Goal: Task Accomplishment & Management: Complete application form

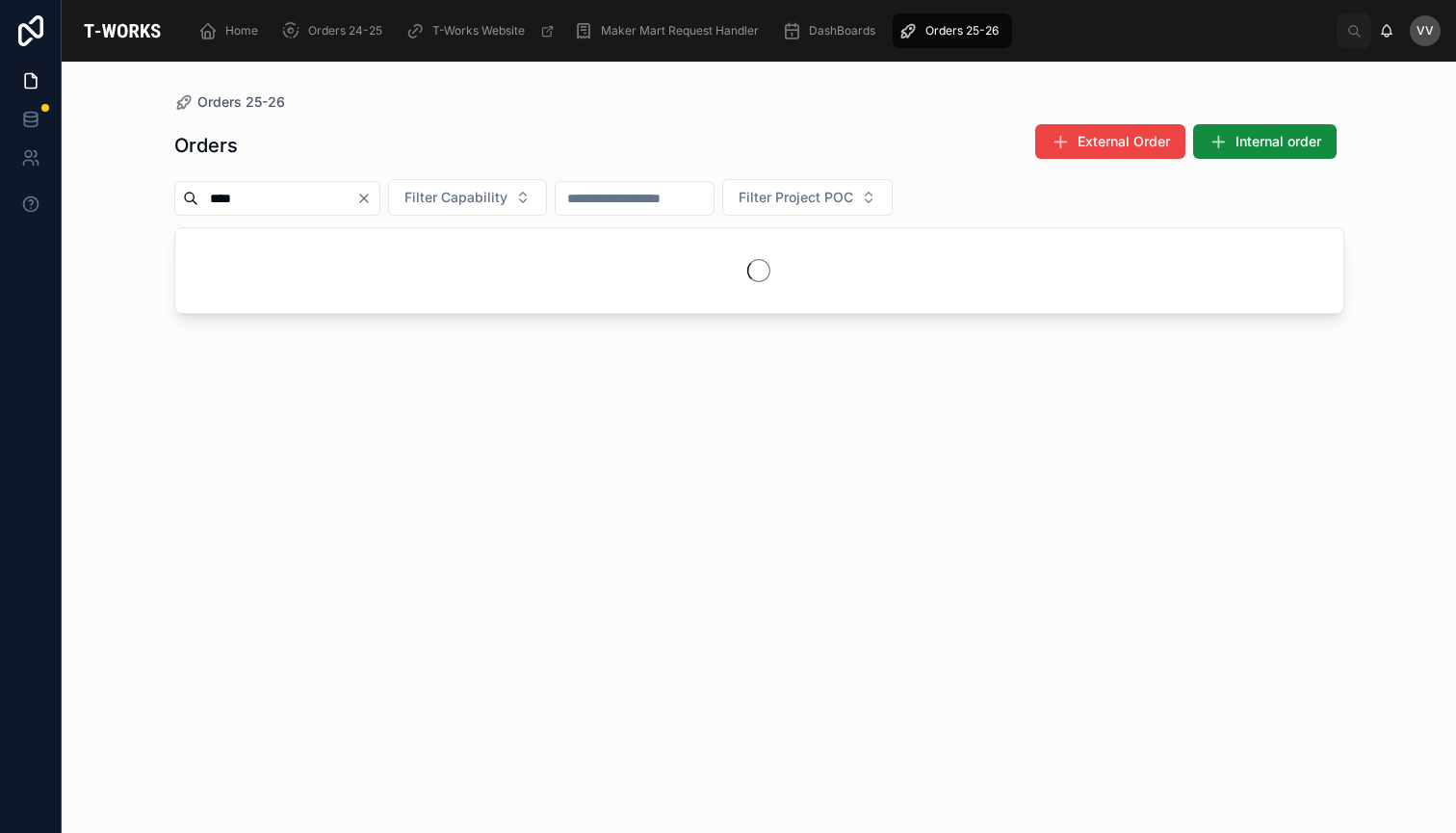
type input "****"
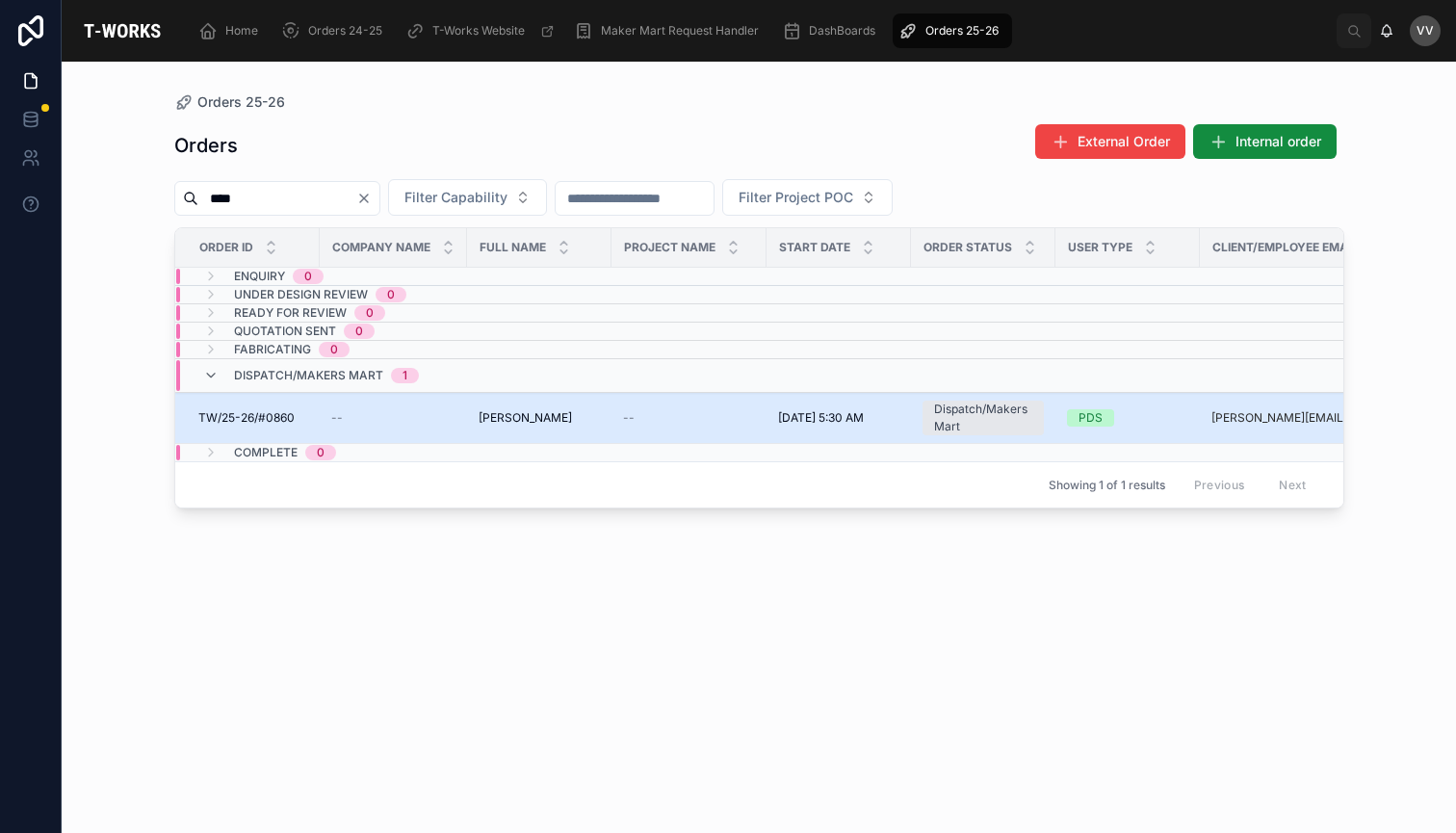
click at [228, 414] on span "TW/25-26/#0860" at bounding box center [246, 418] width 96 height 16
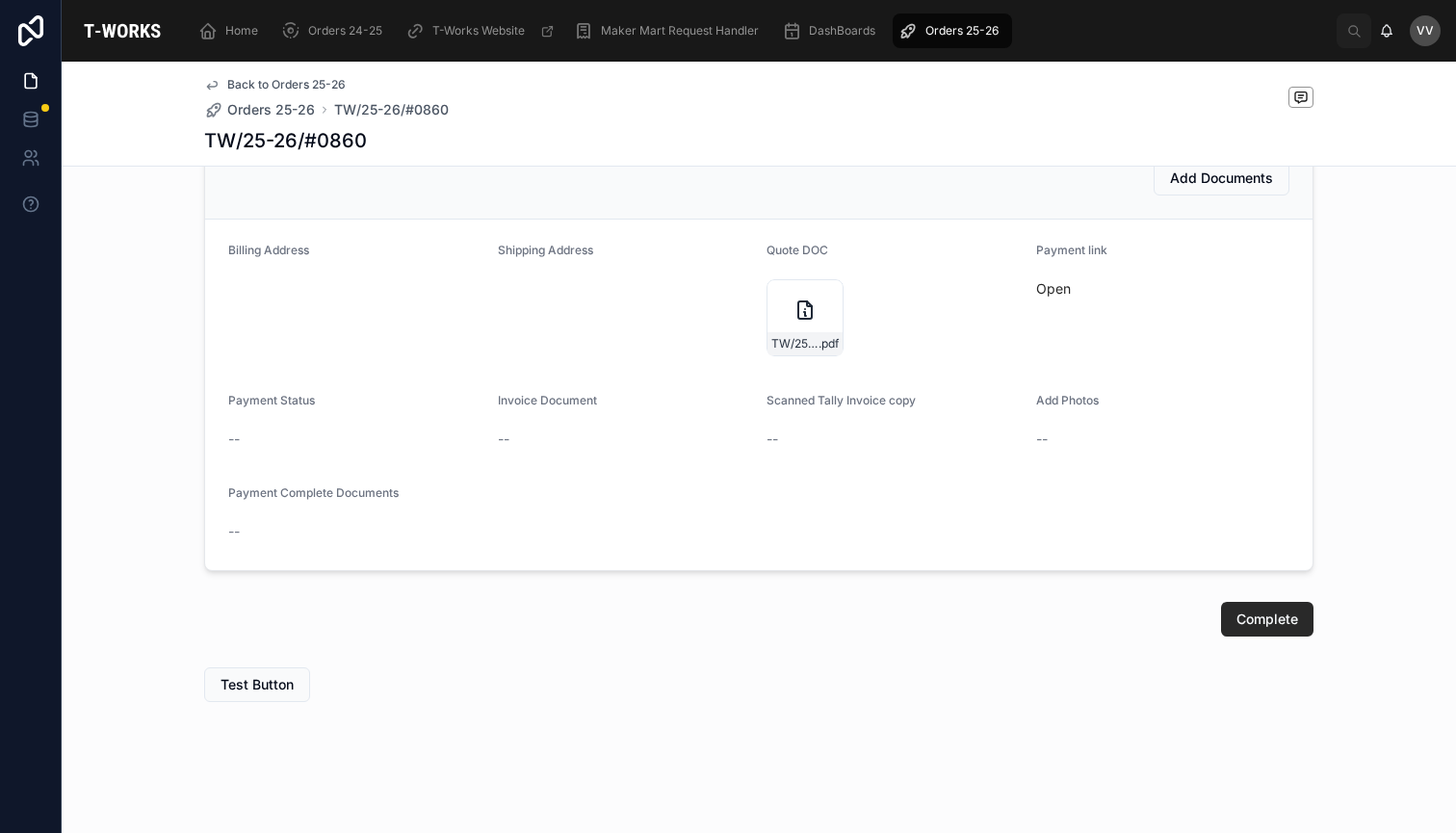
scroll to position [579, 0]
click at [814, 292] on div "TW/25-26/#0860 .pdf" at bounding box center [805, 318] width 77 height 77
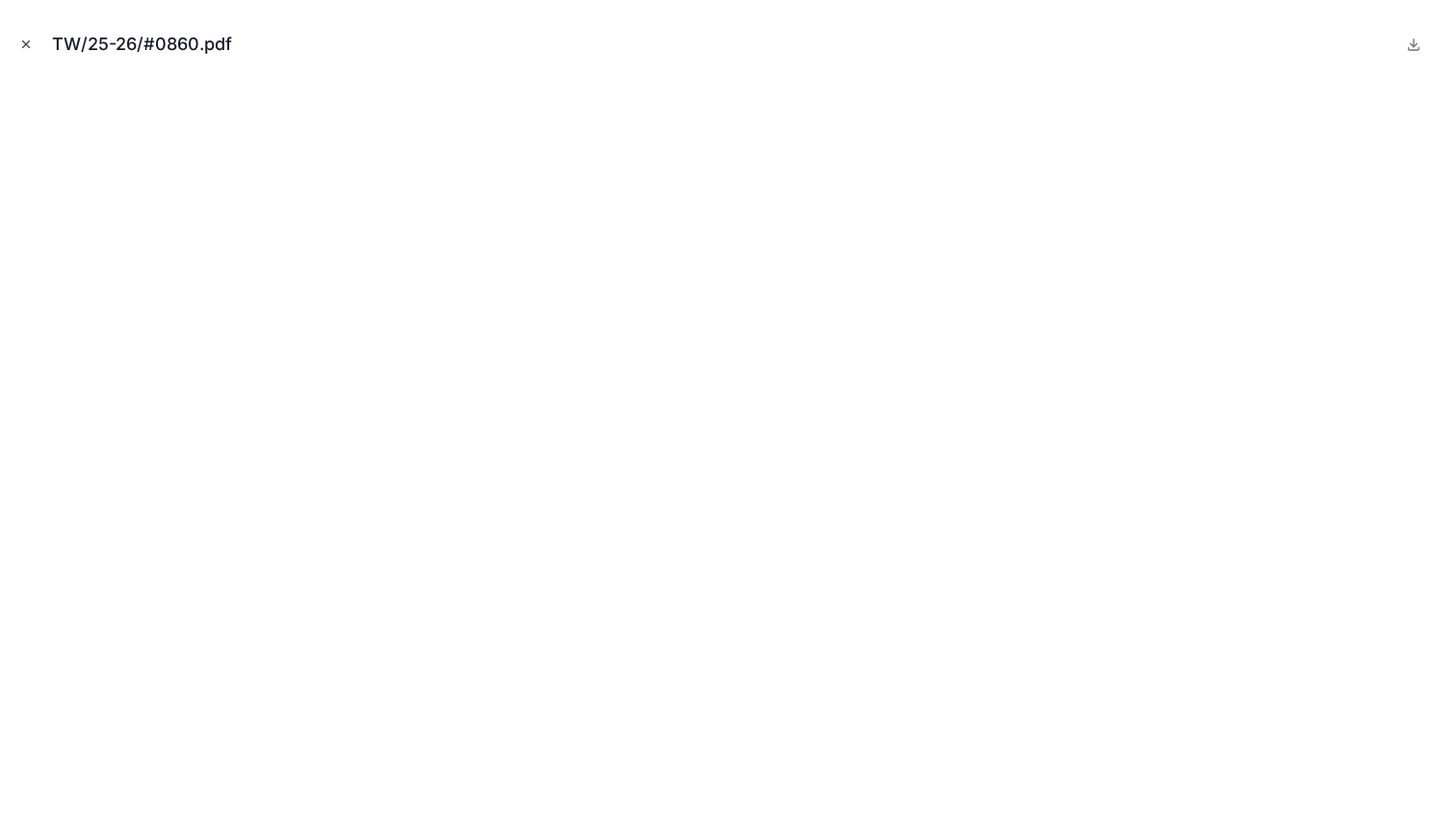
click at [25, 39] on icon "Close modal" at bounding box center [26, 45] width 14 height 14
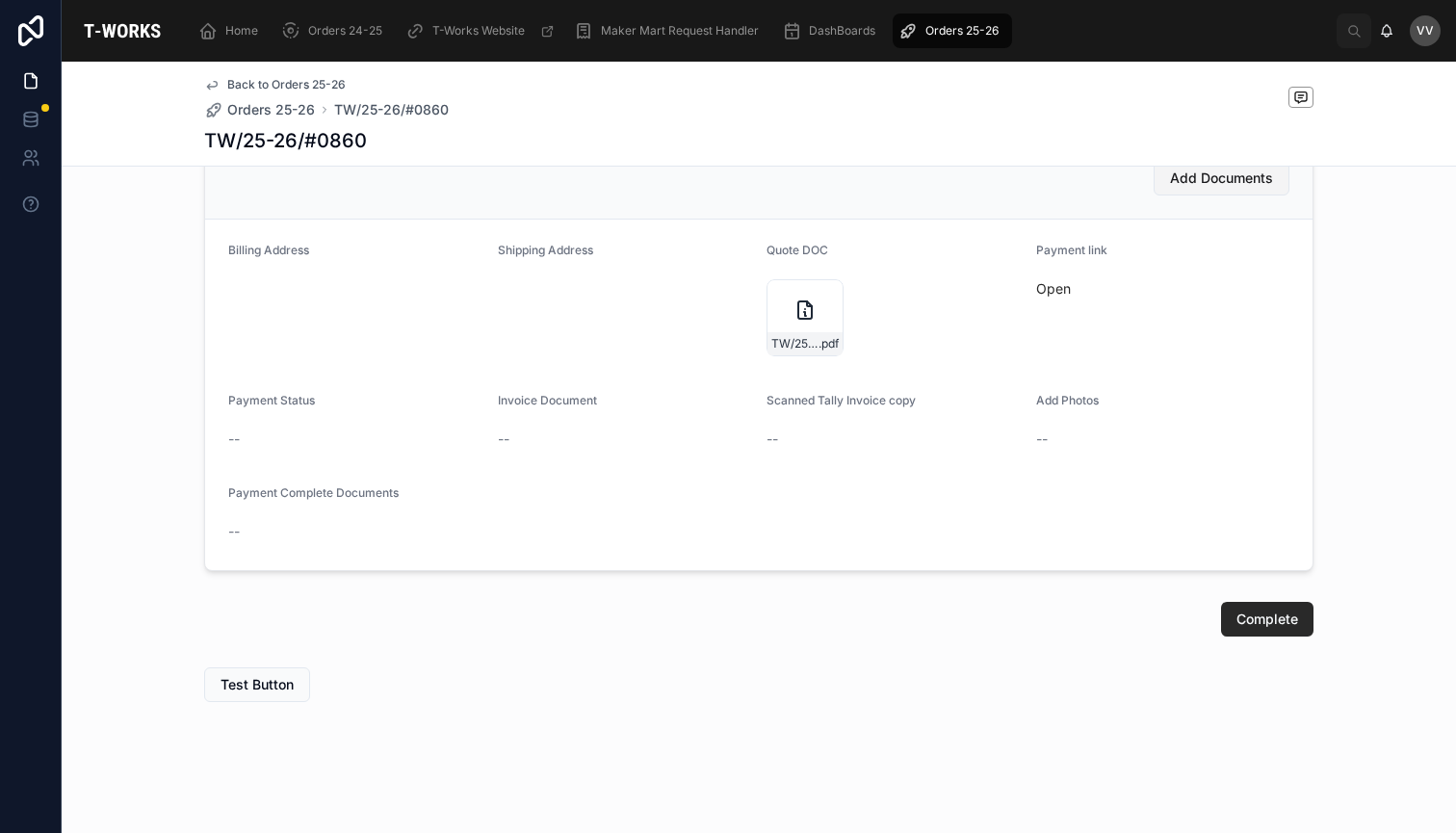
click at [1244, 186] on span "Add Documents" at bounding box center [1221, 177] width 103 height 19
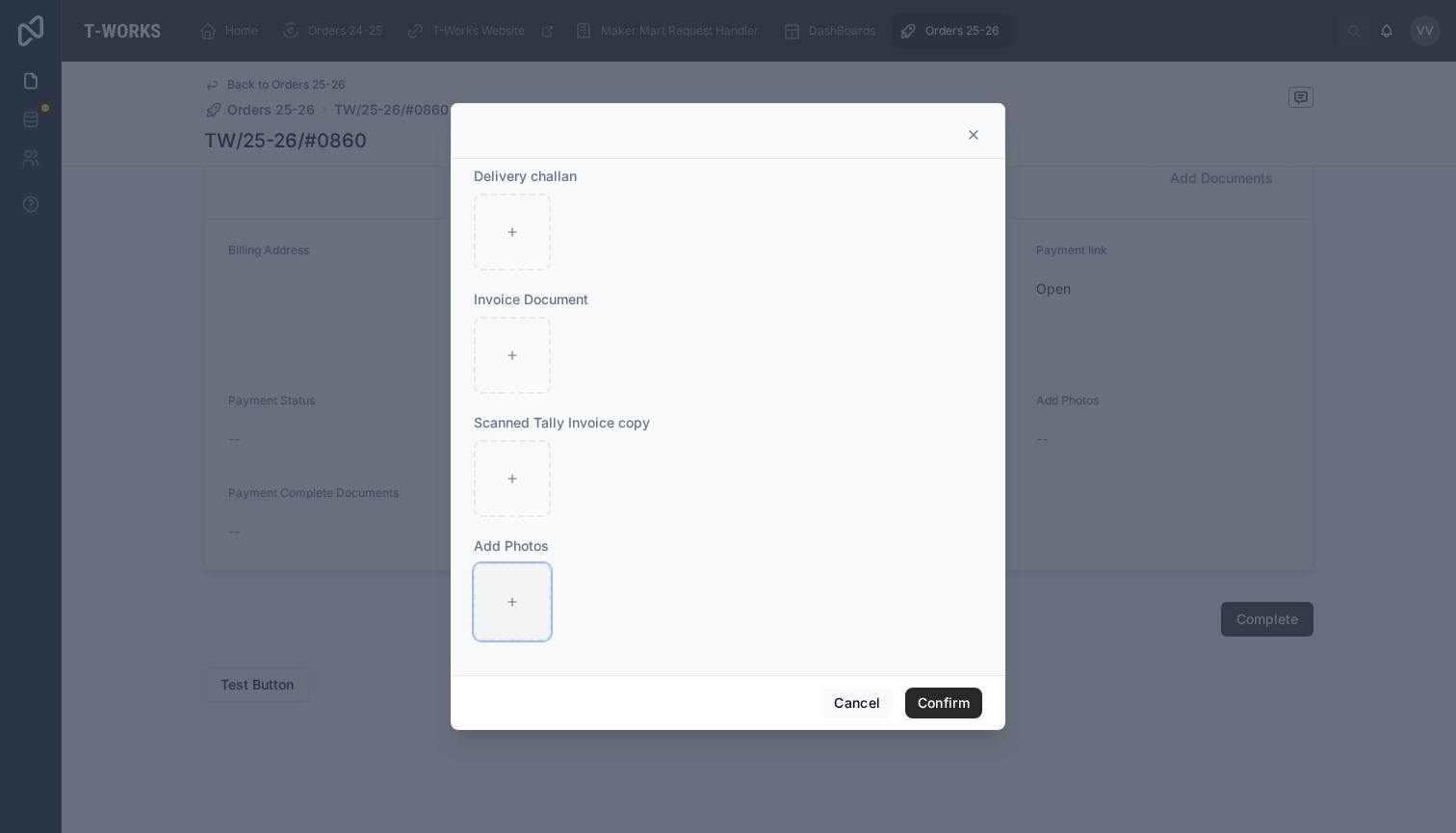
click at [511, 595] on div at bounding box center [512, 602] width 77 height 77
type input "**********"
click at [948, 700] on button "Confirm" at bounding box center [944, 702] width 77 height 31
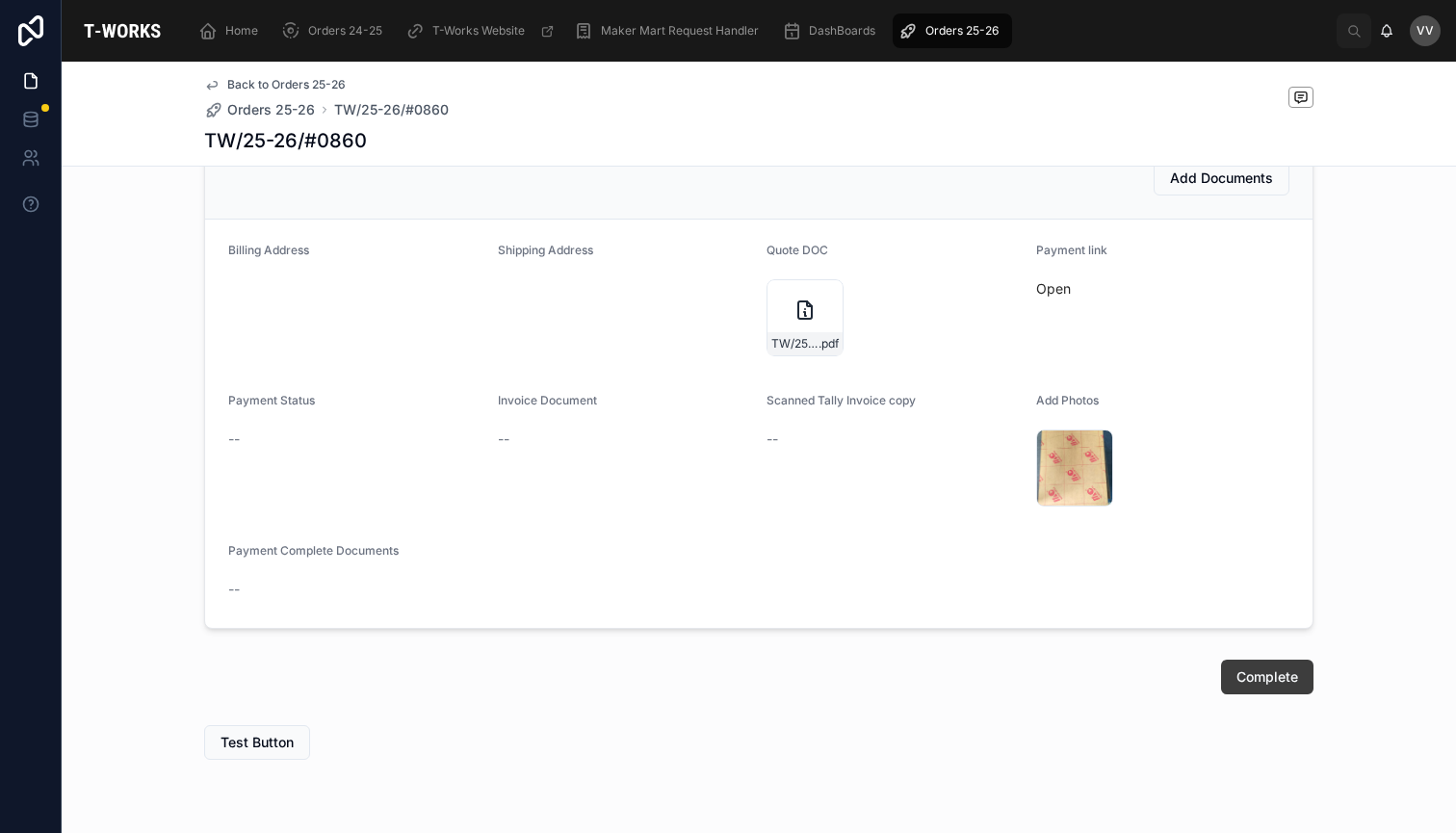
click at [1253, 678] on span "Complete" at bounding box center [1267, 677] width 61 height 19
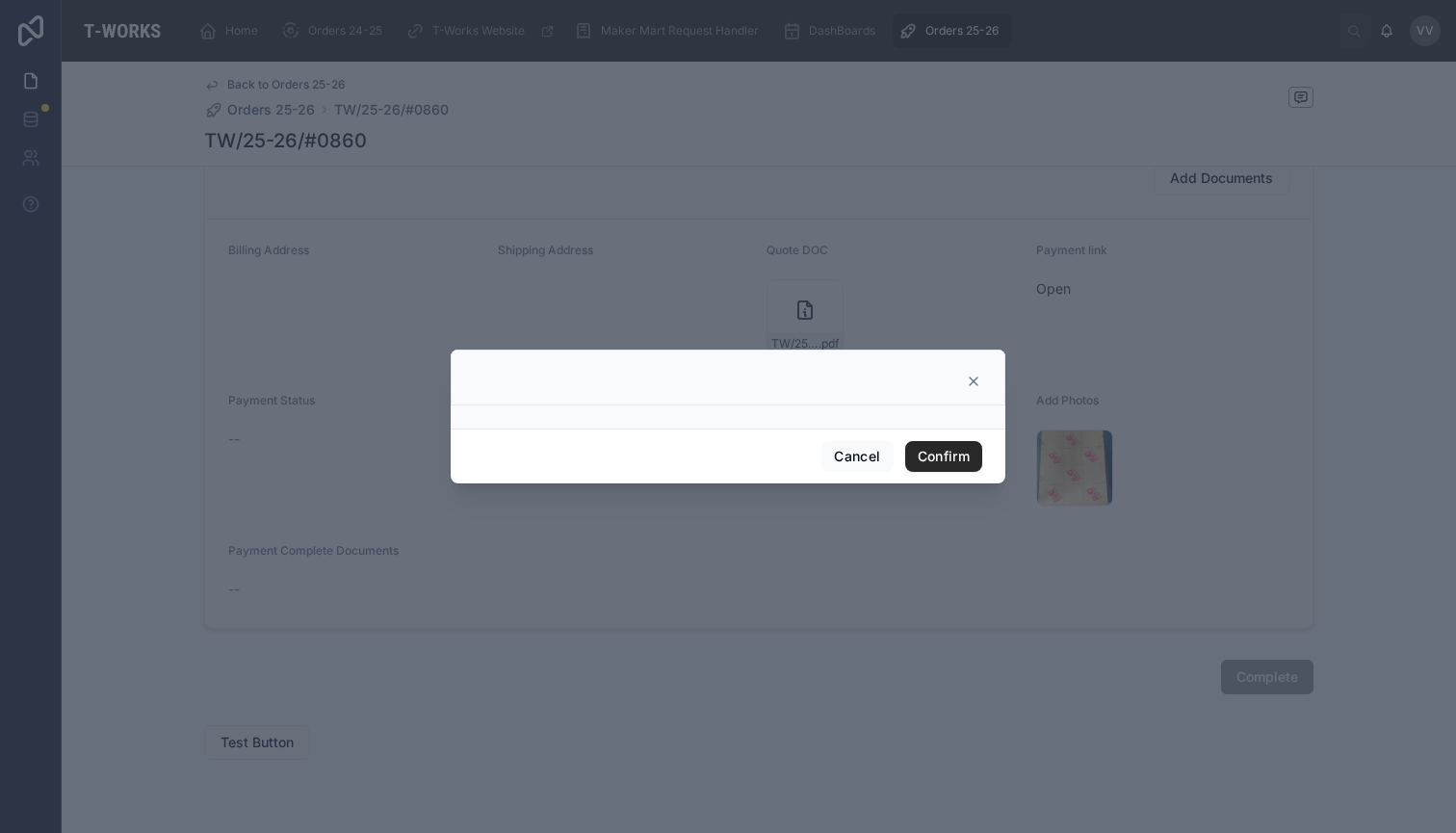
click at [950, 626] on div at bounding box center [728, 416] width 1456 height 833
click at [854, 459] on button "Cancel" at bounding box center [857, 456] width 71 height 31
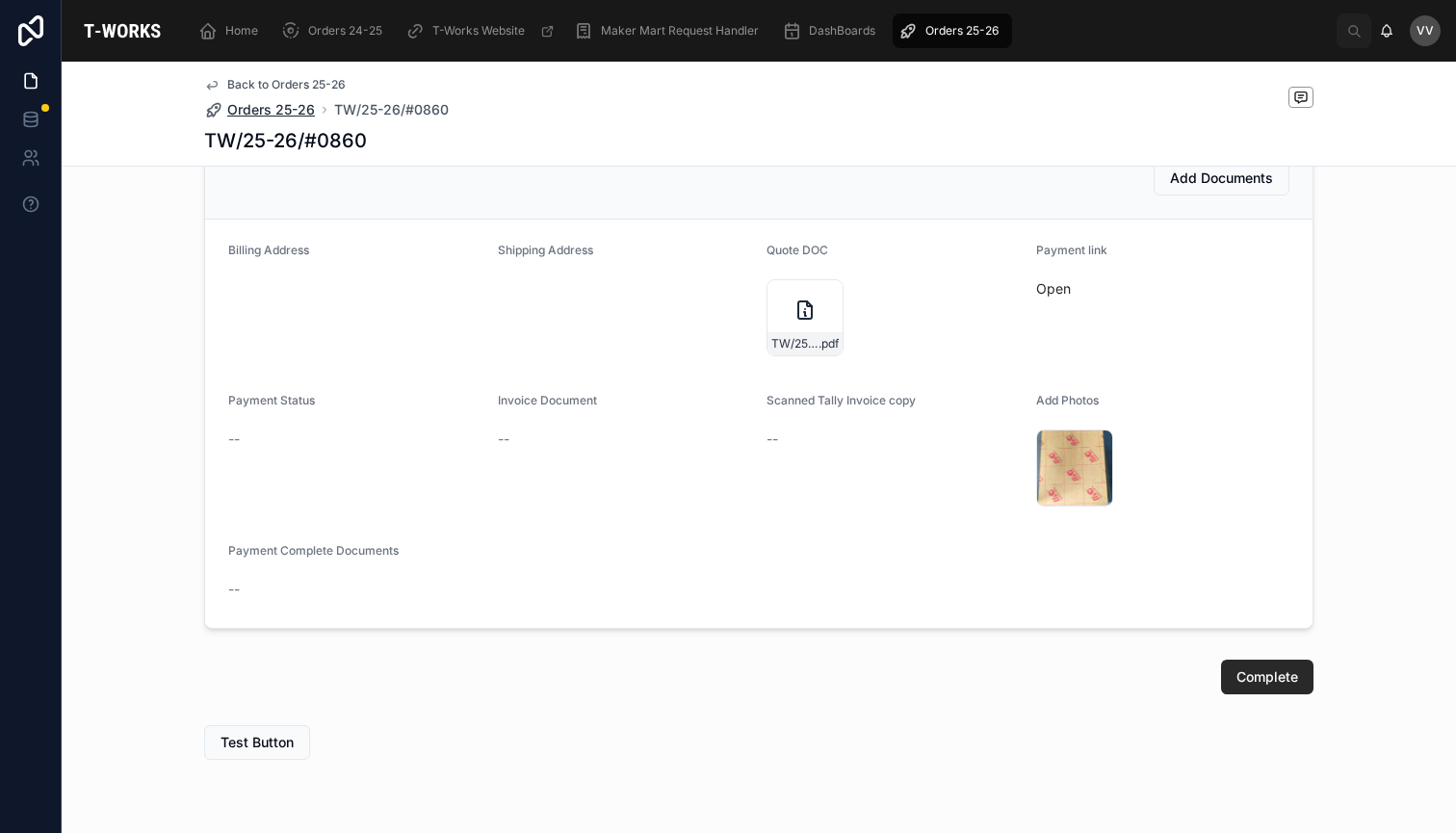
click at [272, 114] on span "Orders 25-26" at bounding box center [270, 109] width 87 height 19
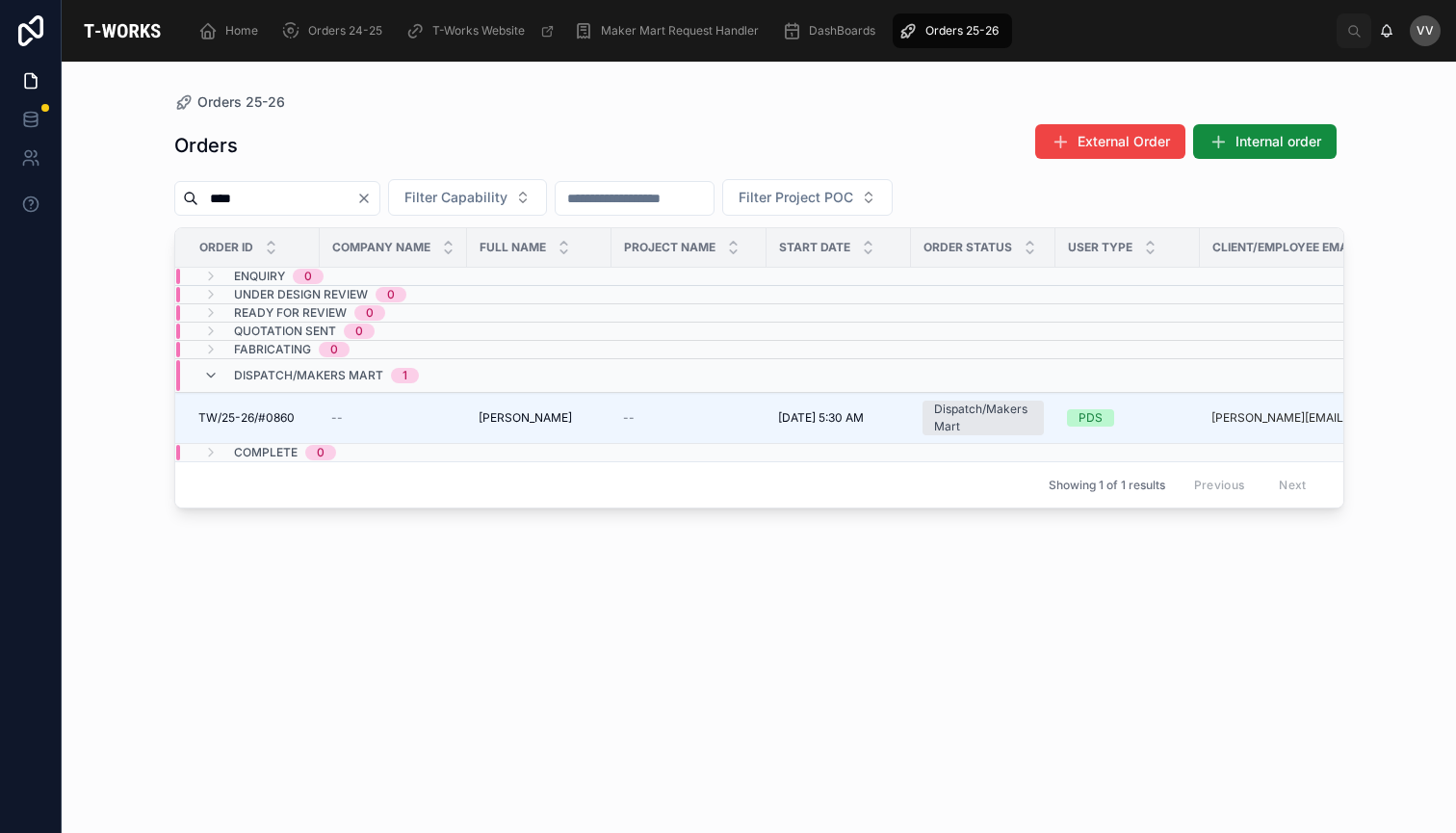
click at [348, 207] on input "****" at bounding box center [276, 198] width 157 height 27
type input "***"
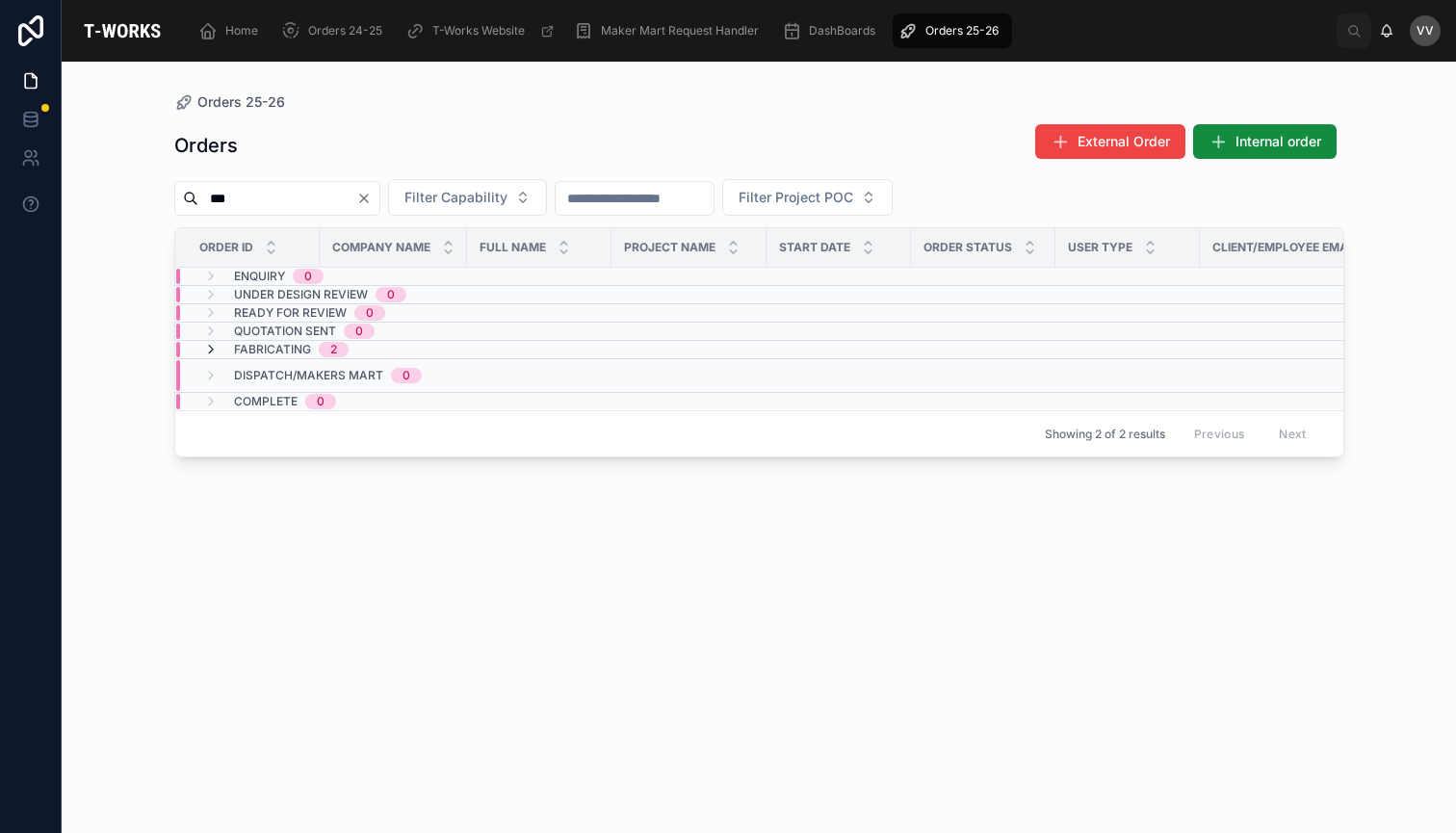
click at [214, 351] on icon at bounding box center [211, 350] width 16 height 16
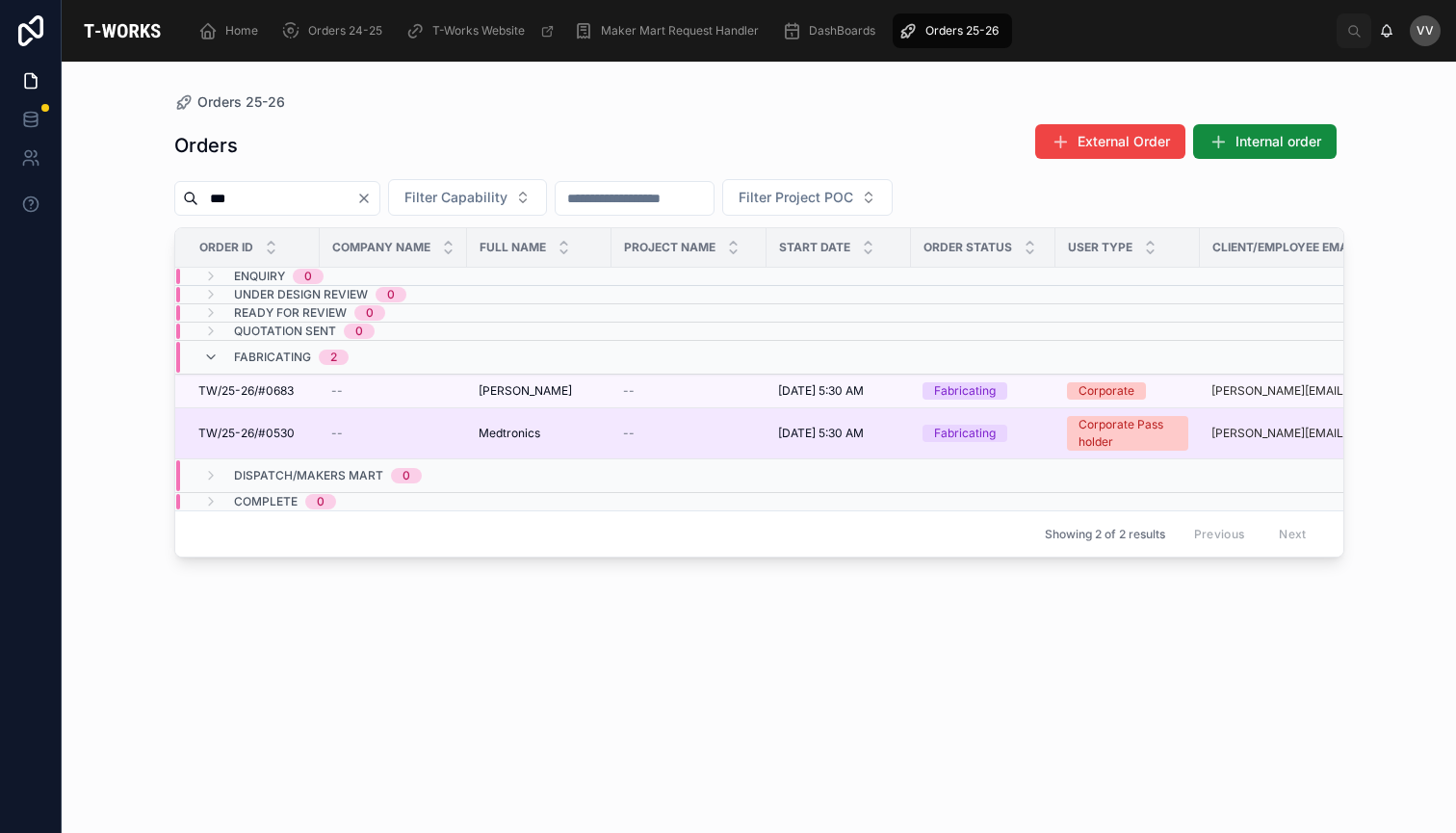
click at [282, 438] on span "TW/25-26/#0530" at bounding box center [246, 434] width 96 height 16
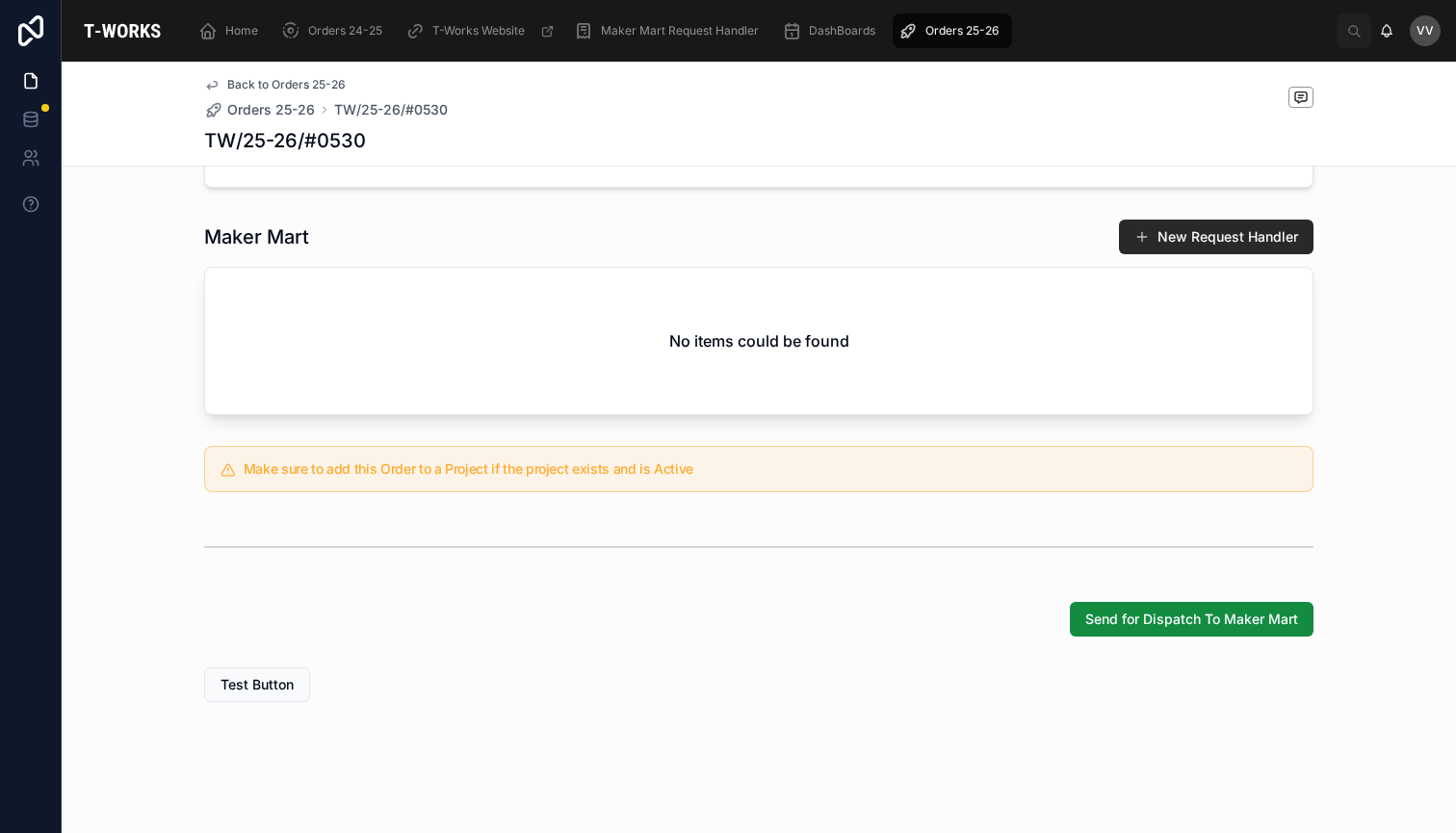
scroll to position [342, 0]
click at [284, 115] on span "Orders 25-26" at bounding box center [270, 109] width 87 height 19
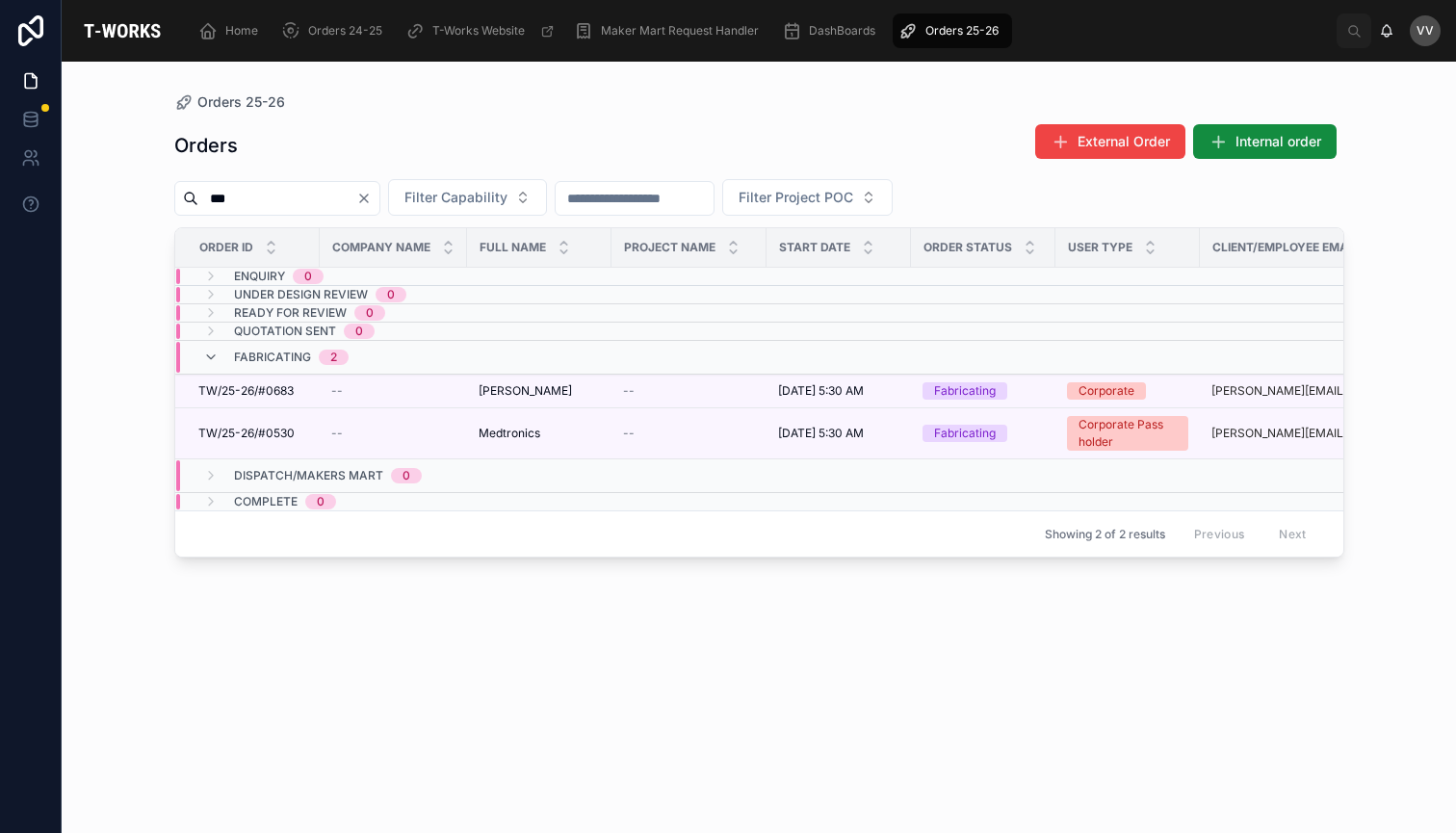
click at [371, 203] on icon "Clear" at bounding box center [364, 198] width 16 height 16
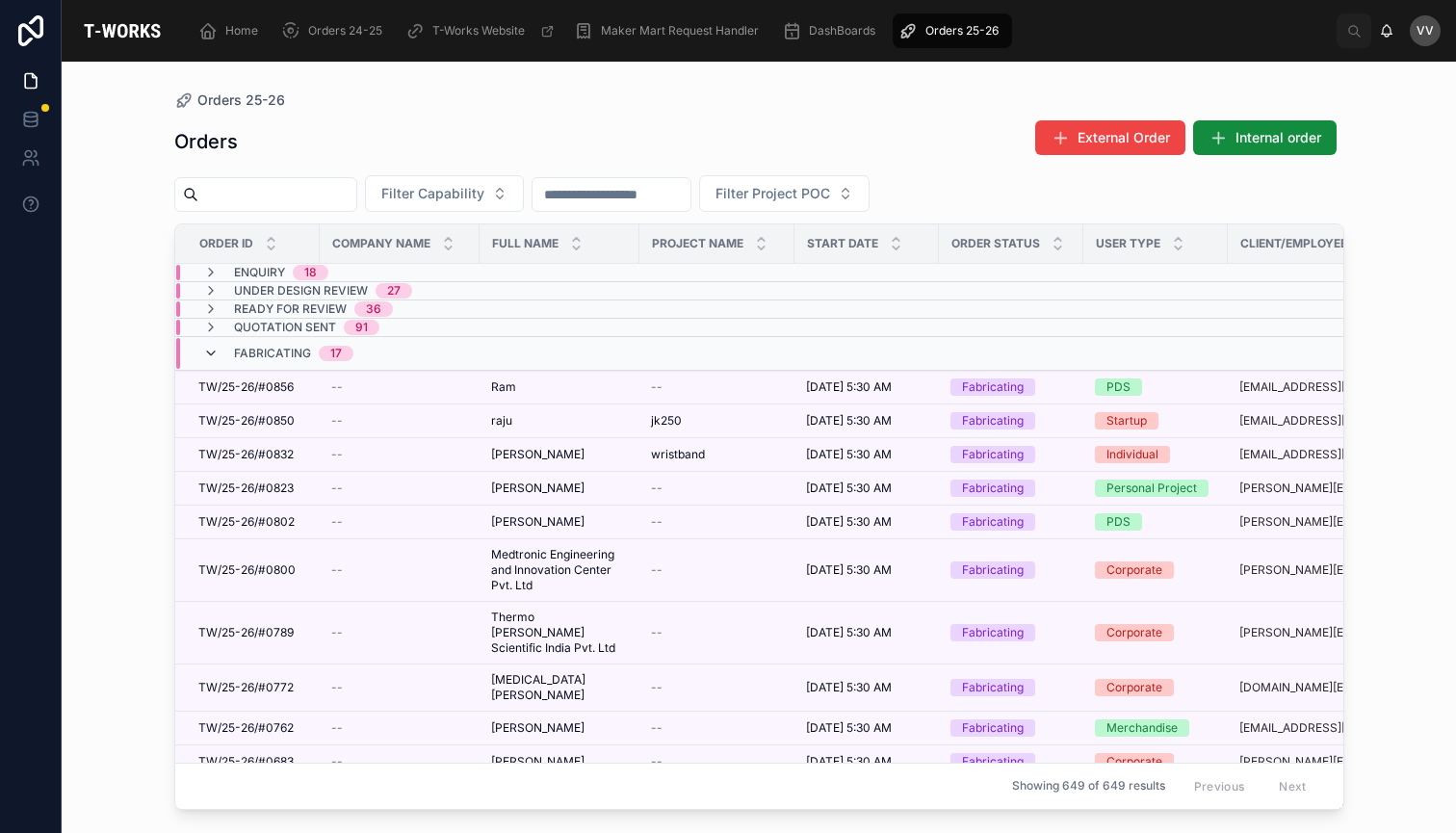
click at [210, 350] on icon at bounding box center [211, 354] width 16 height 16
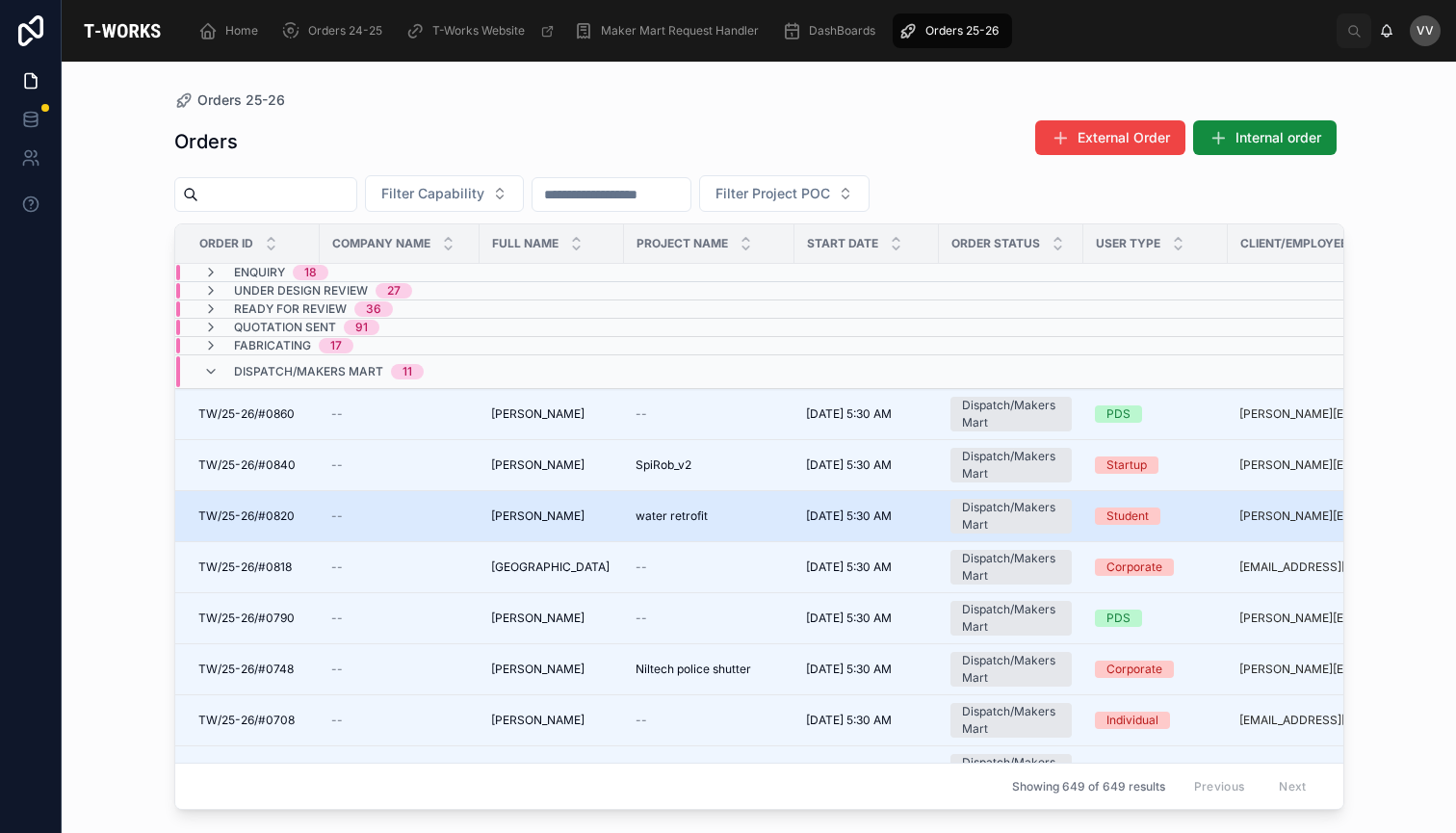
click at [283, 516] on span "TW/25-26/#0820" at bounding box center [246, 516] width 96 height 16
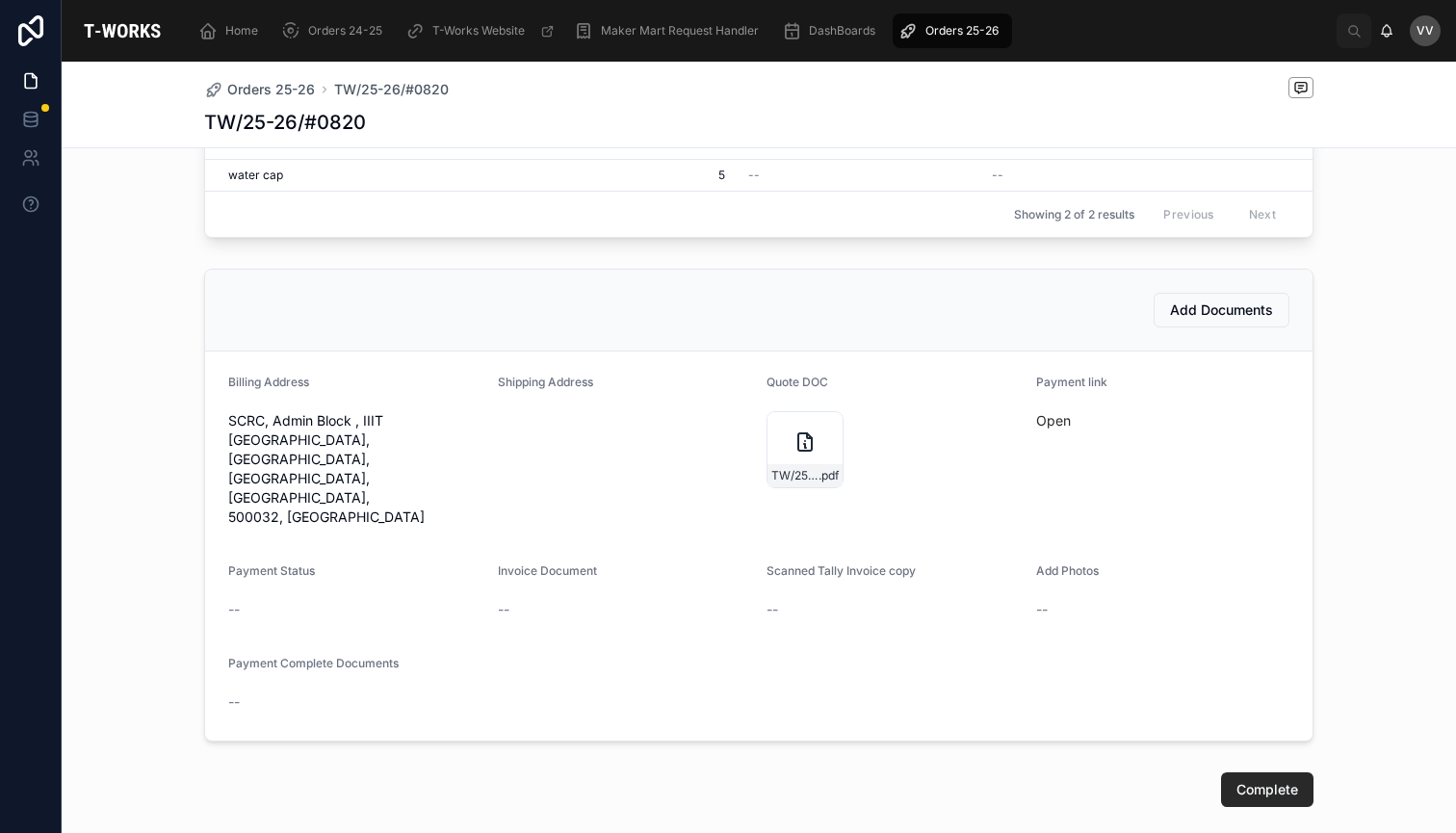
scroll to position [679, 0]
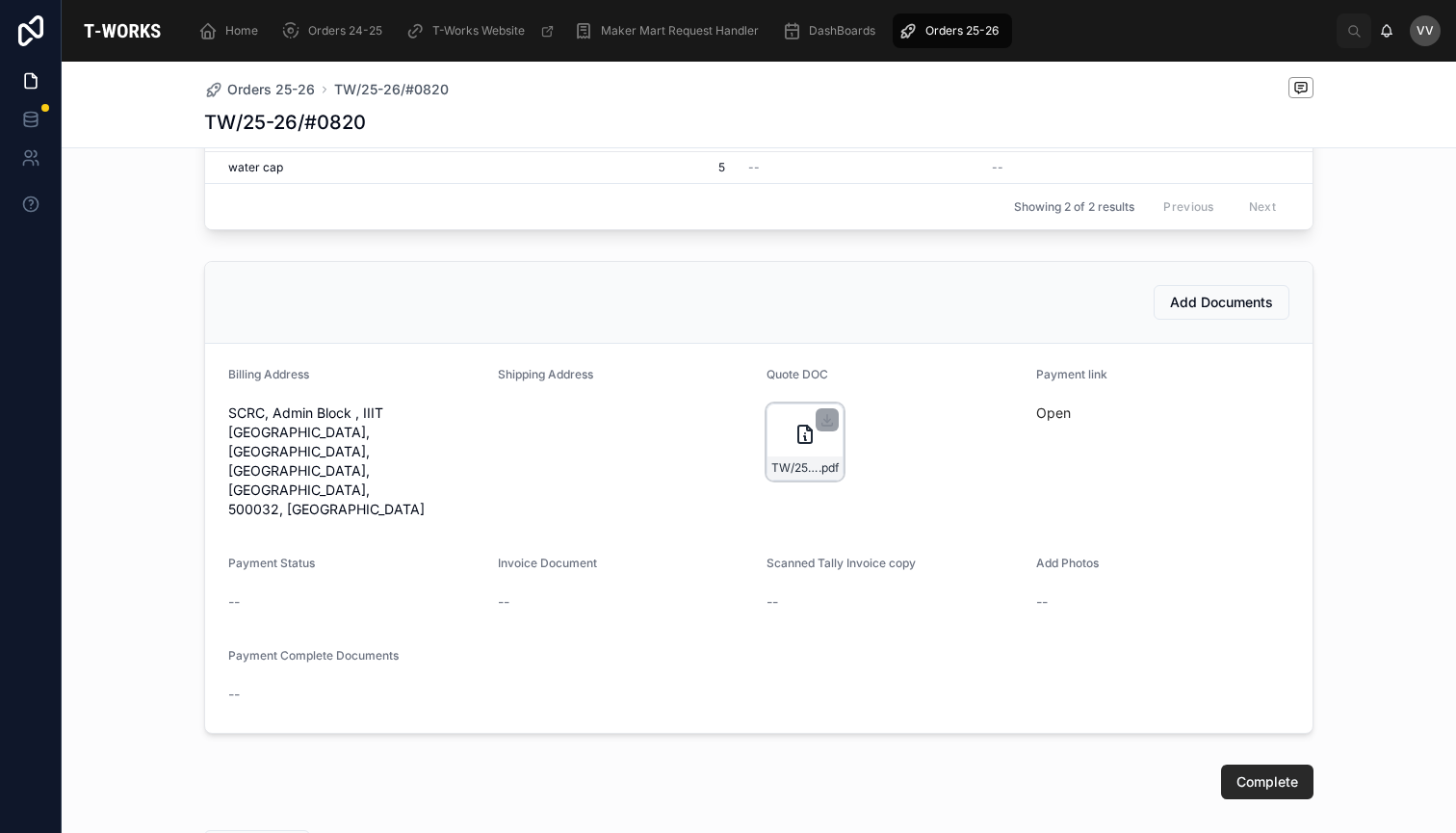
click at [787, 437] on div "TW/25-26/#0820 .pdf" at bounding box center [805, 442] width 77 height 77
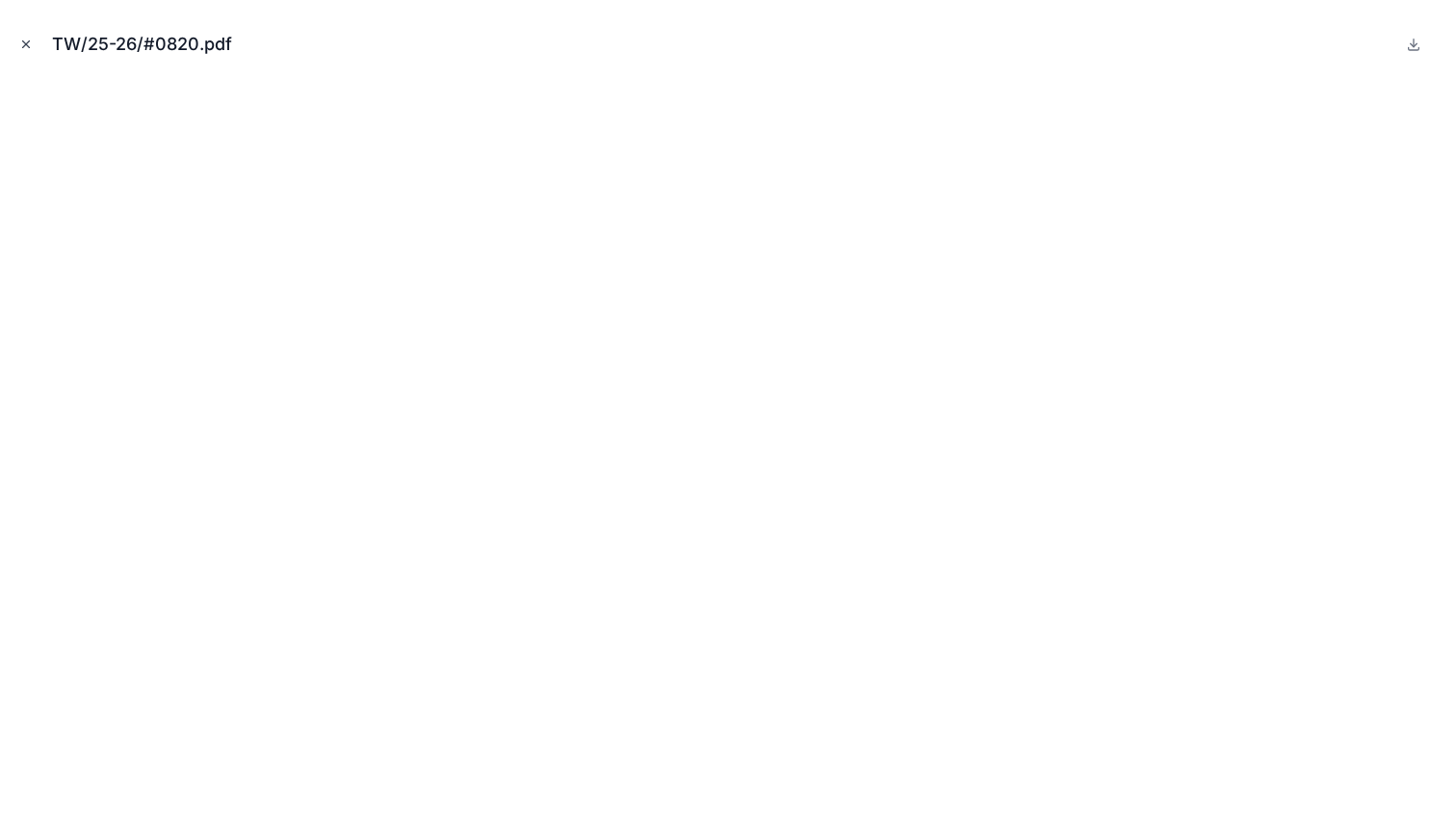
click at [24, 39] on icon "Close modal" at bounding box center [26, 45] width 14 height 14
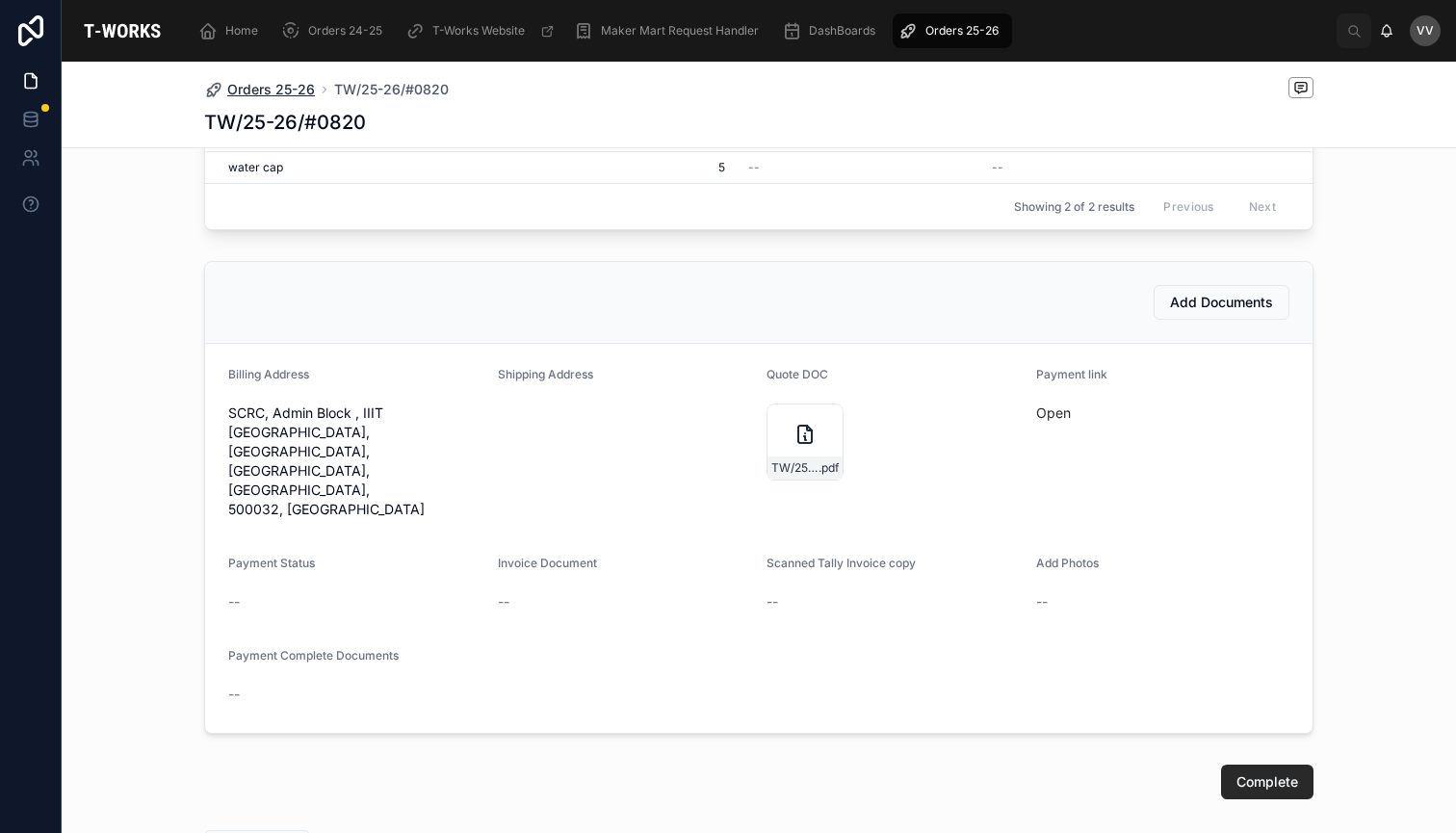
click at [291, 86] on span "Orders 25-26" at bounding box center [270, 89] width 87 height 19
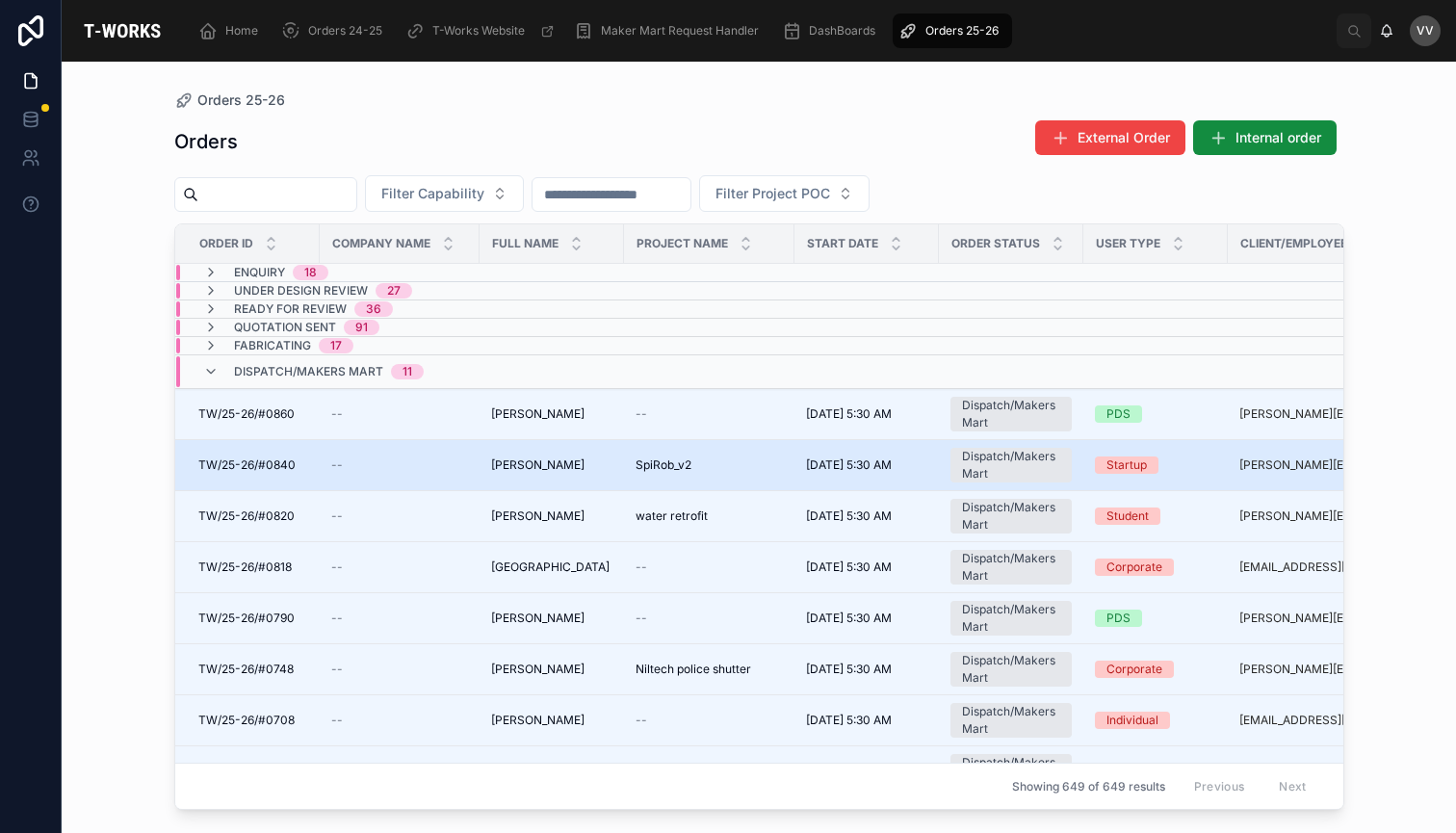
click at [510, 472] on span "[PERSON_NAME]" at bounding box center [538, 466] width 93 height 16
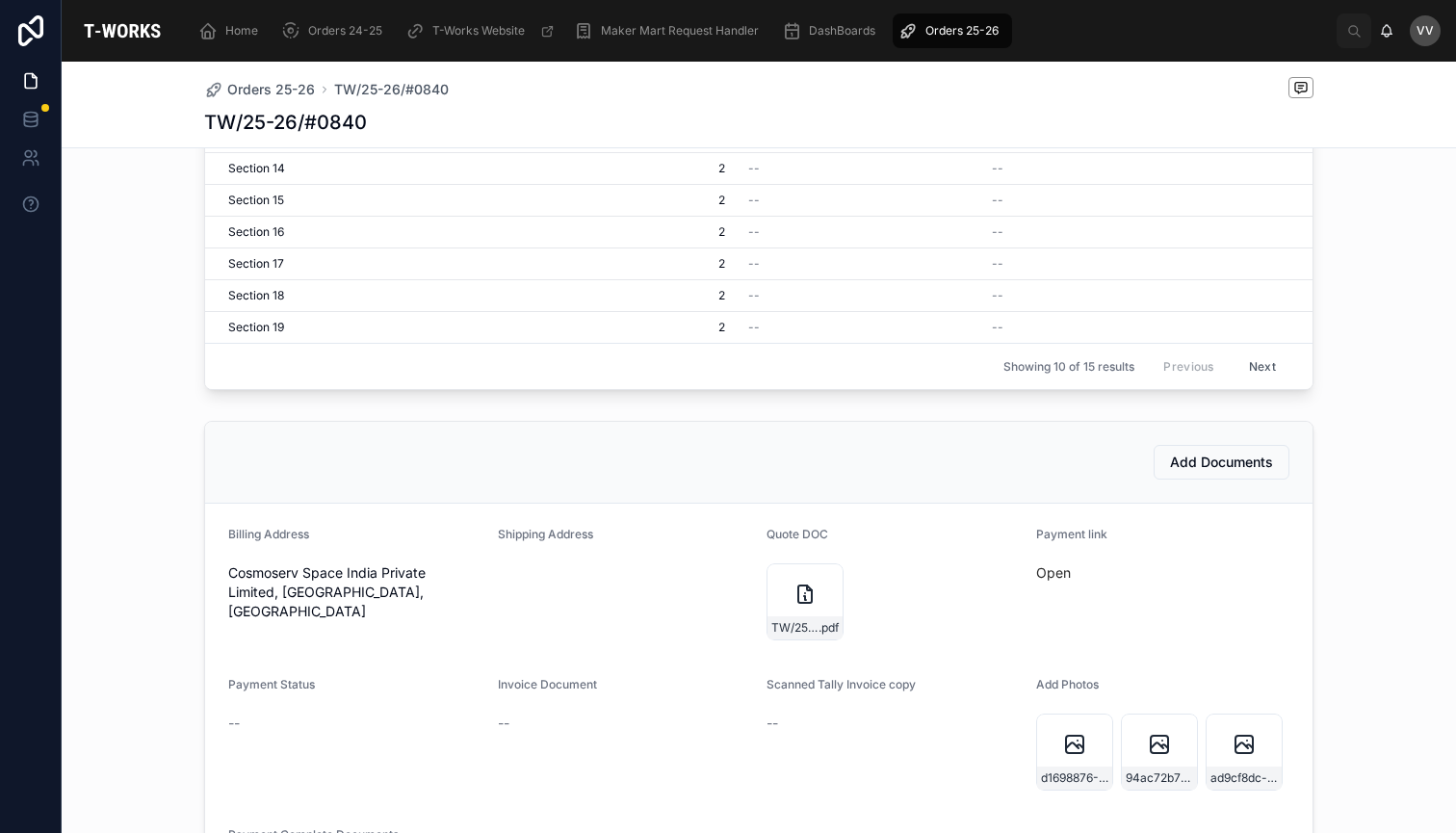
scroll to position [783, 0]
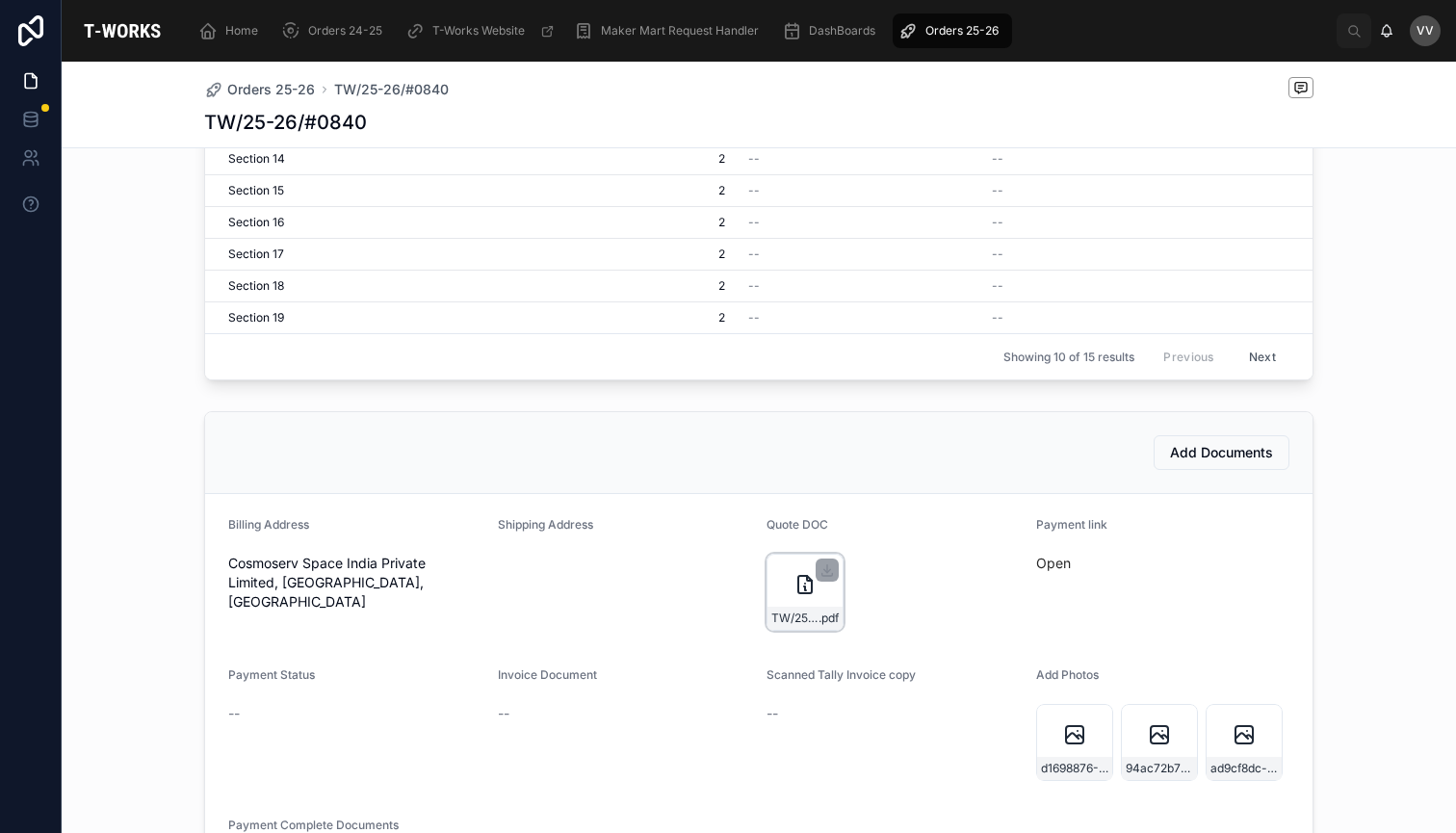
click at [790, 577] on div "TW/25-26/#0840 .pdf" at bounding box center [805, 592] width 77 height 77
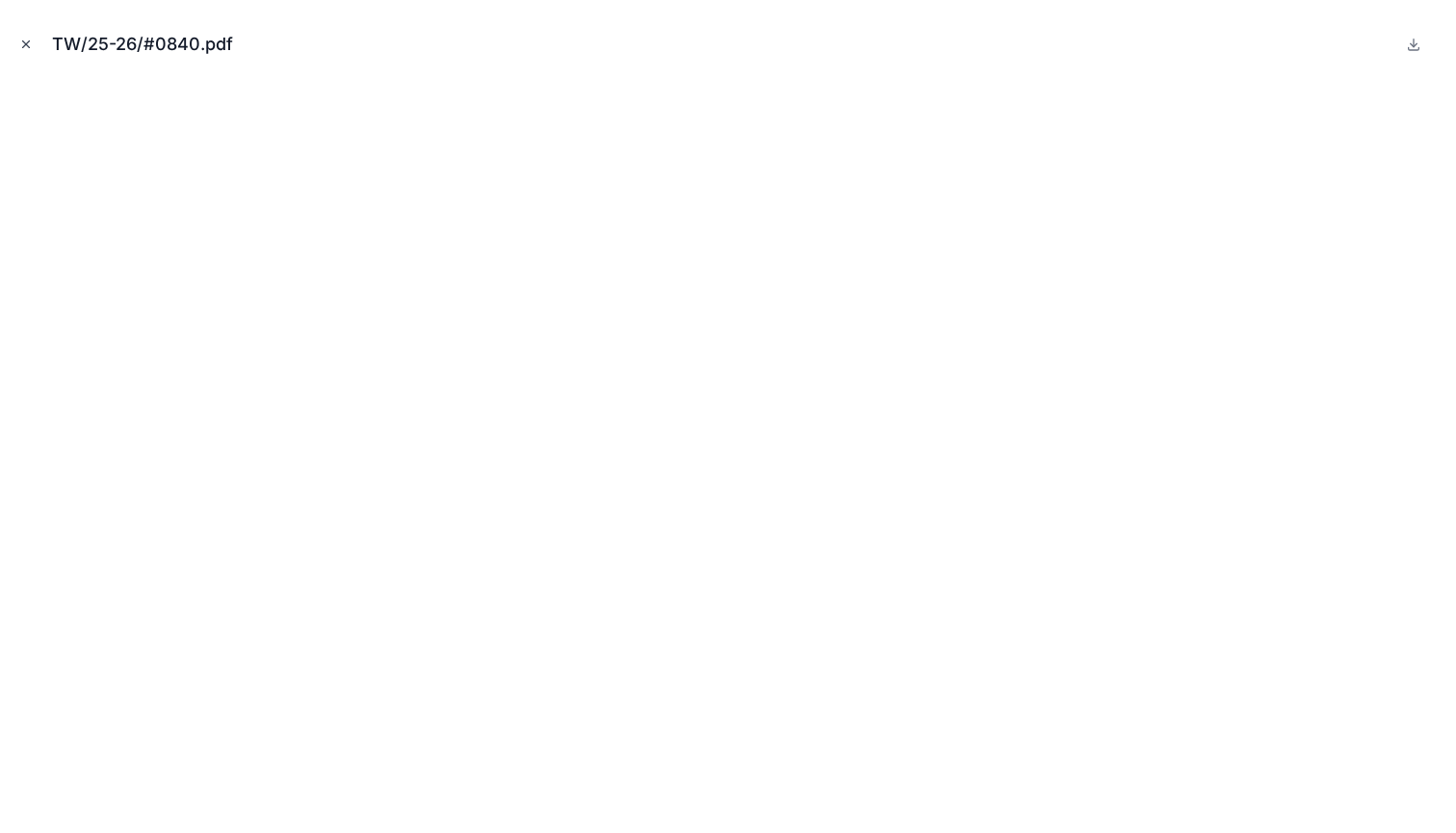
click at [23, 45] on icon "Close modal" at bounding box center [26, 45] width 14 height 14
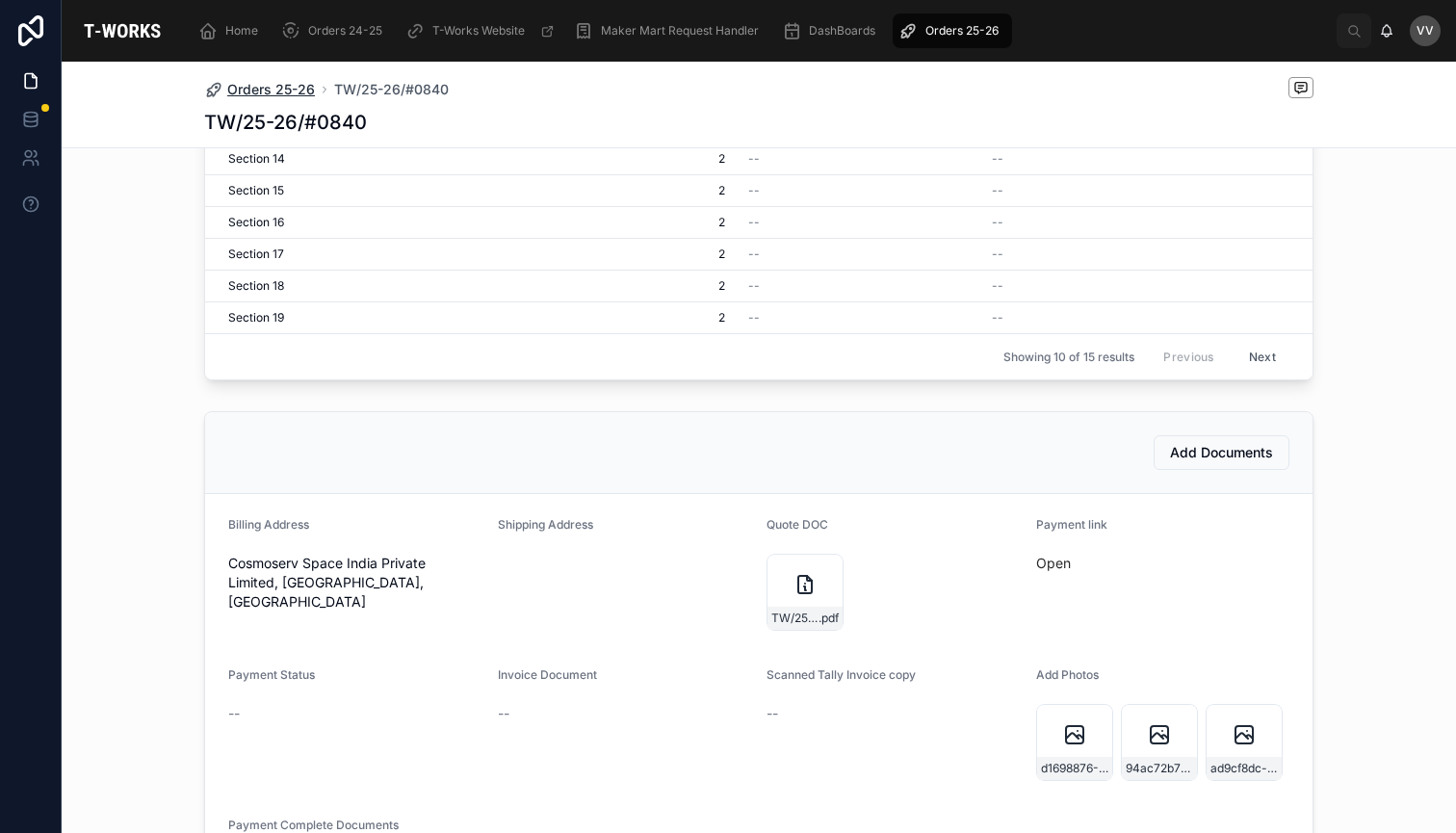
click at [260, 86] on span "Orders 25-26" at bounding box center [270, 89] width 87 height 19
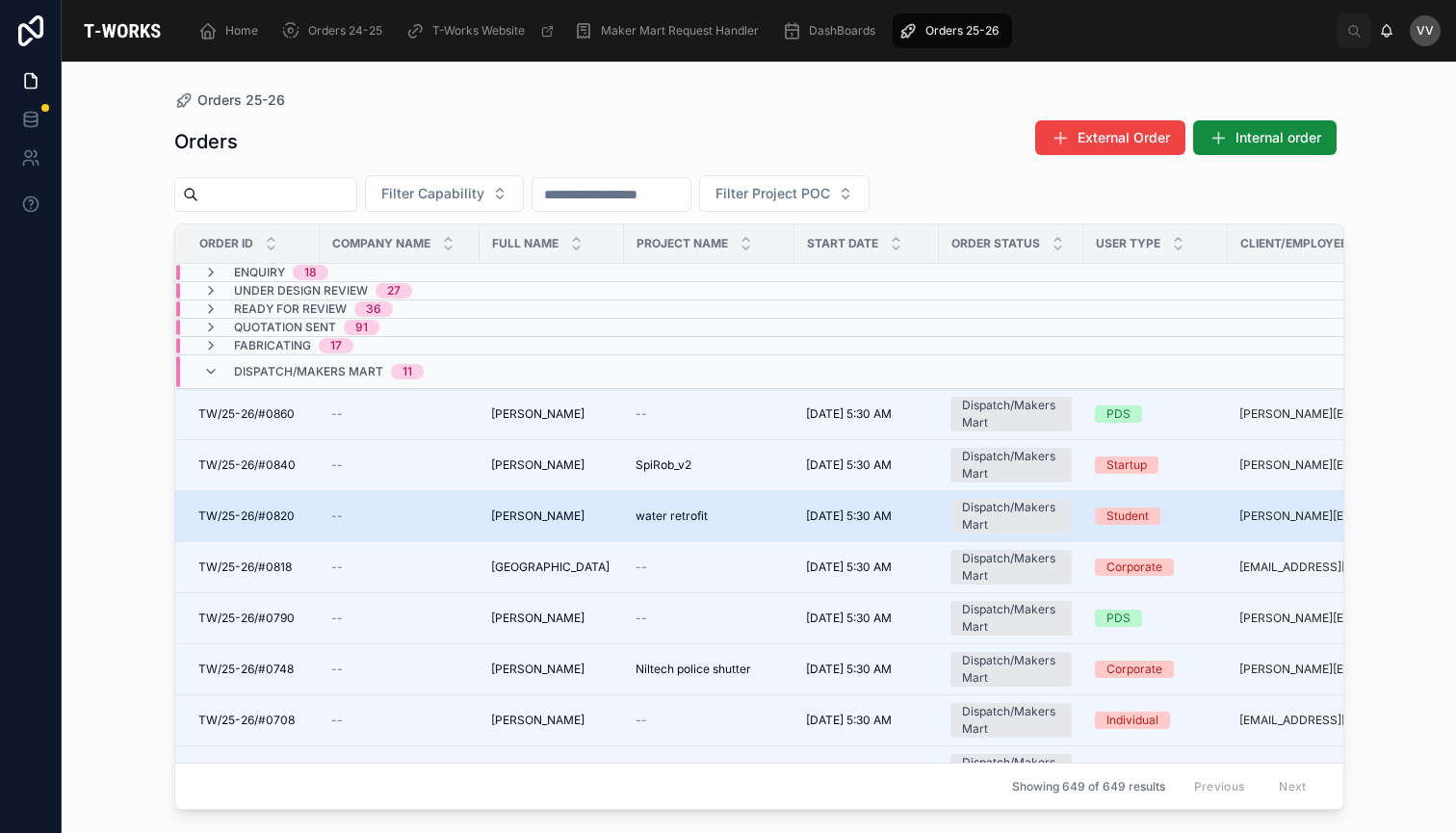
click at [268, 515] on span "TW/25-26/#0820" at bounding box center [246, 516] width 96 height 16
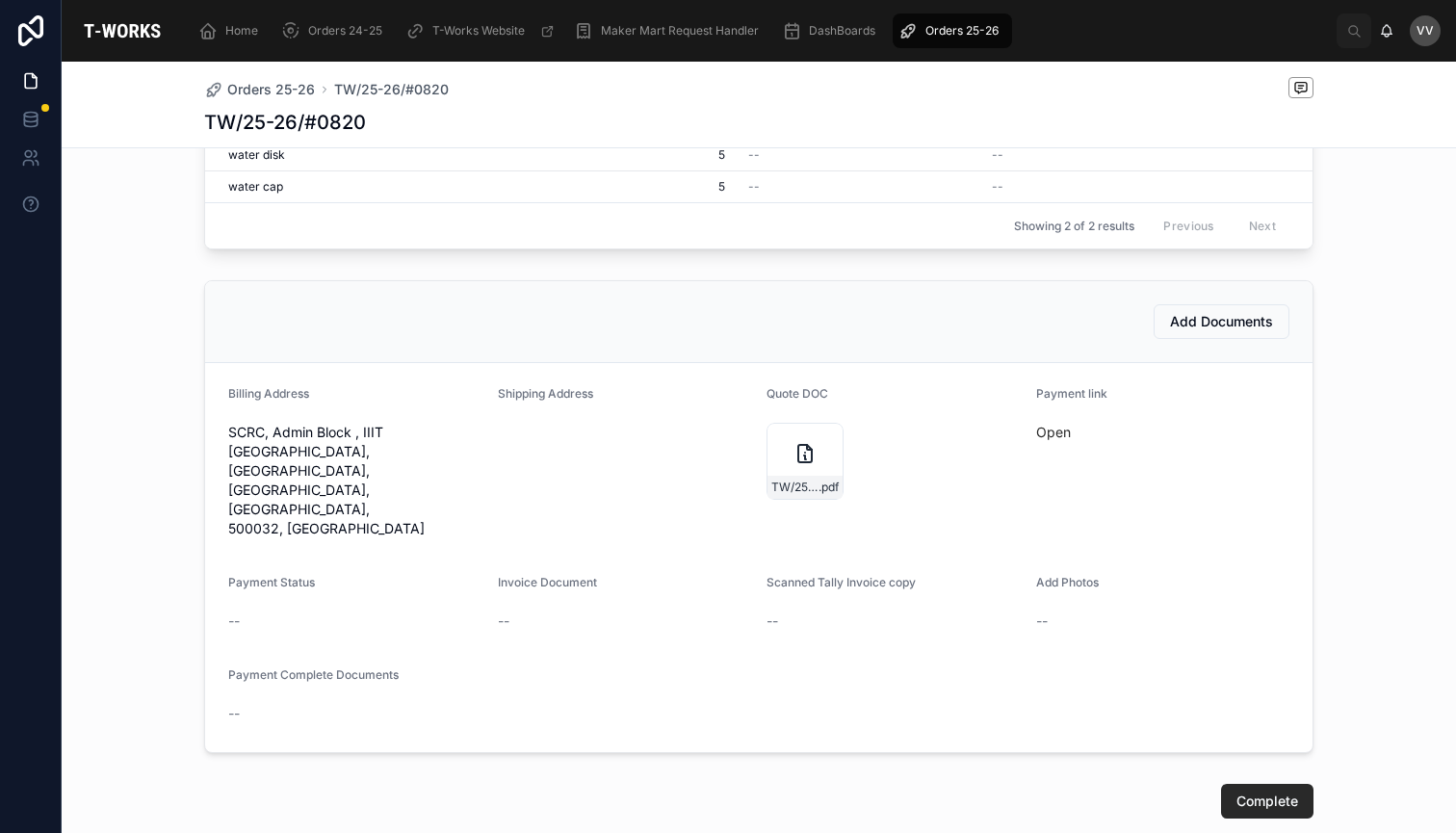
scroll to position [669, 0]
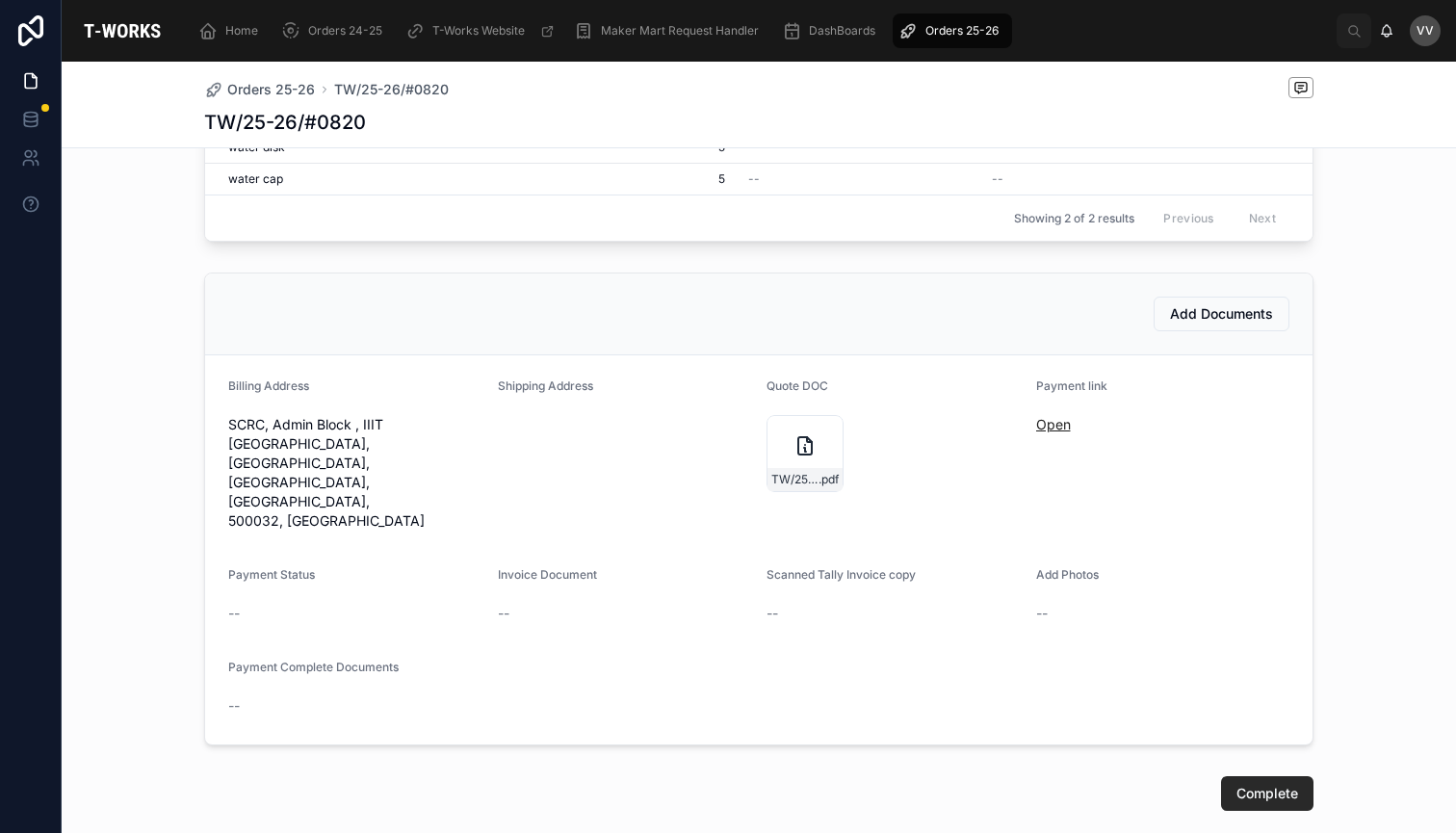
click at [1054, 425] on link "Open" at bounding box center [1053, 424] width 35 height 17
click at [302, 86] on span "Orders 25-26" at bounding box center [270, 89] width 87 height 19
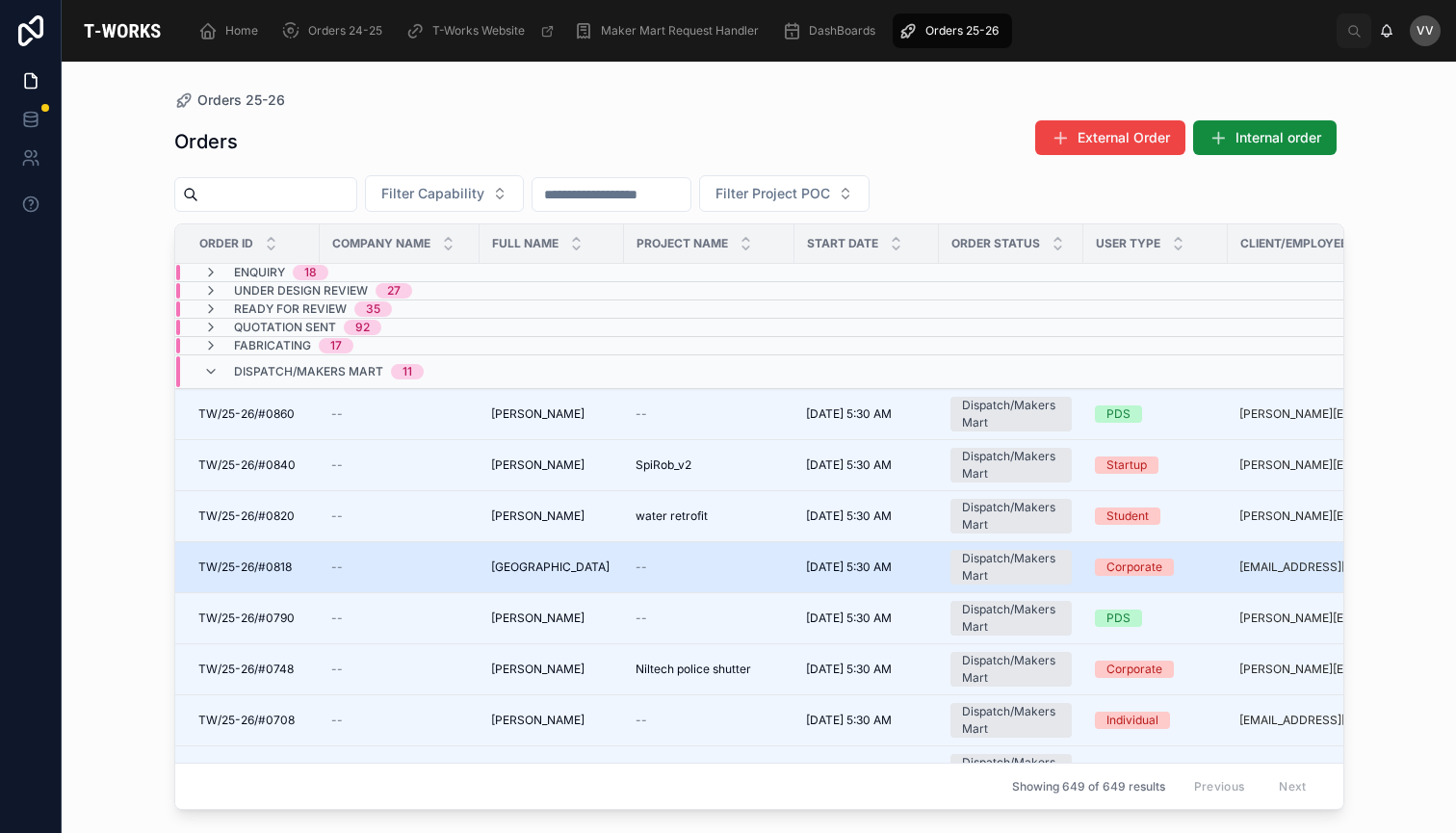
click at [546, 567] on span "[GEOGRAPHIC_DATA]" at bounding box center [551, 568] width 119 height 16
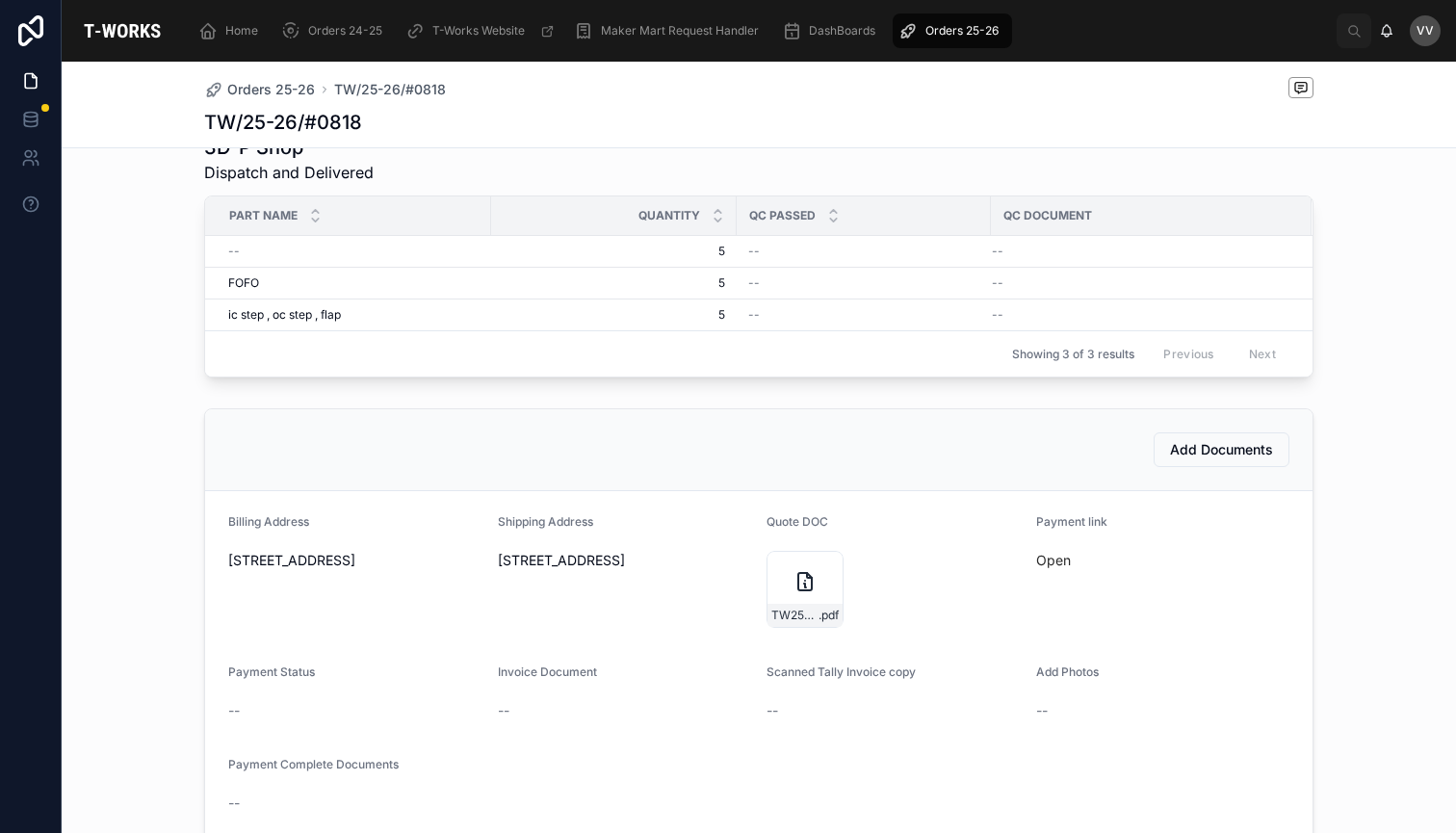
scroll to position [567, 0]
click at [802, 574] on icon at bounding box center [804, 578] width 23 height 23
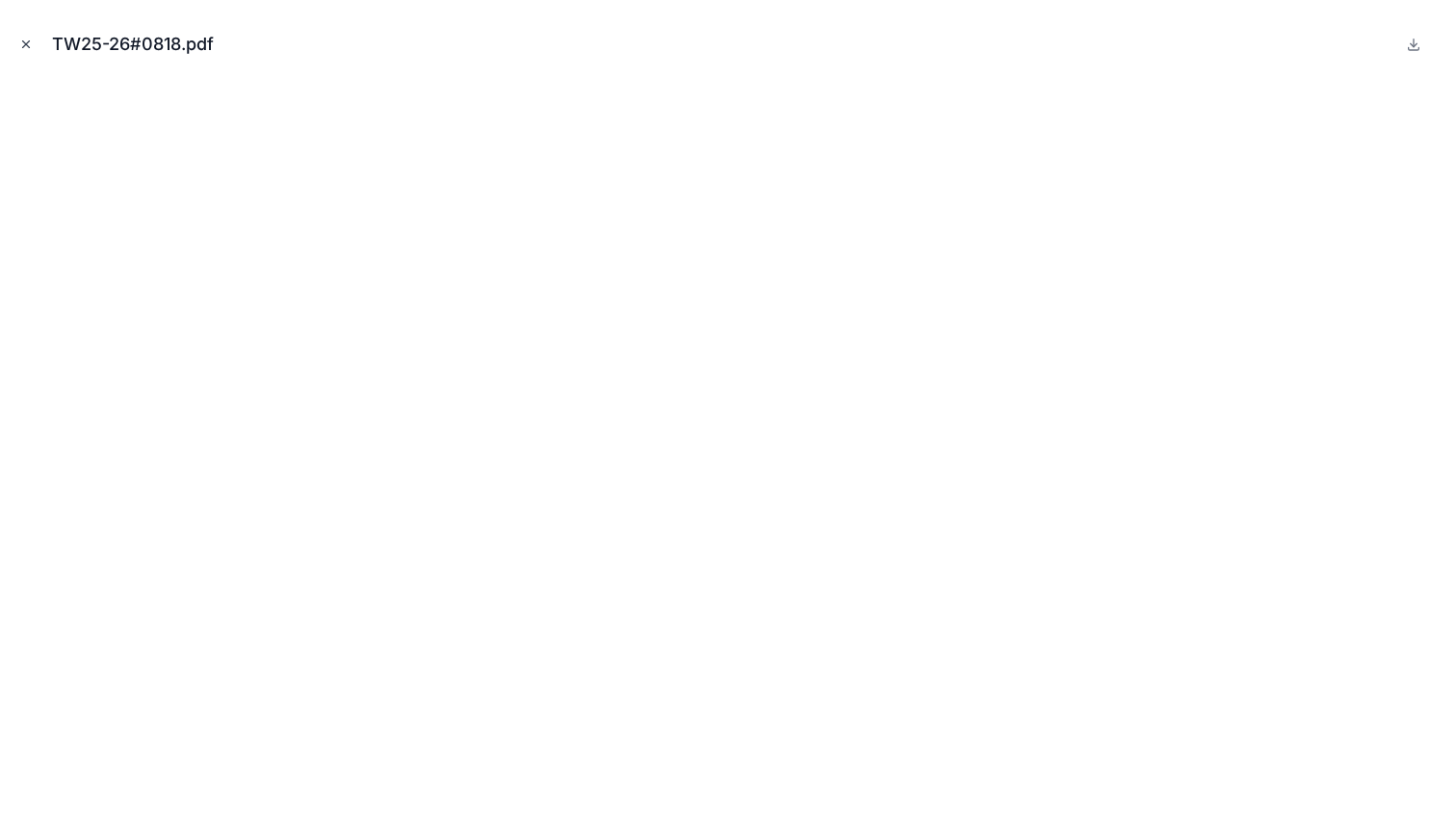
click at [29, 43] on icon "Close modal" at bounding box center [26, 45] width 14 height 14
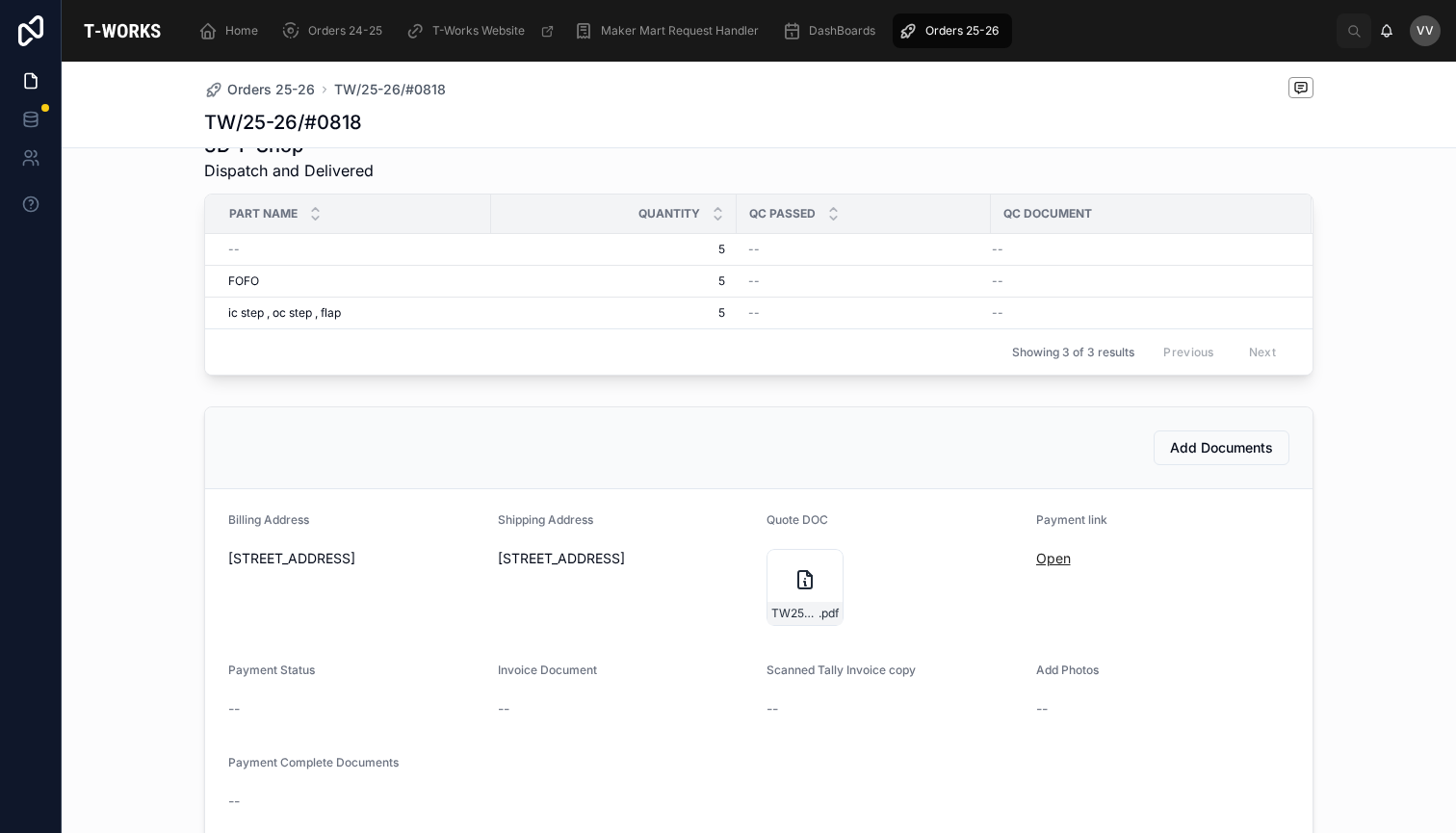
click at [1060, 556] on link "Open" at bounding box center [1053, 558] width 35 height 17
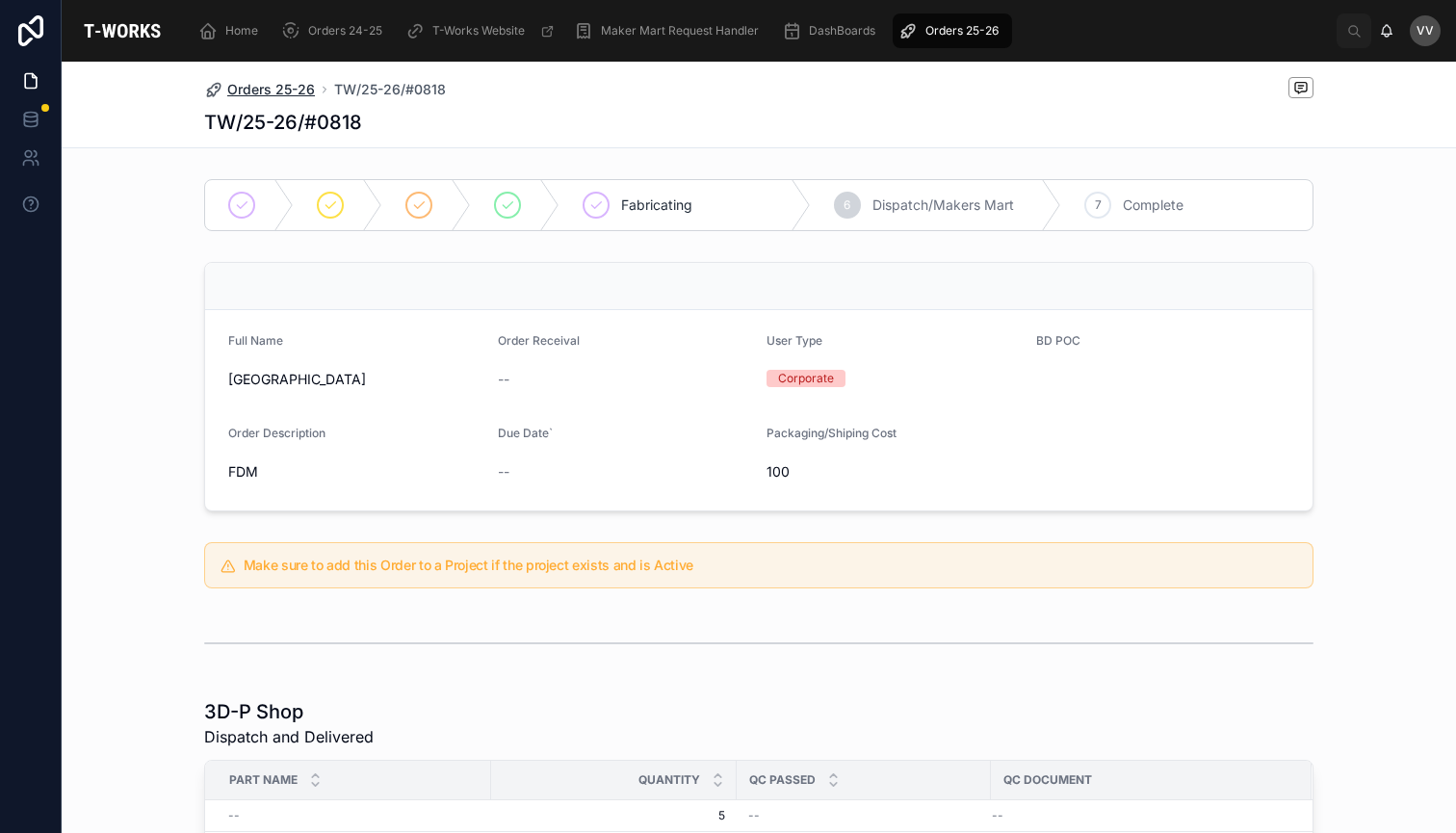
click at [260, 95] on span "Orders 25-26" at bounding box center [270, 89] width 87 height 19
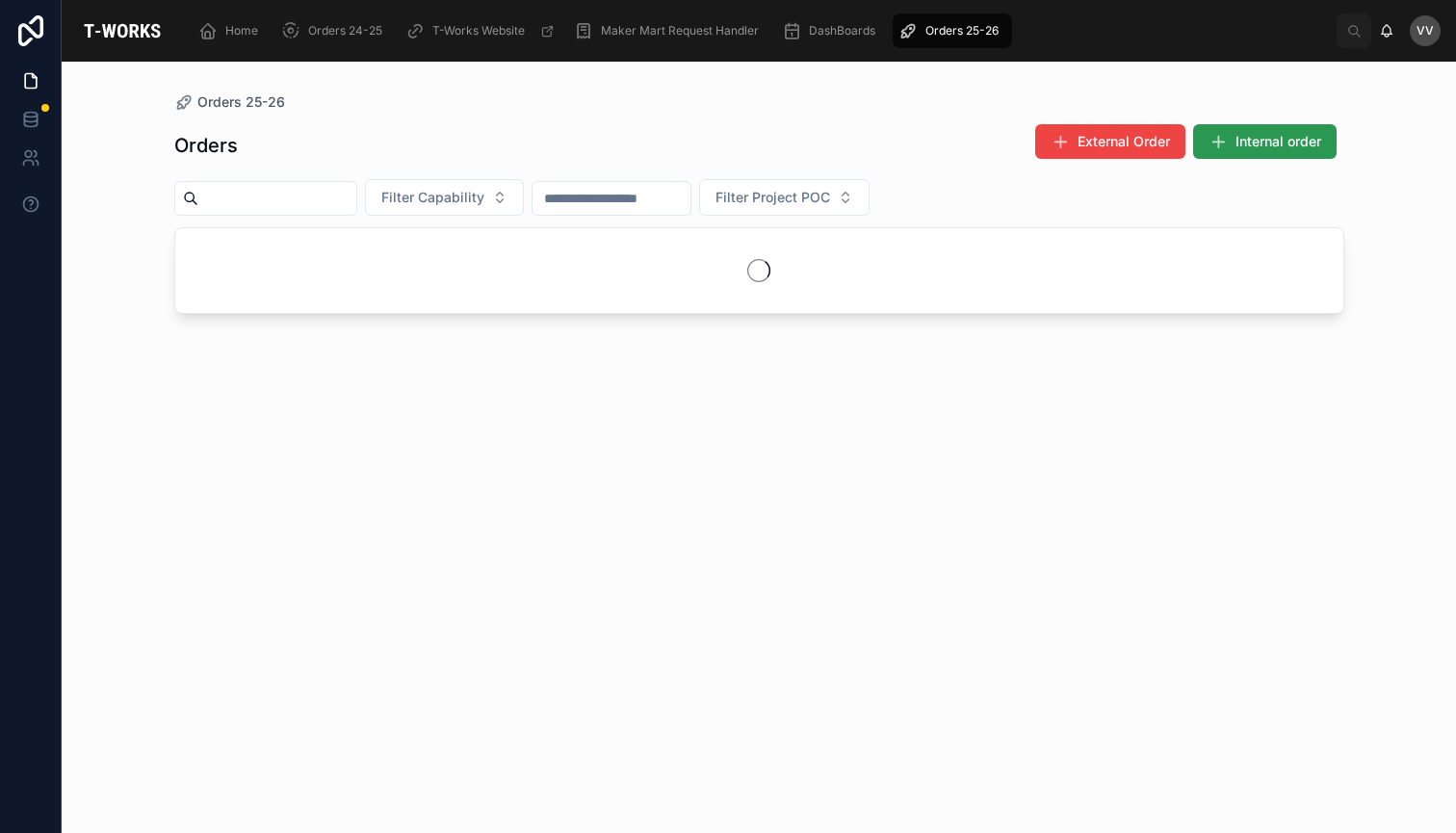
click at [1266, 129] on button "Internal order" at bounding box center [1264, 141] width 144 height 35
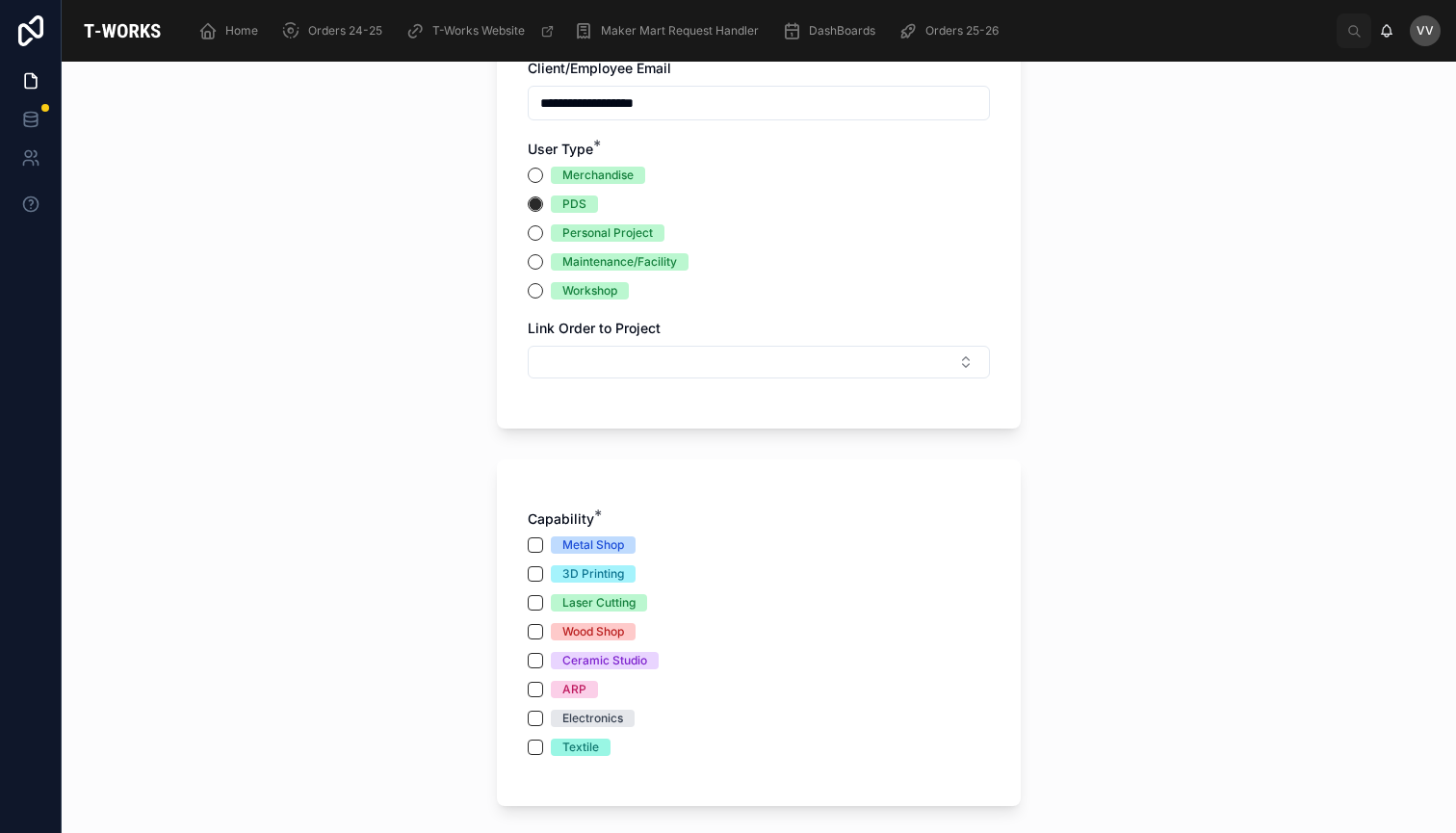
scroll to position [345, 0]
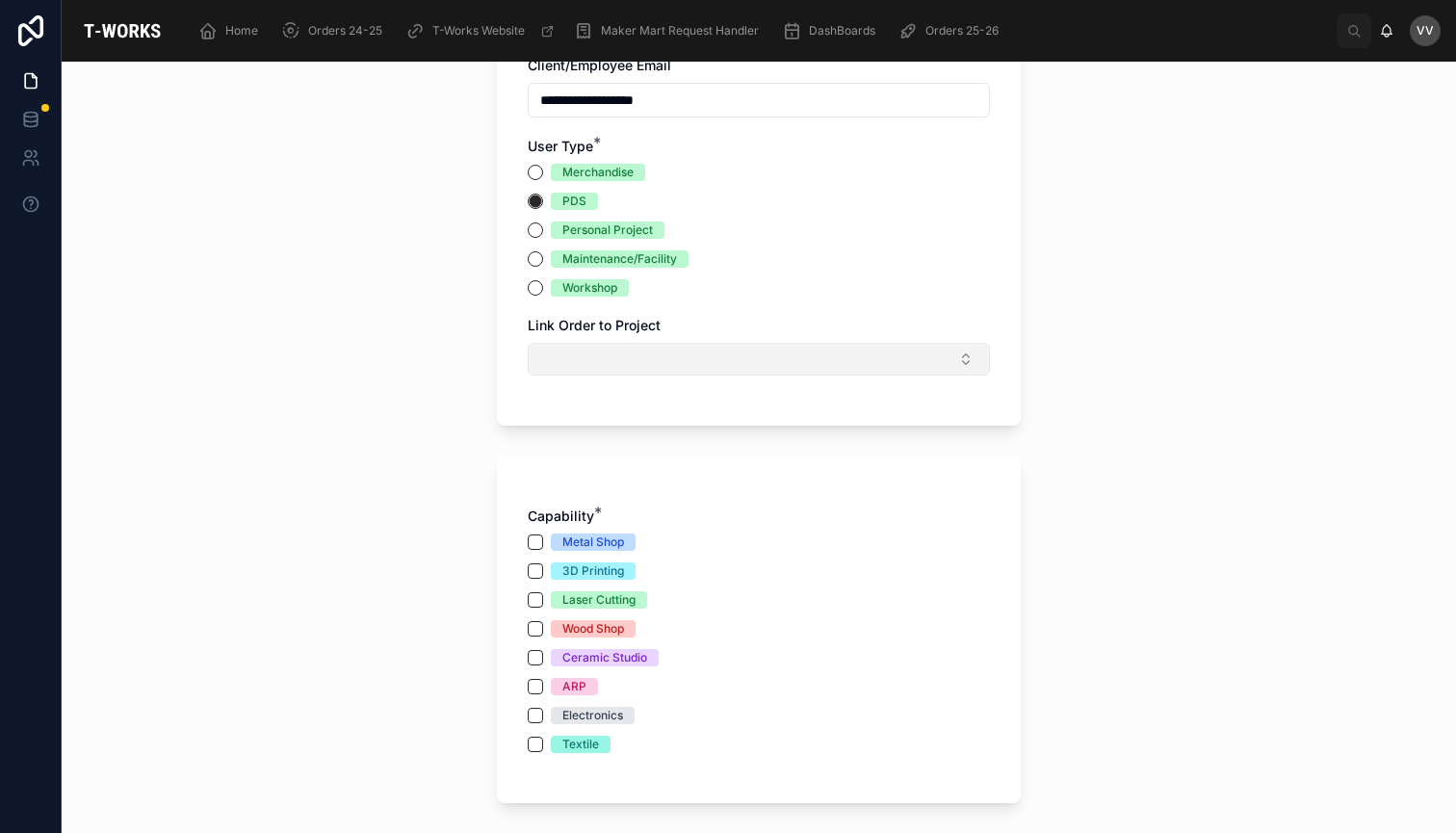
click at [965, 364] on button "Select Button" at bounding box center [759, 359] width 463 height 33
click at [325, 461] on div "**********" at bounding box center [758, 447] width 1394 height 772
click at [534, 685] on button "ARP" at bounding box center [536, 686] width 16 height 16
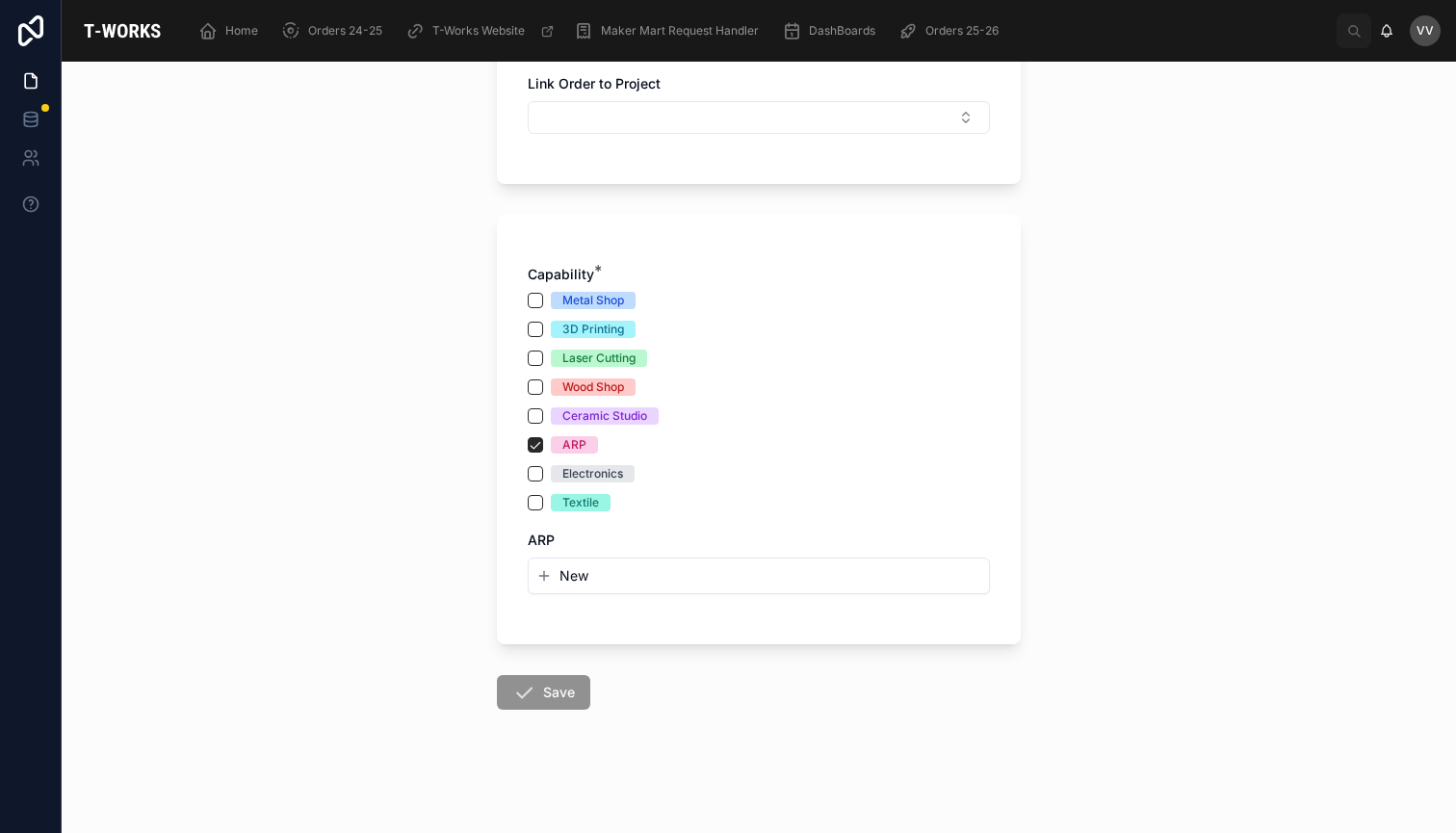
scroll to position [586, 0]
click at [691, 576] on button "New" at bounding box center [758, 575] width 445 height 19
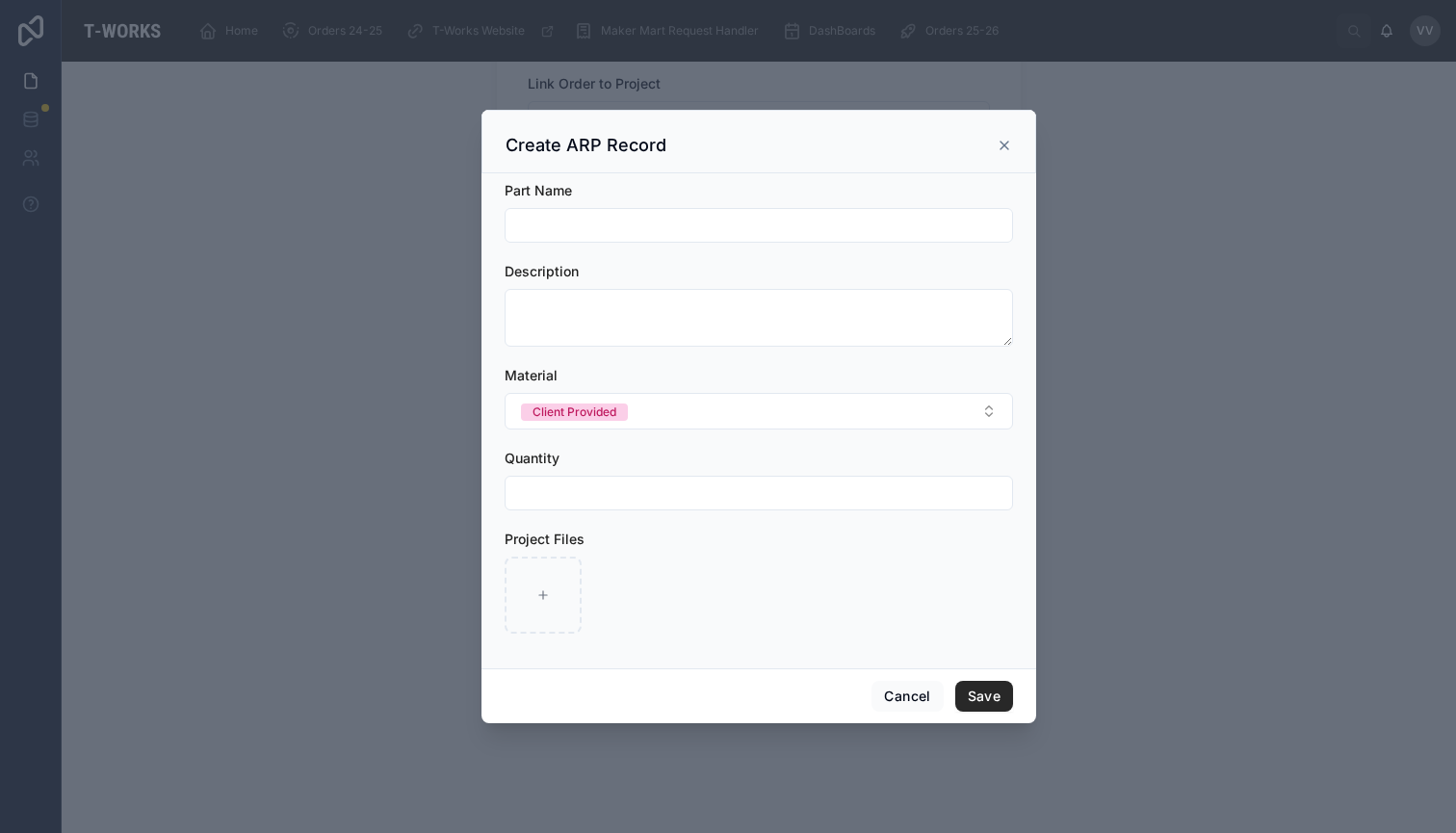
click at [735, 223] on input "text" at bounding box center [758, 225] width 506 height 27
type input "**********"
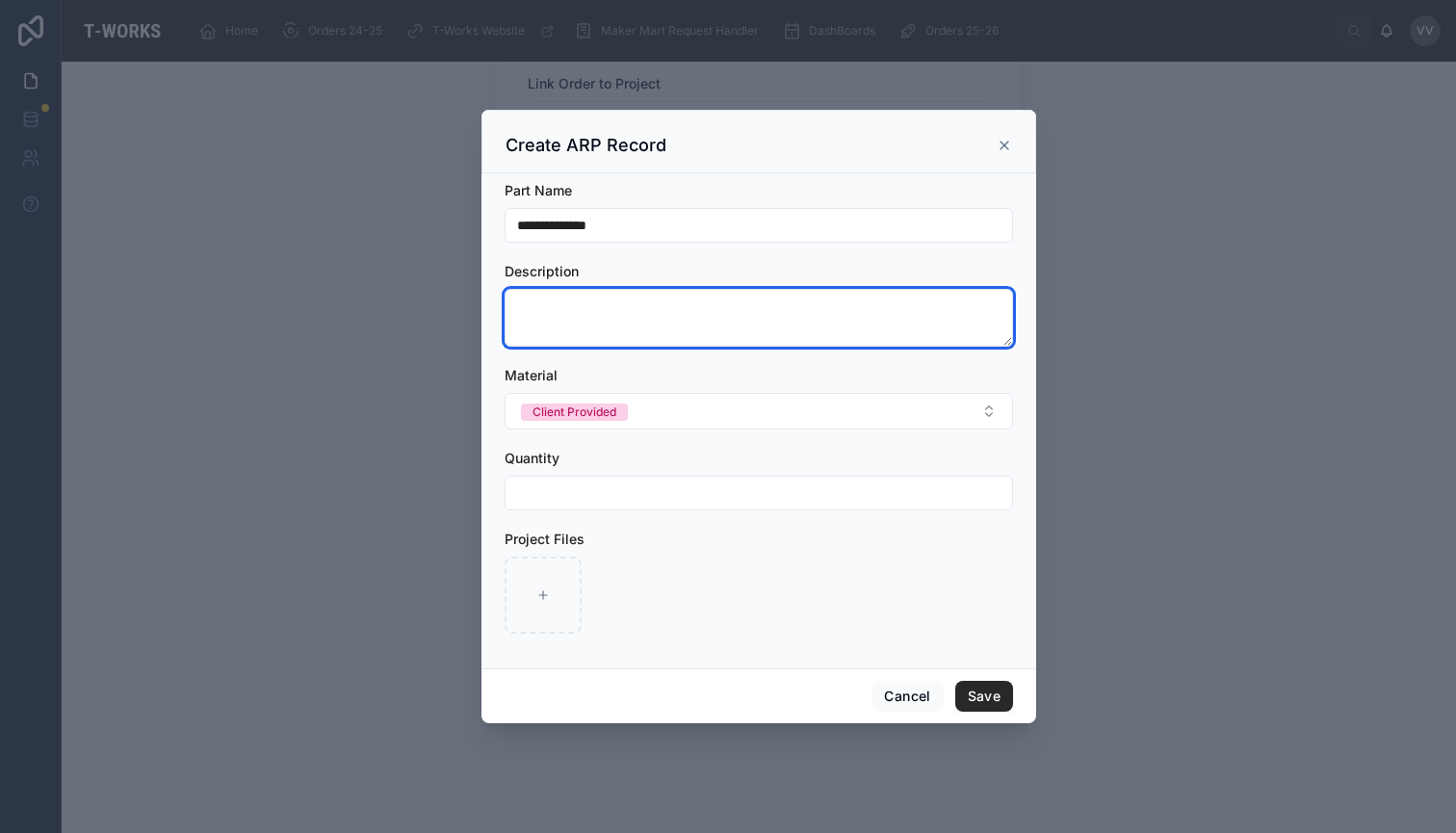
click at [688, 323] on textarea at bounding box center [758, 318] width 508 height 57
type textarea "**********"
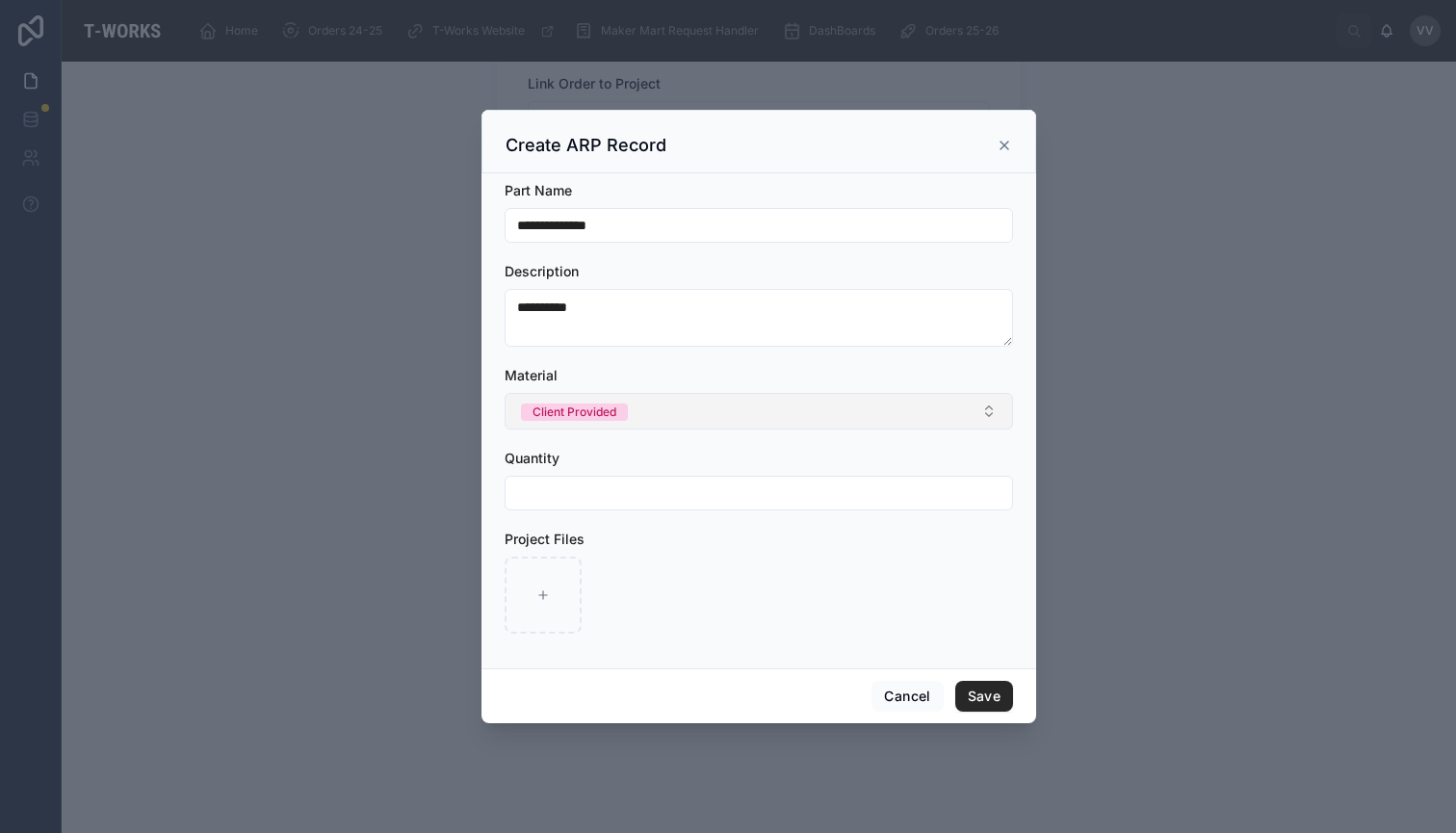
click at [698, 415] on button "Client Provided" at bounding box center [758, 411] width 508 height 37
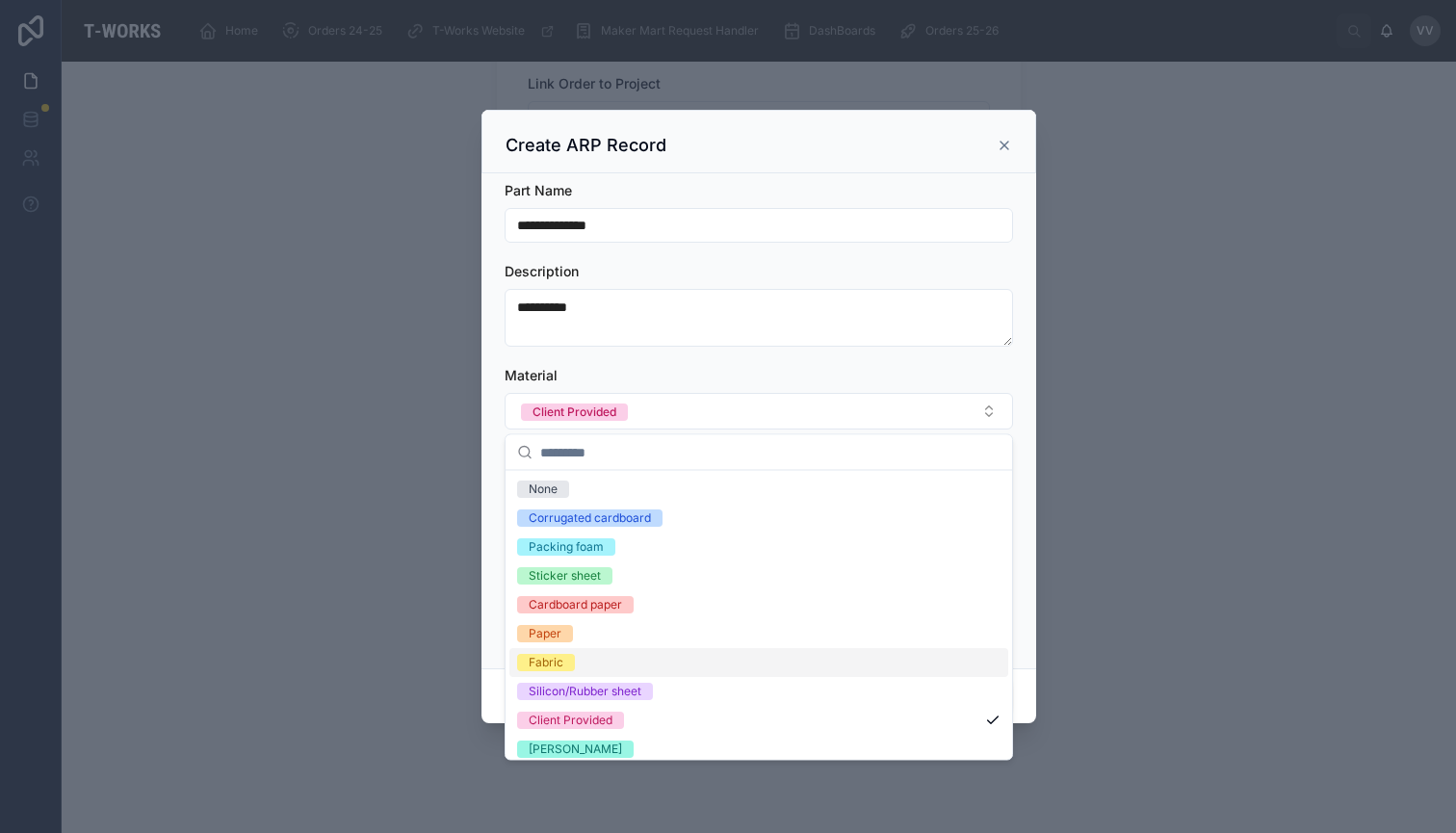
scroll to position [0, 0]
click at [626, 516] on div "Corrugated cardboard" at bounding box center [589, 517] width 122 height 17
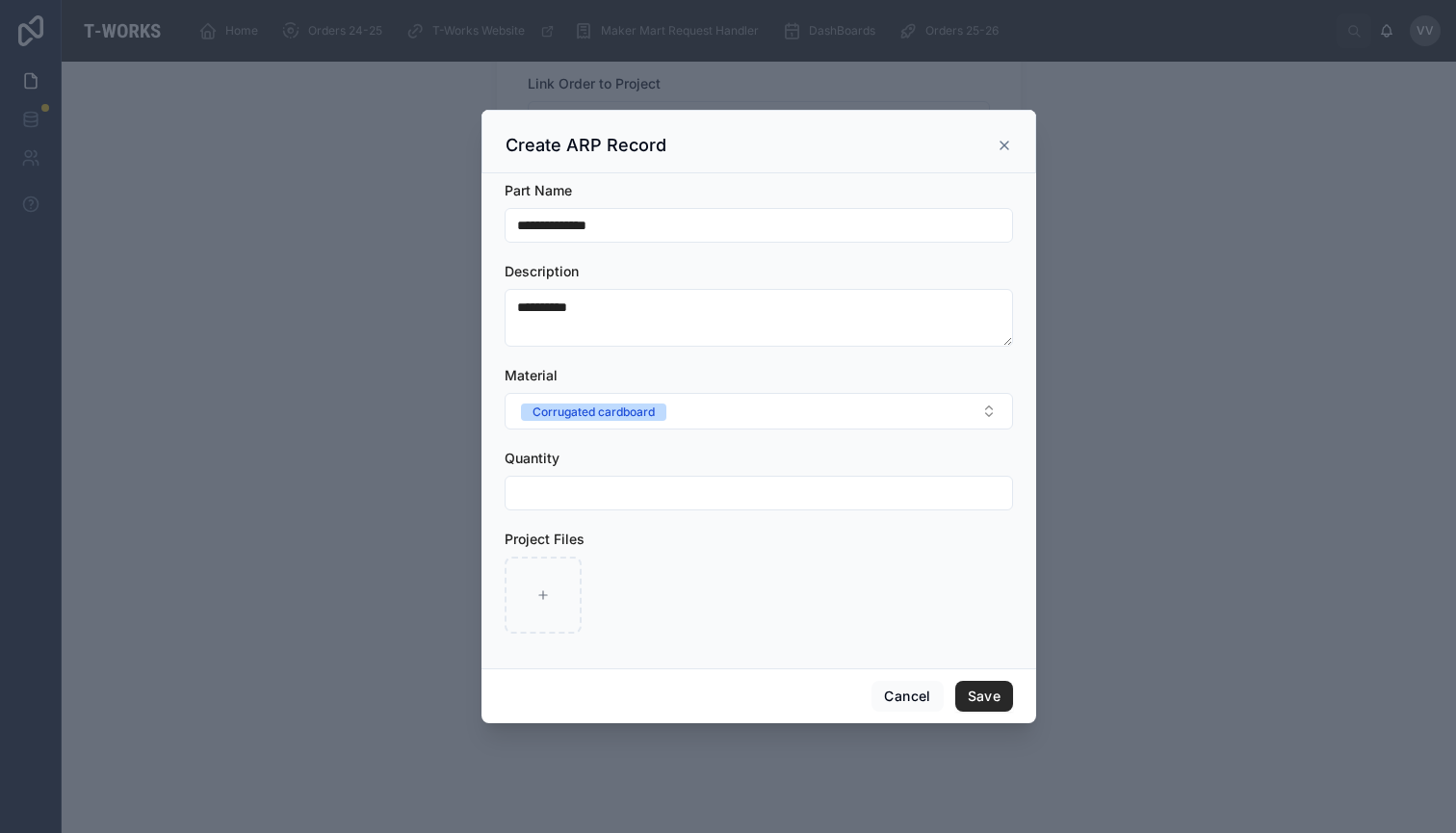
click at [628, 495] on input "text" at bounding box center [758, 492] width 506 height 27
type input "**"
click at [544, 593] on icon at bounding box center [543, 595] width 14 height 14
click at [987, 697] on button "Save" at bounding box center [984, 695] width 57 height 31
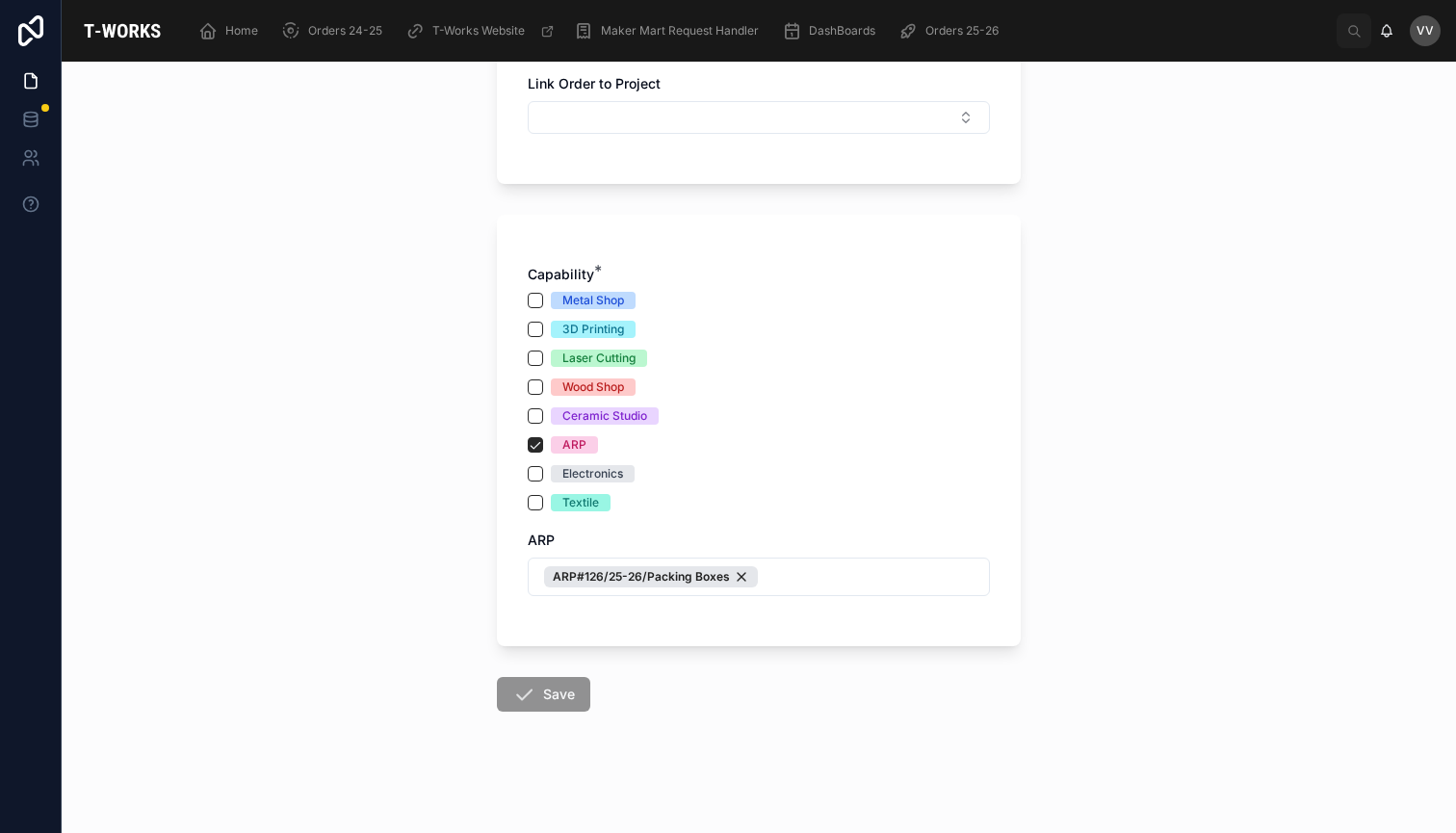
click at [551, 698] on span "Save" at bounding box center [544, 697] width 93 height 19
click at [528, 695] on span "Save" at bounding box center [544, 695] width 93 height 19
click at [799, 587] on button "ARP#126/25-26/Packing Boxes" at bounding box center [759, 574] width 463 height 39
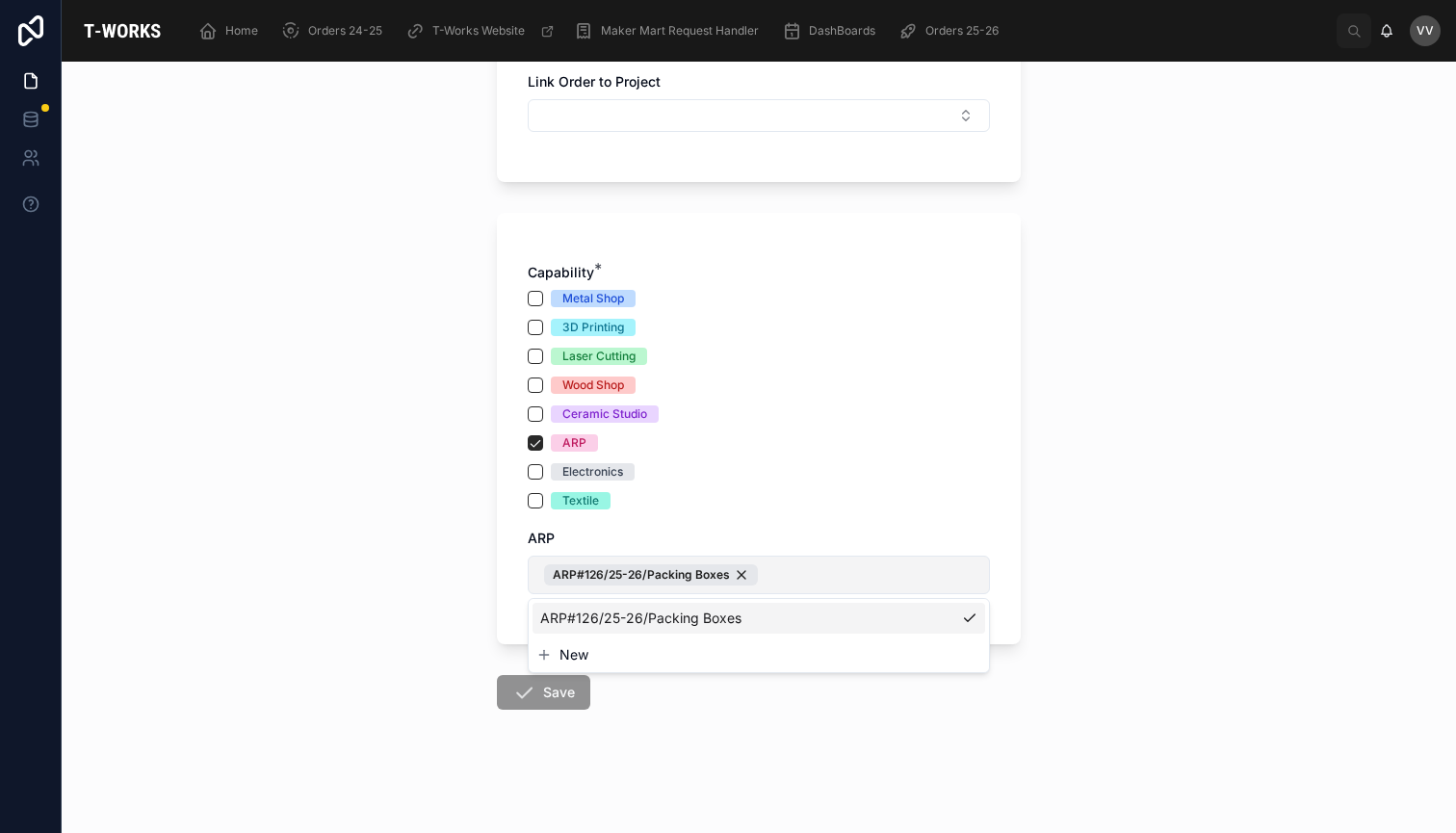
click at [799, 587] on button "ARP#126/25-26/Packing Boxes" at bounding box center [759, 574] width 463 height 39
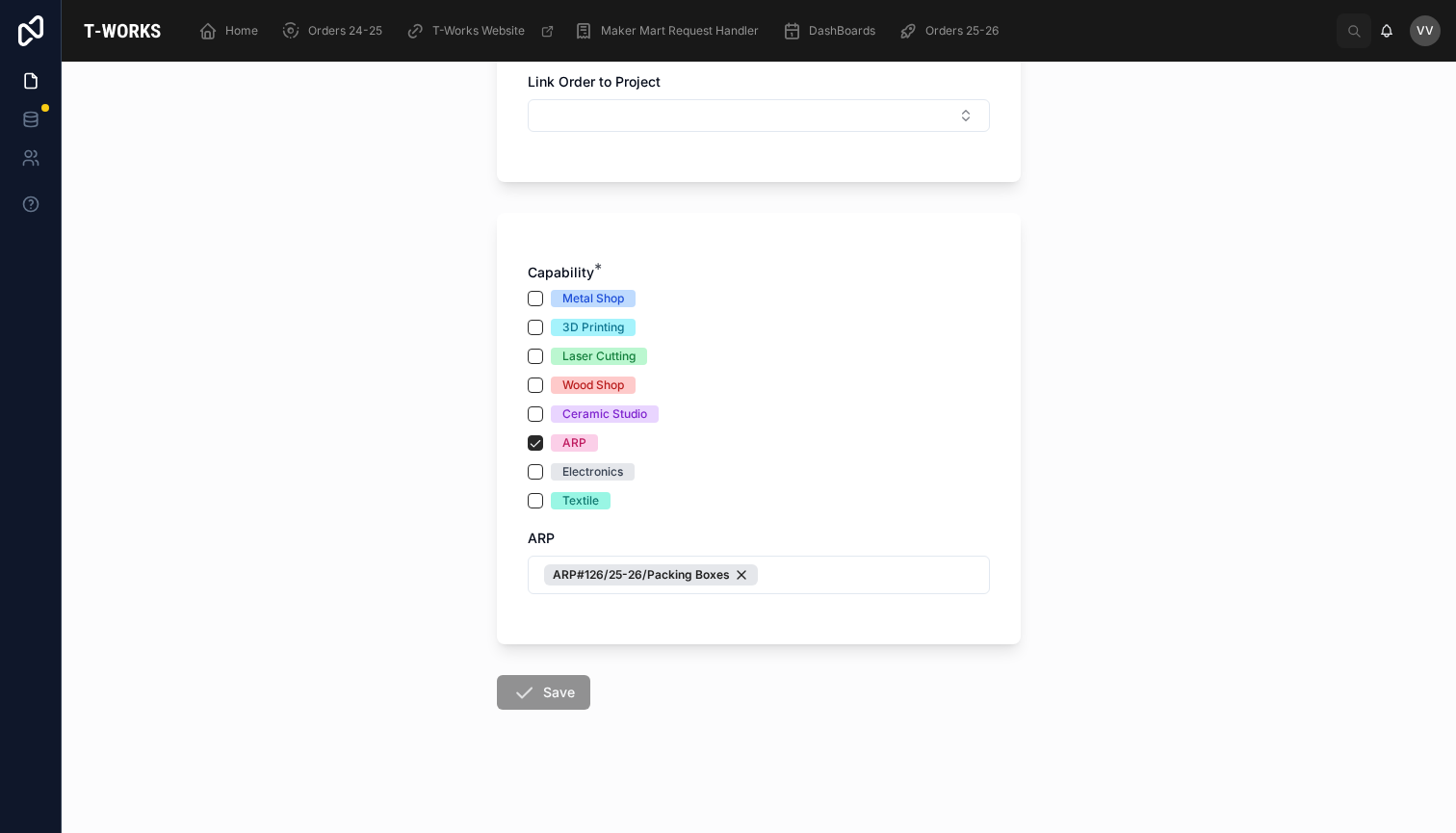
click at [557, 693] on span "Save" at bounding box center [544, 695] width 93 height 19
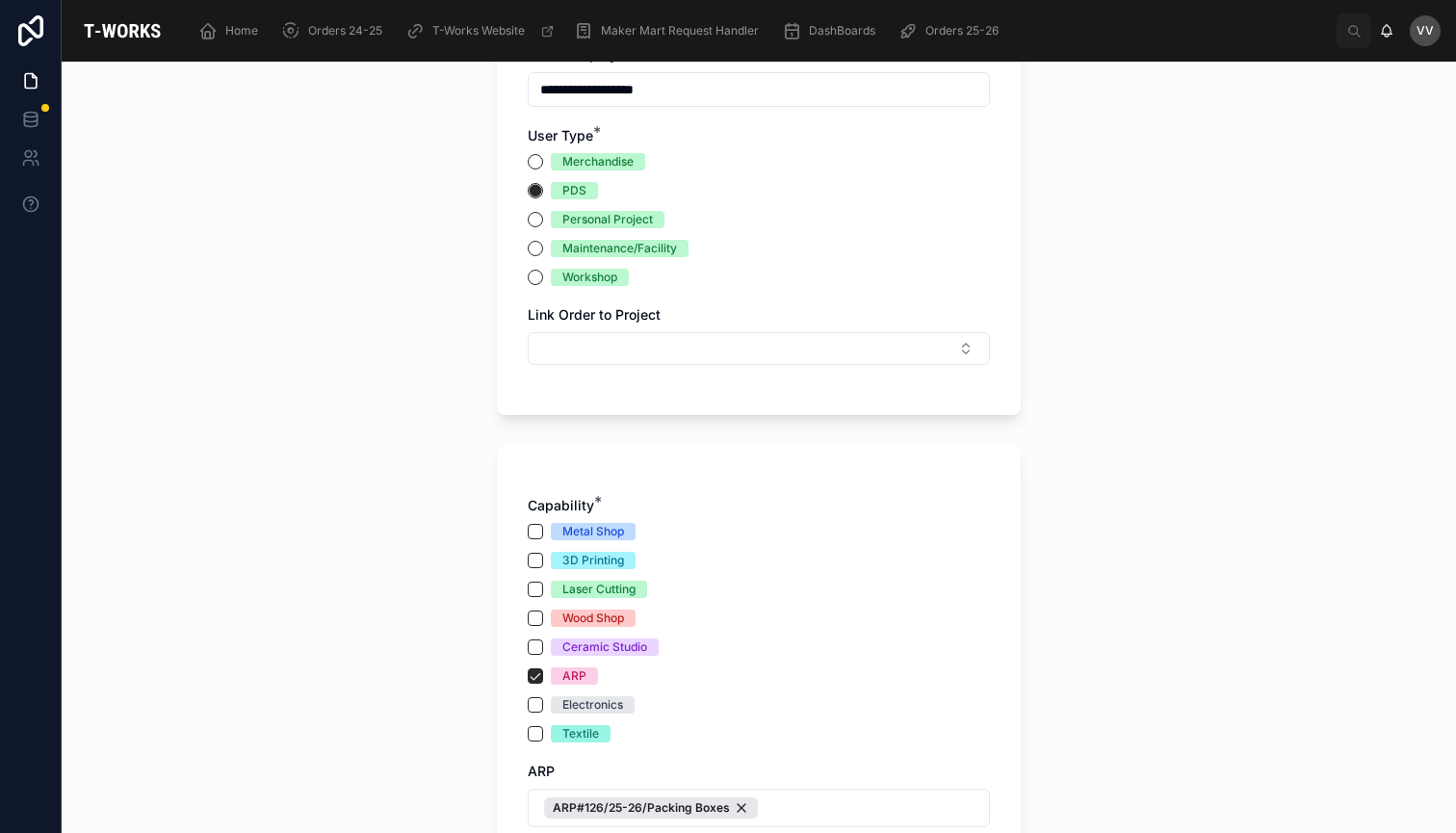
scroll to position [353, 0]
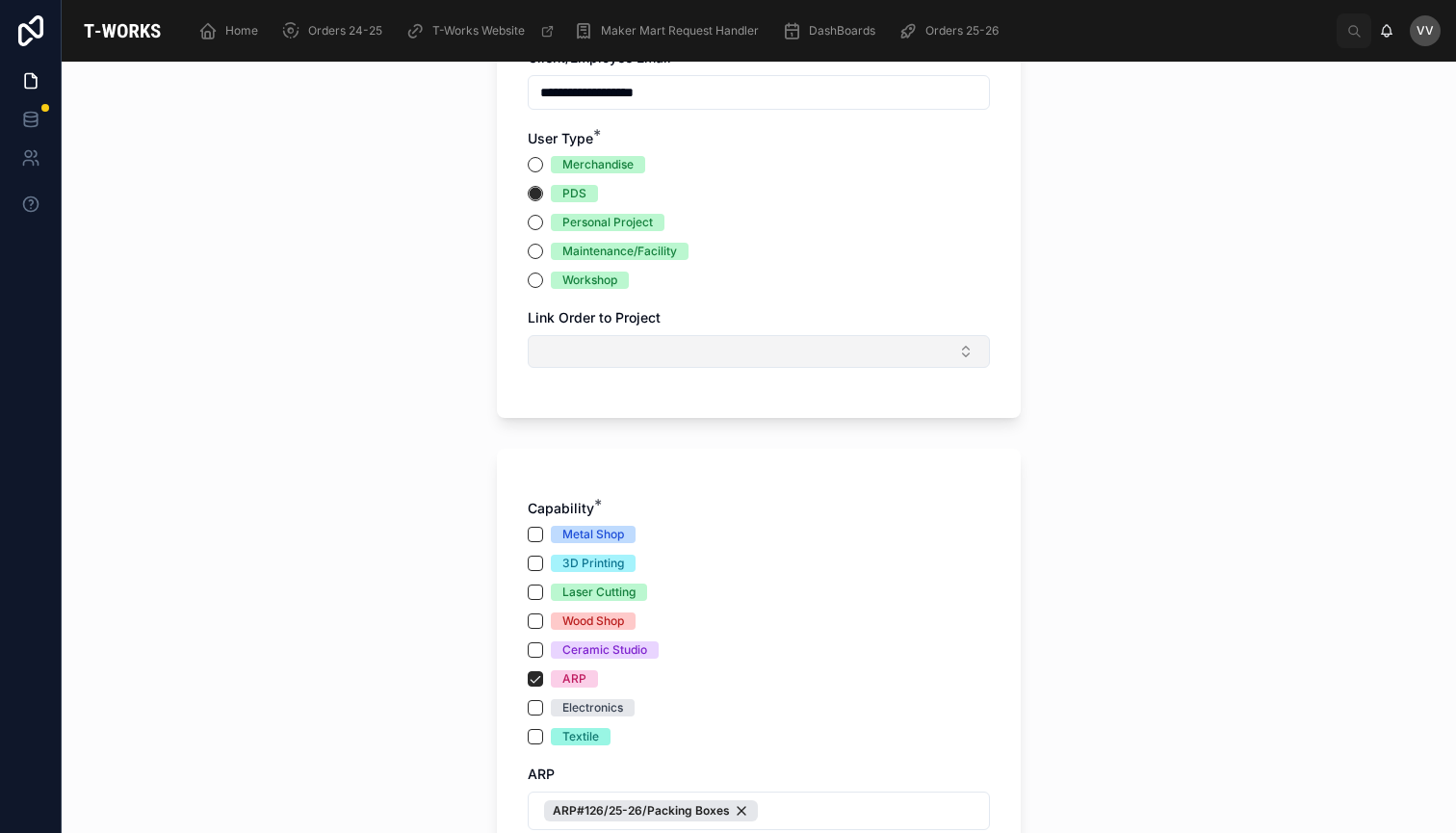
click at [764, 356] on button "Select Button" at bounding box center [759, 351] width 463 height 33
click at [233, 507] on div "**********" at bounding box center [758, 447] width 1394 height 772
click at [533, 253] on button "Maintenance/Facility" at bounding box center [536, 252] width 16 height 16
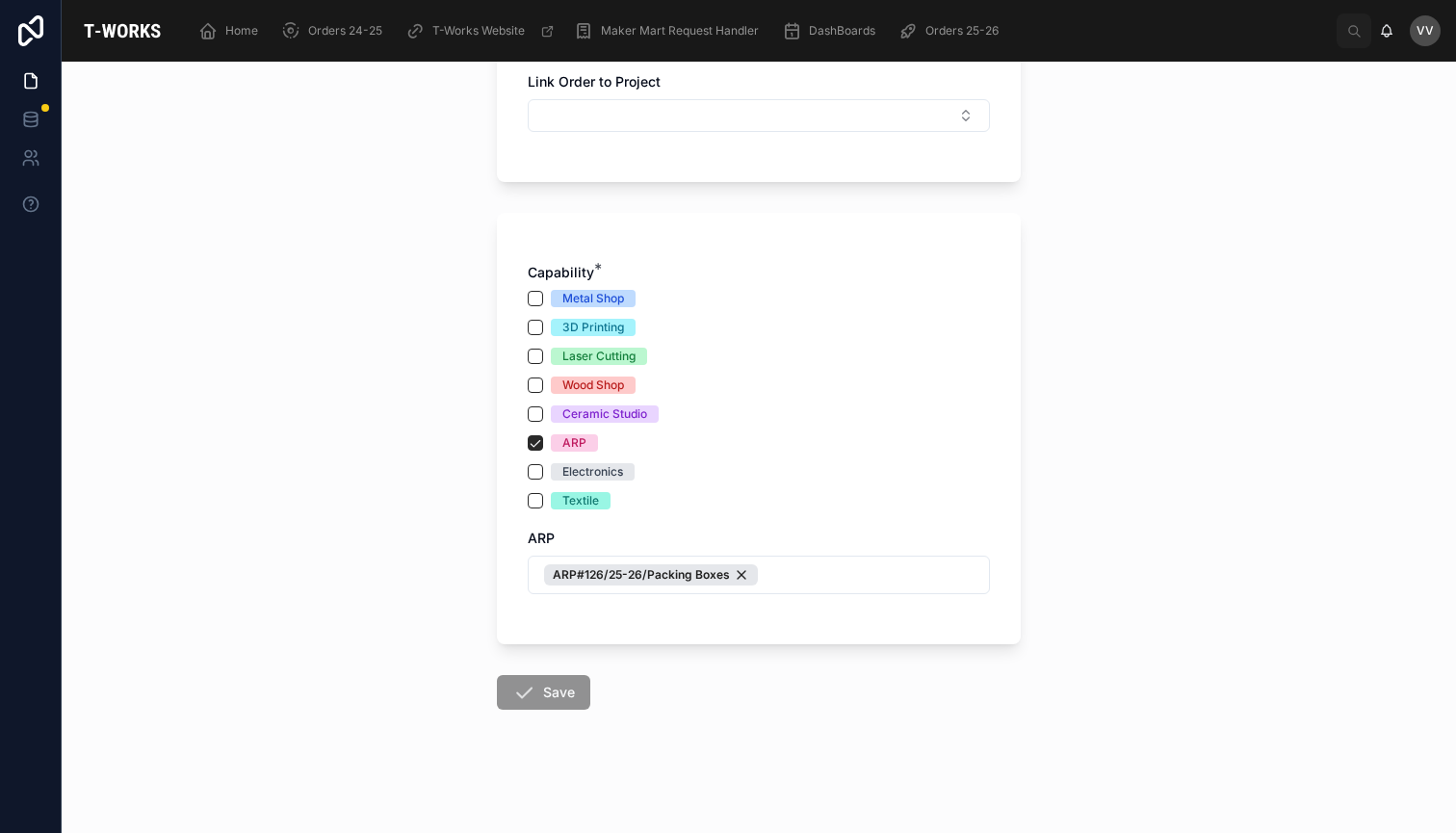
scroll to position [588, 0]
click at [538, 697] on span "Save" at bounding box center [544, 695] width 93 height 19
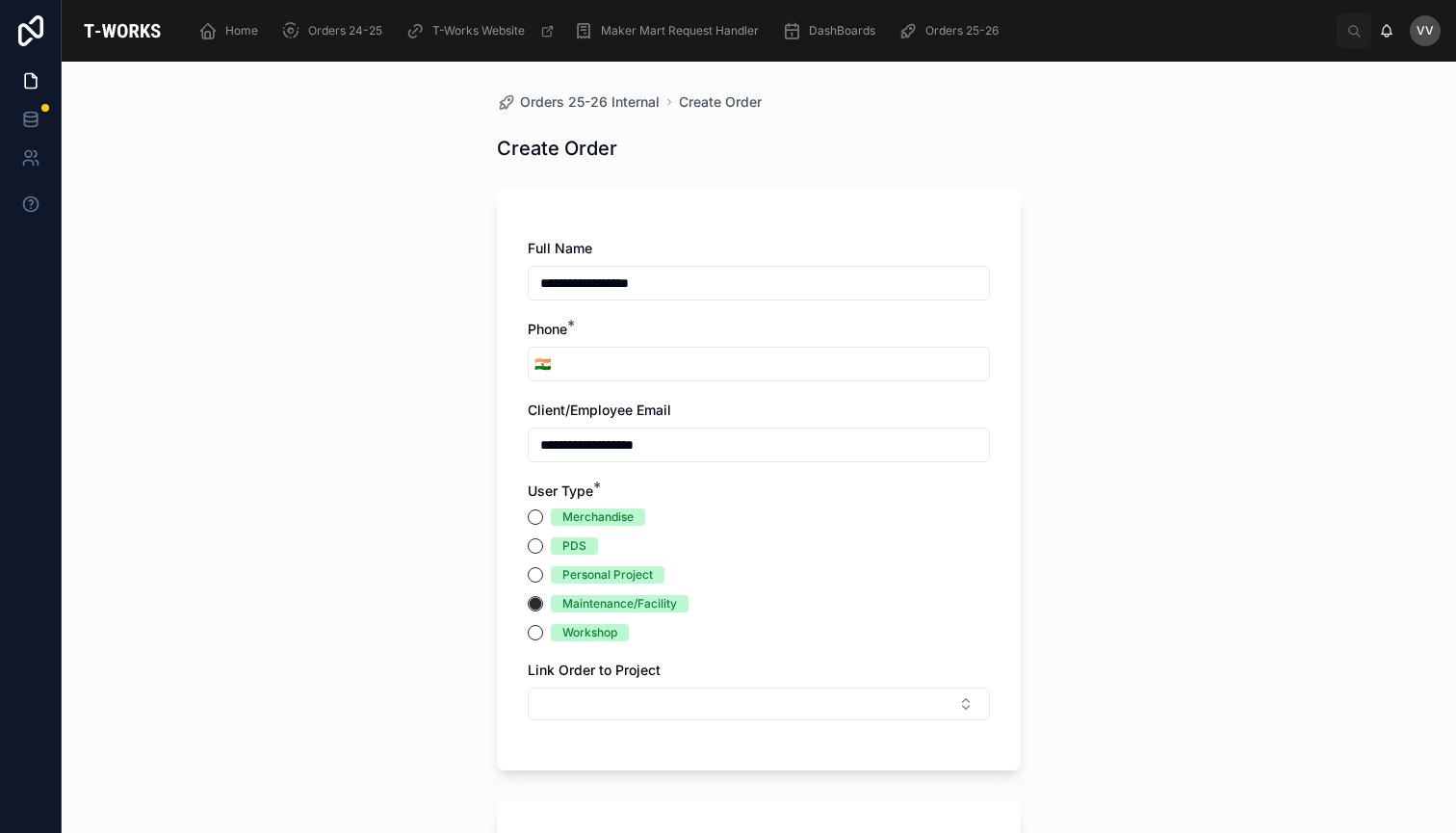
scroll to position [0, 0]
type input "**********"
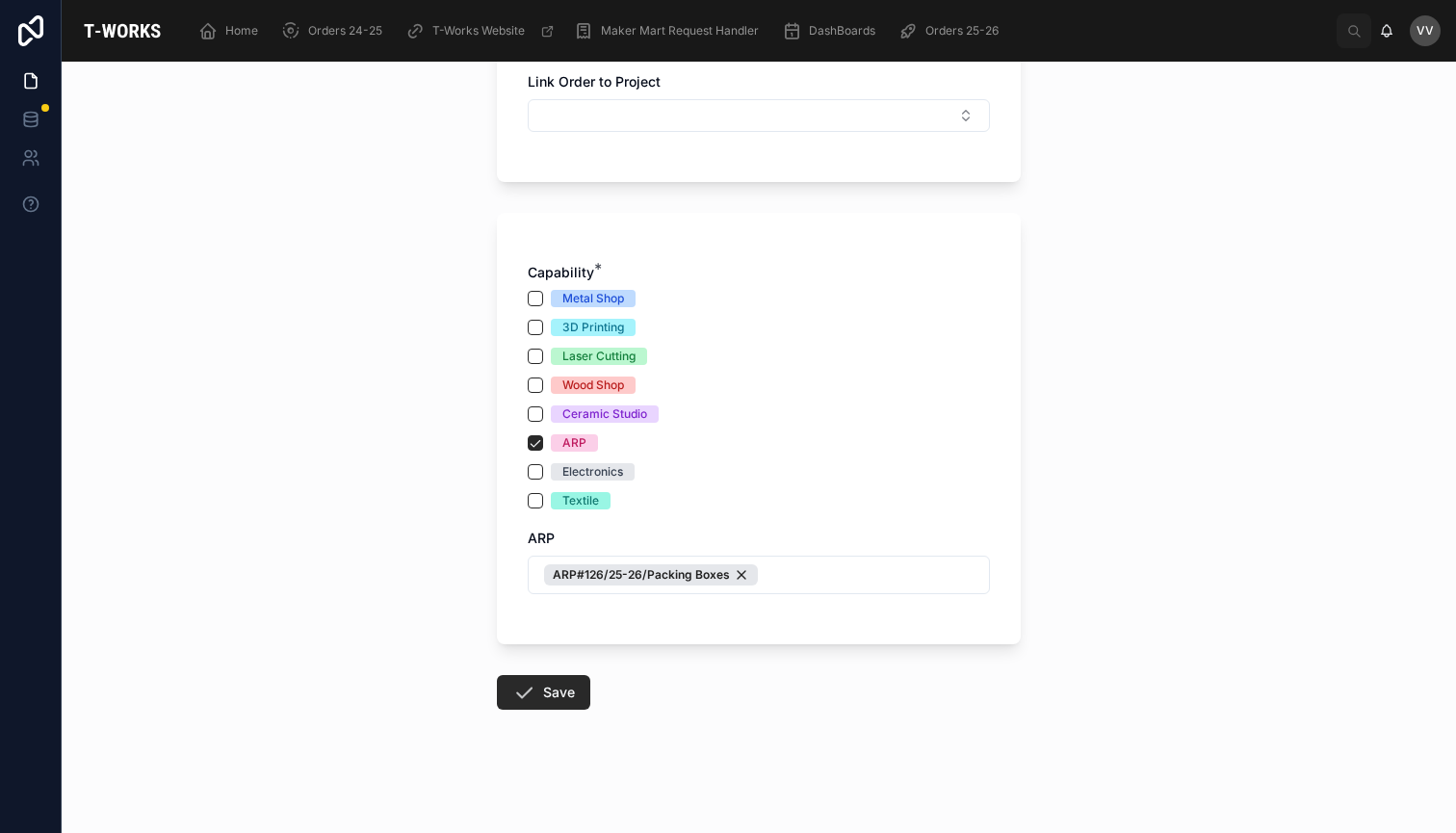
scroll to position [588, 0]
click at [545, 690] on button "Save" at bounding box center [544, 691] width 93 height 35
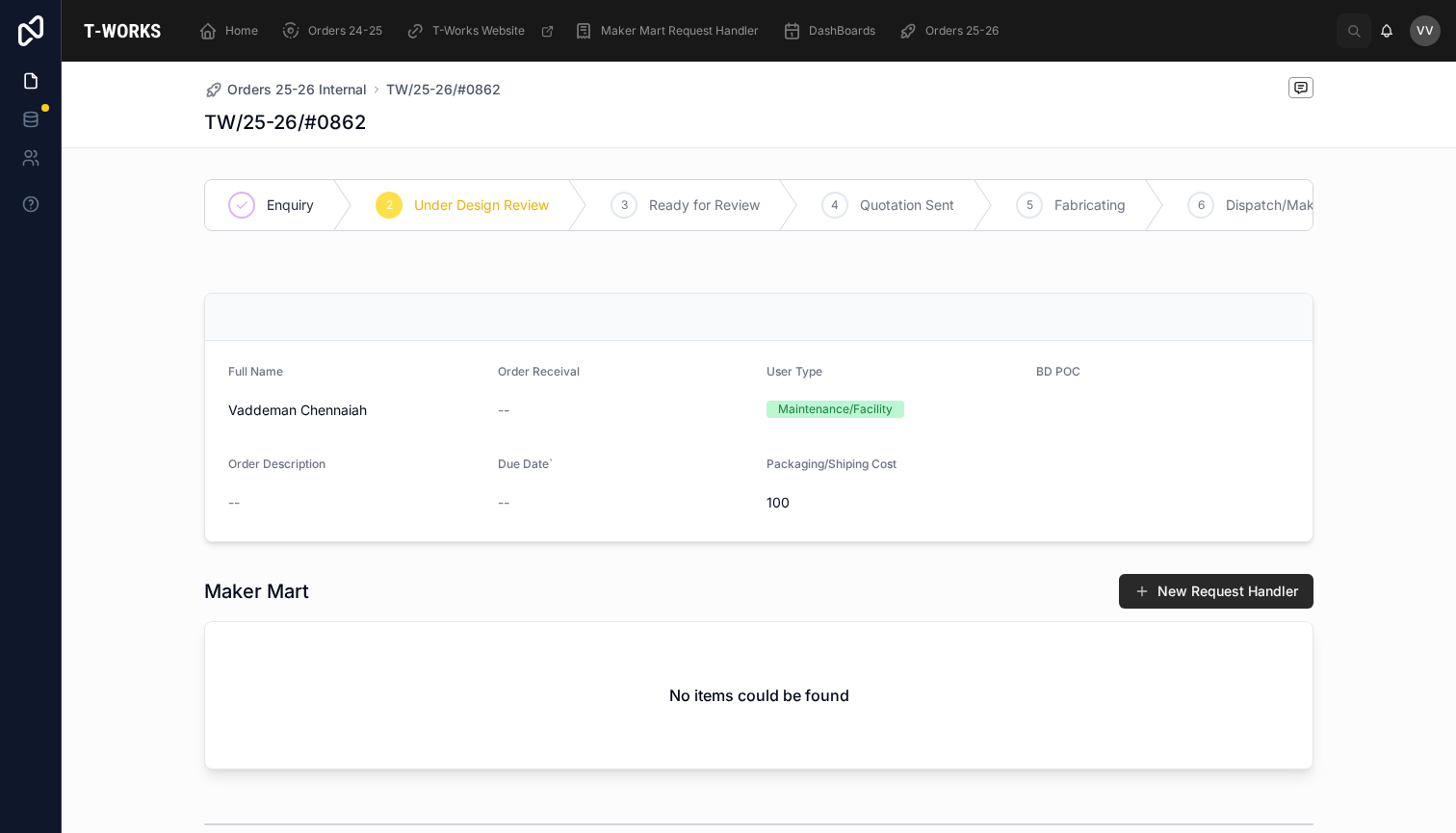
click at [857, 463] on span "Packaging/Shiping Cost" at bounding box center [831, 464] width 130 height 15
click at [301, 90] on span "Orders 25-26 Internal" at bounding box center [296, 89] width 140 height 19
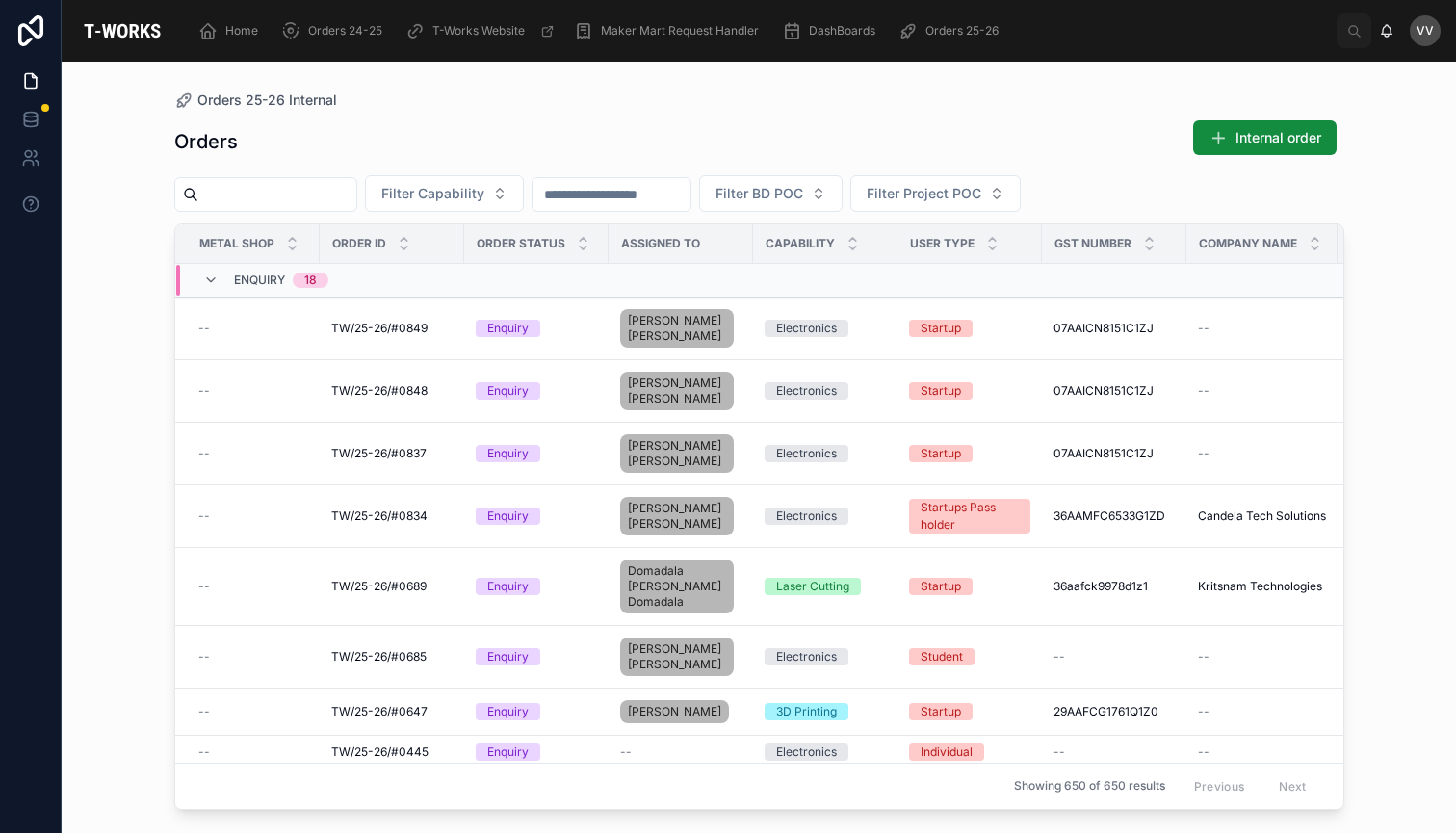
click at [324, 203] on input "text" at bounding box center [276, 194] width 157 height 27
type input "***"
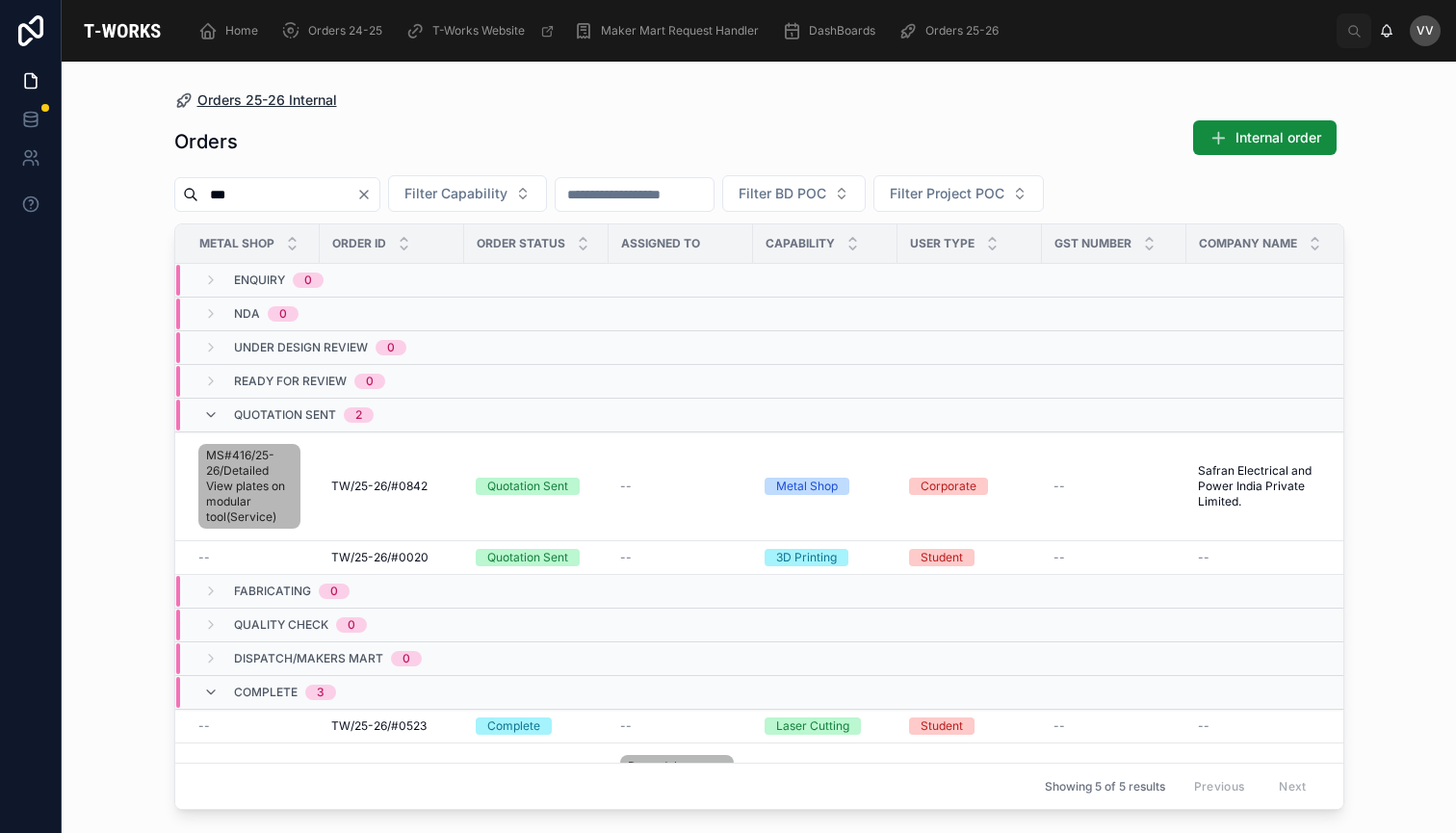
click at [234, 101] on span "Orders 25-26 Internal" at bounding box center [266, 99] width 140 height 19
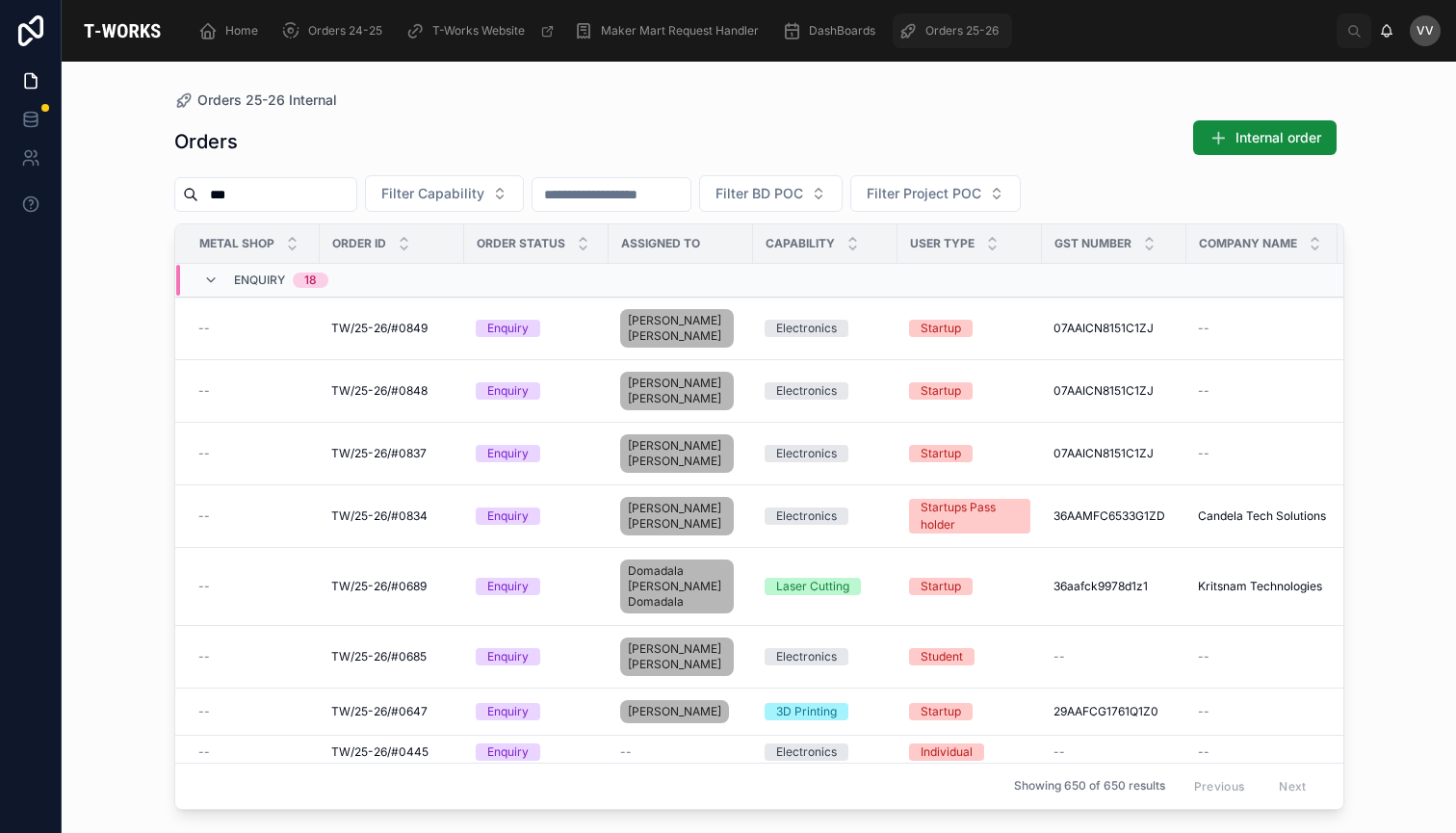
click at [975, 37] on span "Orders 25-26" at bounding box center [962, 31] width 73 height 16
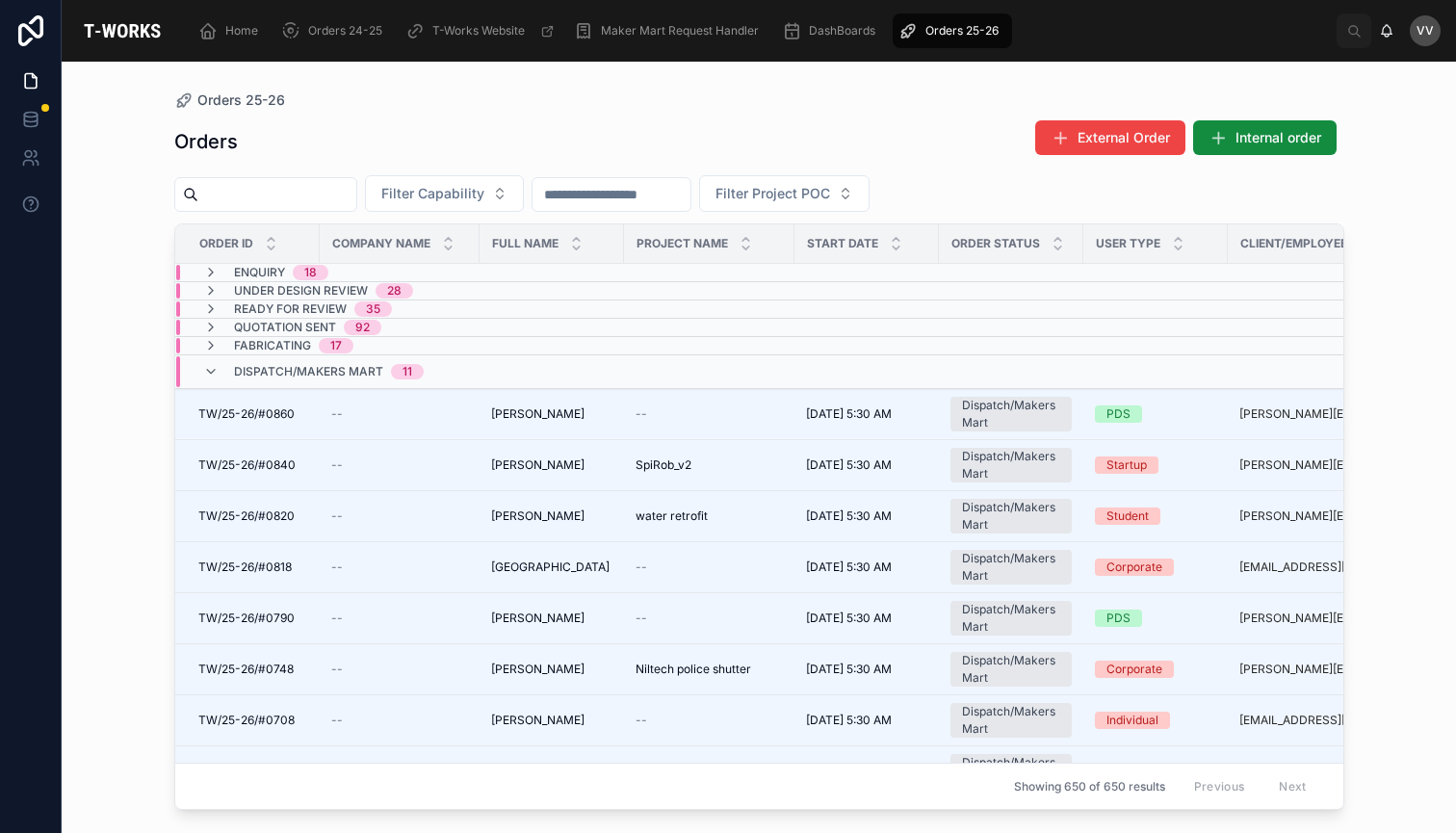
click at [248, 322] on span "Quotation Sent" at bounding box center [284, 328] width 102 height 16
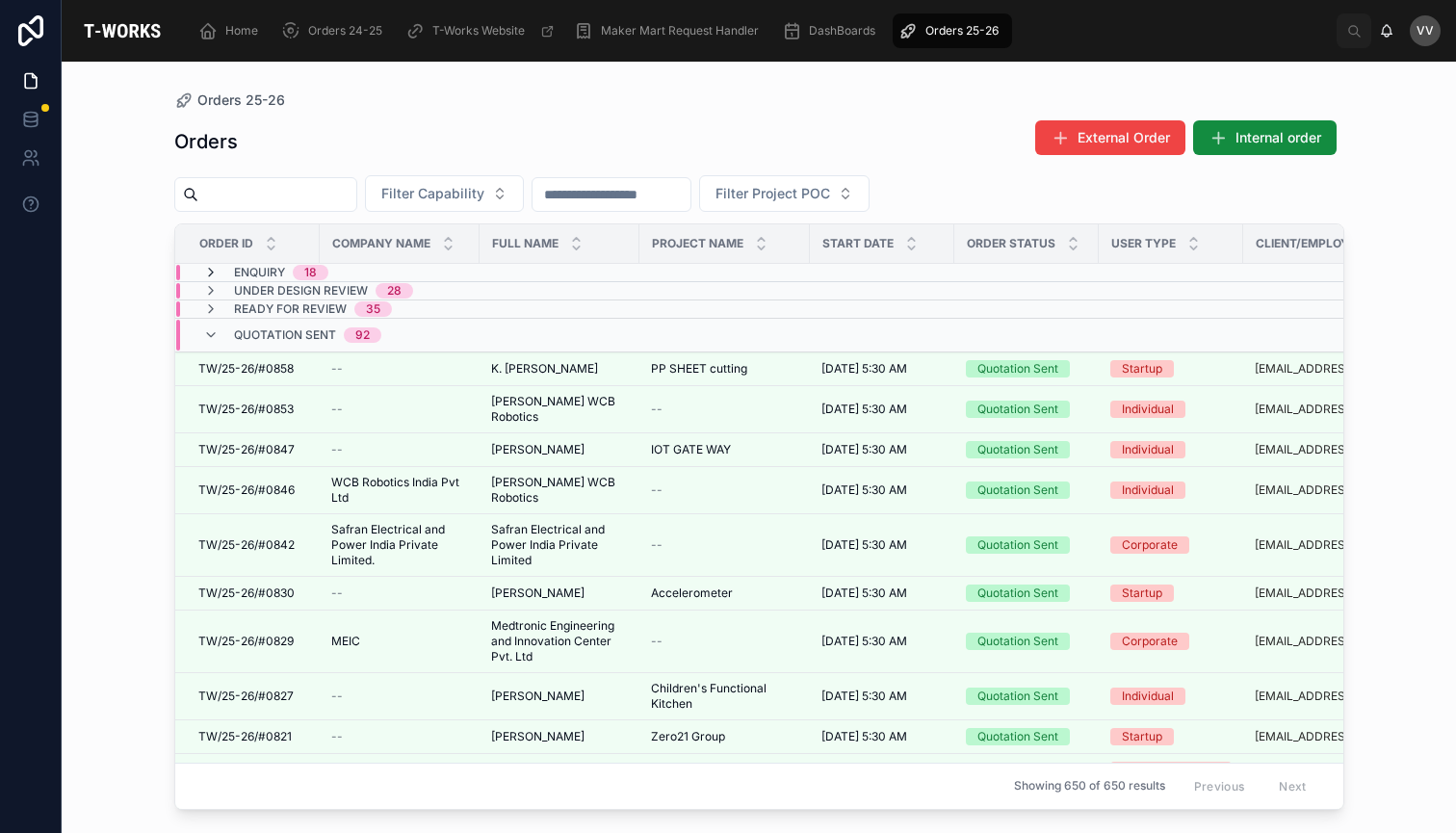
click at [212, 268] on icon at bounding box center [211, 272] width 16 height 16
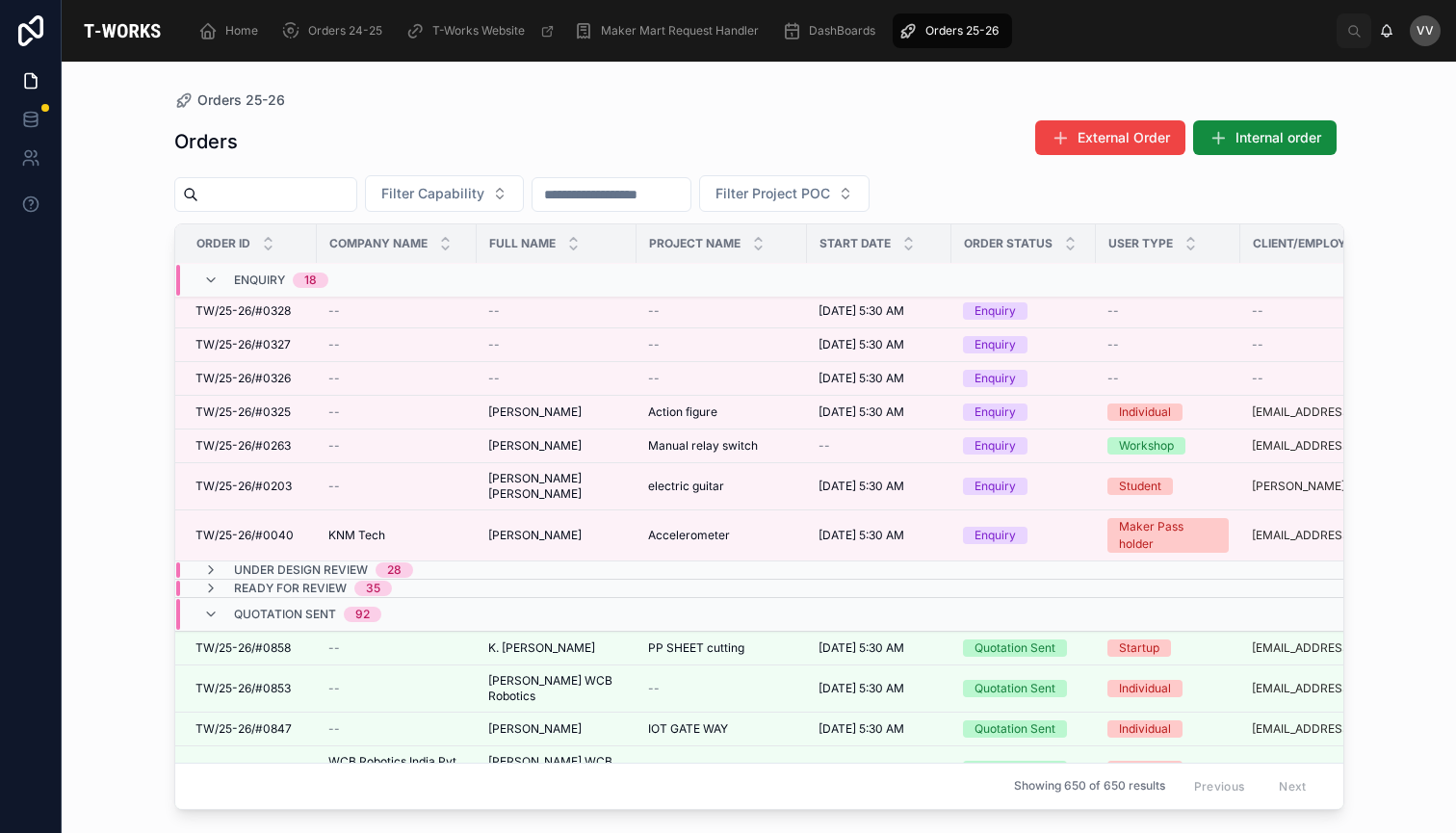
scroll to position [453, 3]
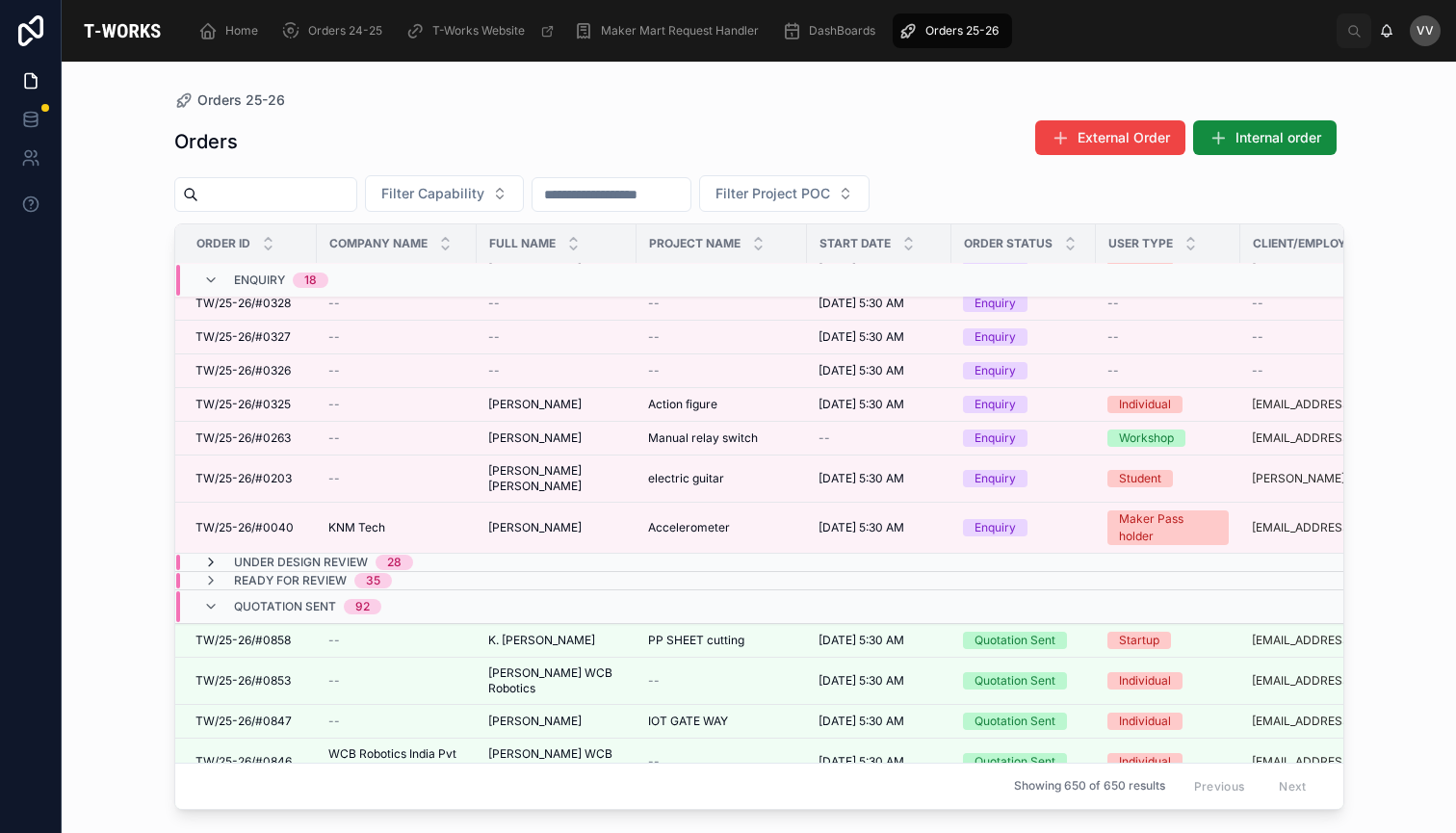
click at [208, 562] on icon at bounding box center [211, 563] width 16 height 16
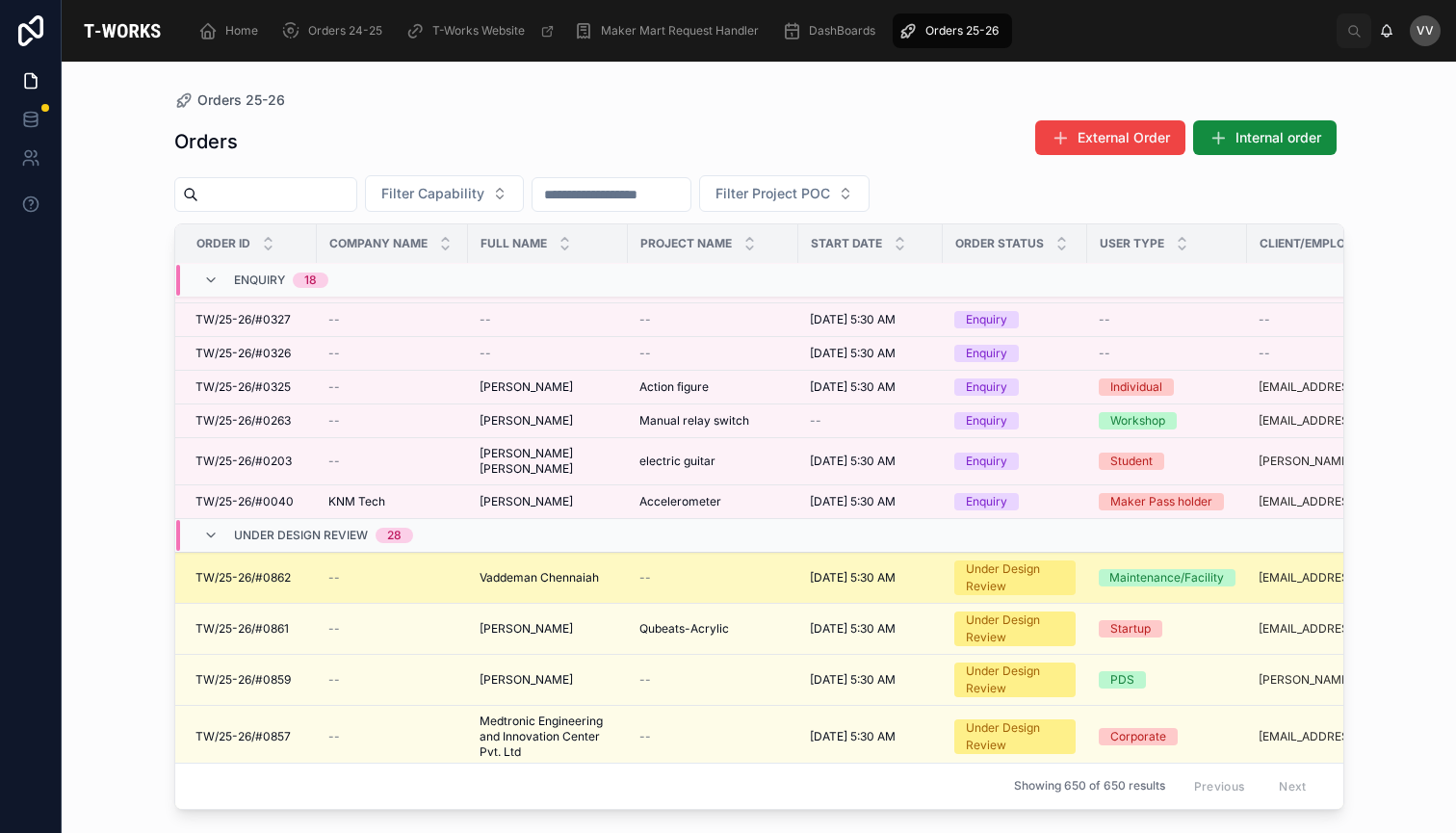
click at [538, 602] on td "Vaddeman [GEOGRAPHIC_DATA] Vaddeman [GEOGRAPHIC_DATA]" at bounding box center [547, 578] width 159 height 52
click at [260, 585] on span "TW/25-26/#0862" at bounding box center [243, 577] width 95 height 16
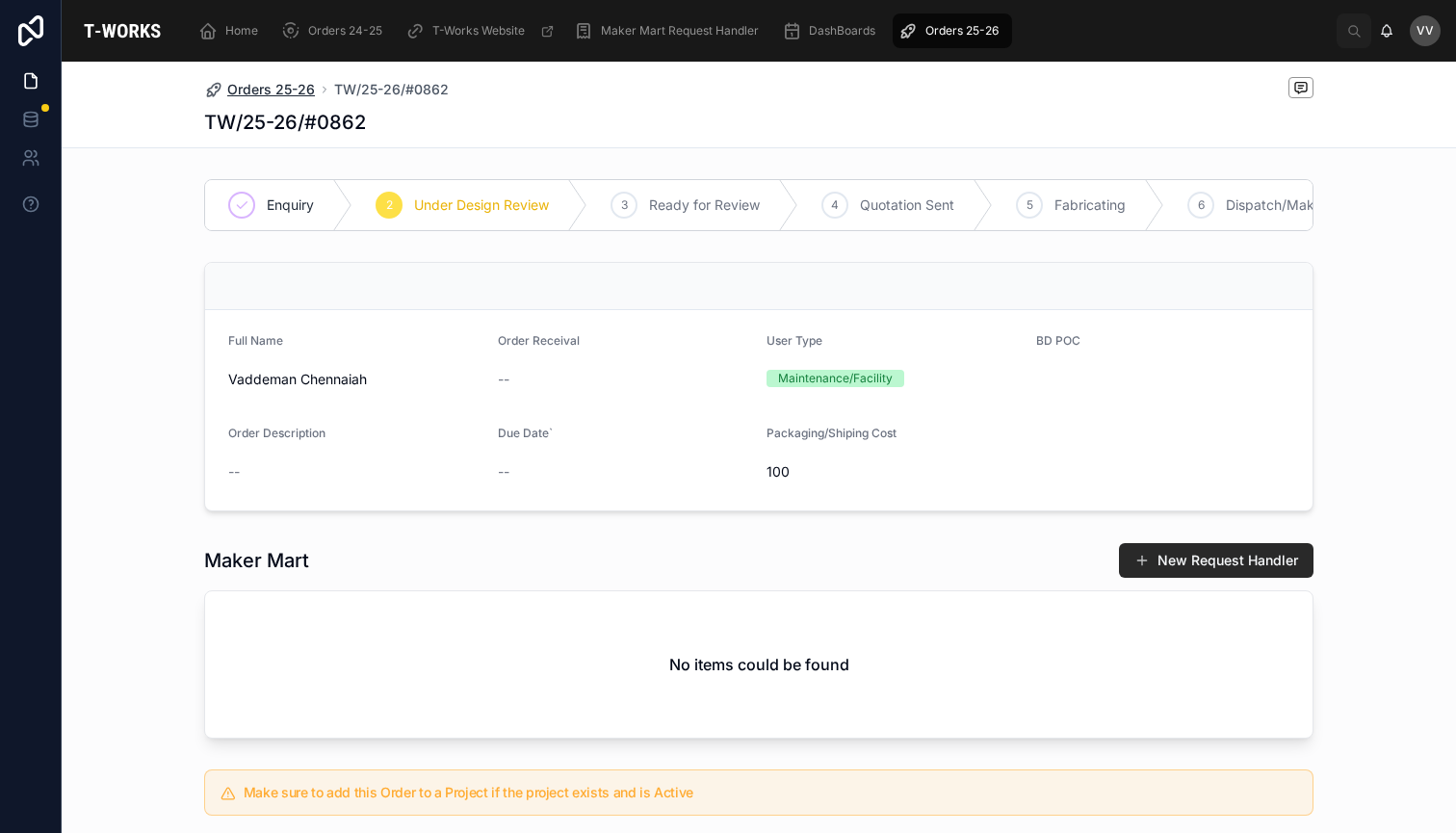
click at [278, 87] on span "Orders 25-26" at bounding box center [270, 89] width 87 height 19
